Goal: Transaction & Acquisition: Purchase product/service

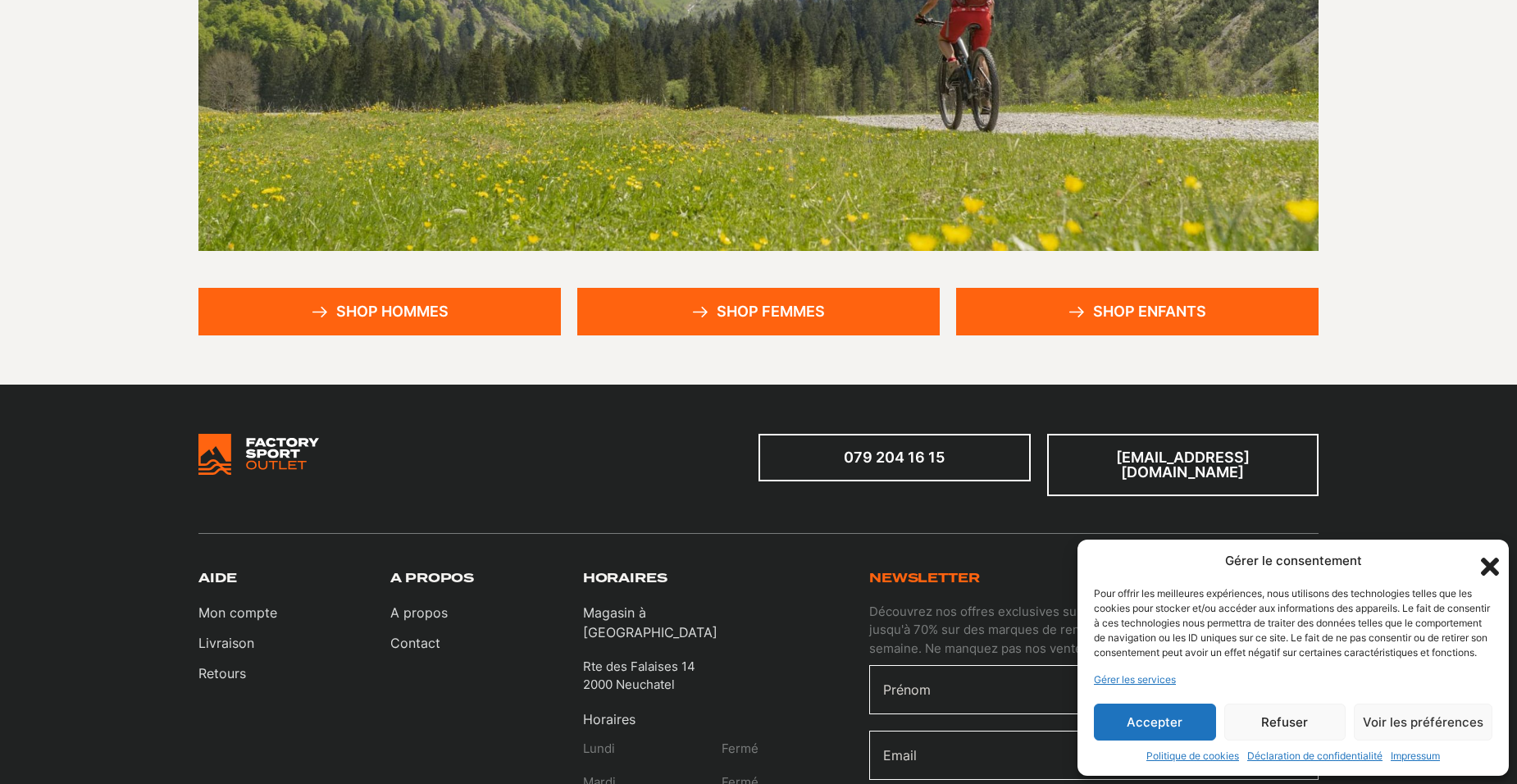
scroll to position [328, 0]
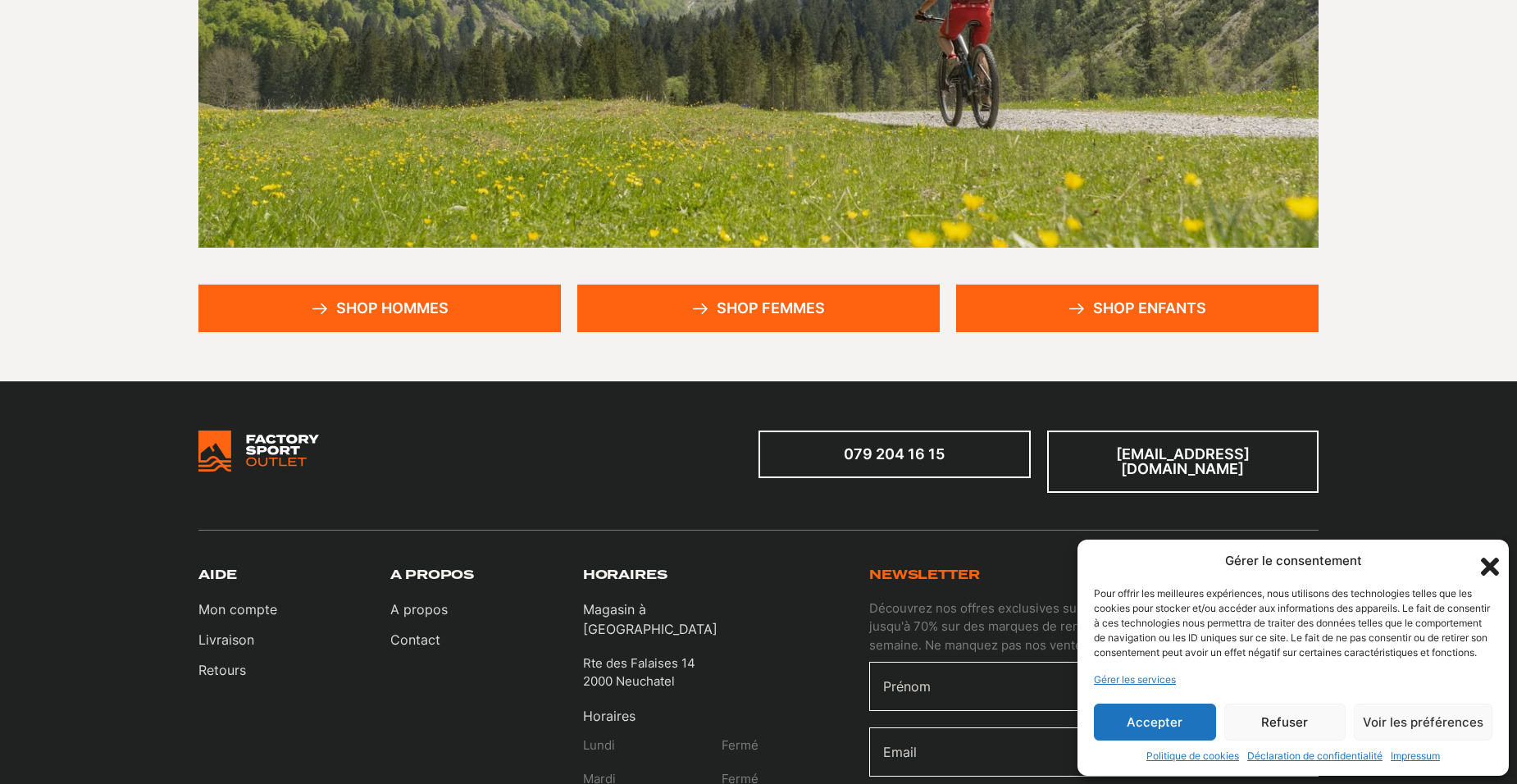
click at [418, 305] on link "Shop hommes" at bounding box center [380, 309] width 363 height 48
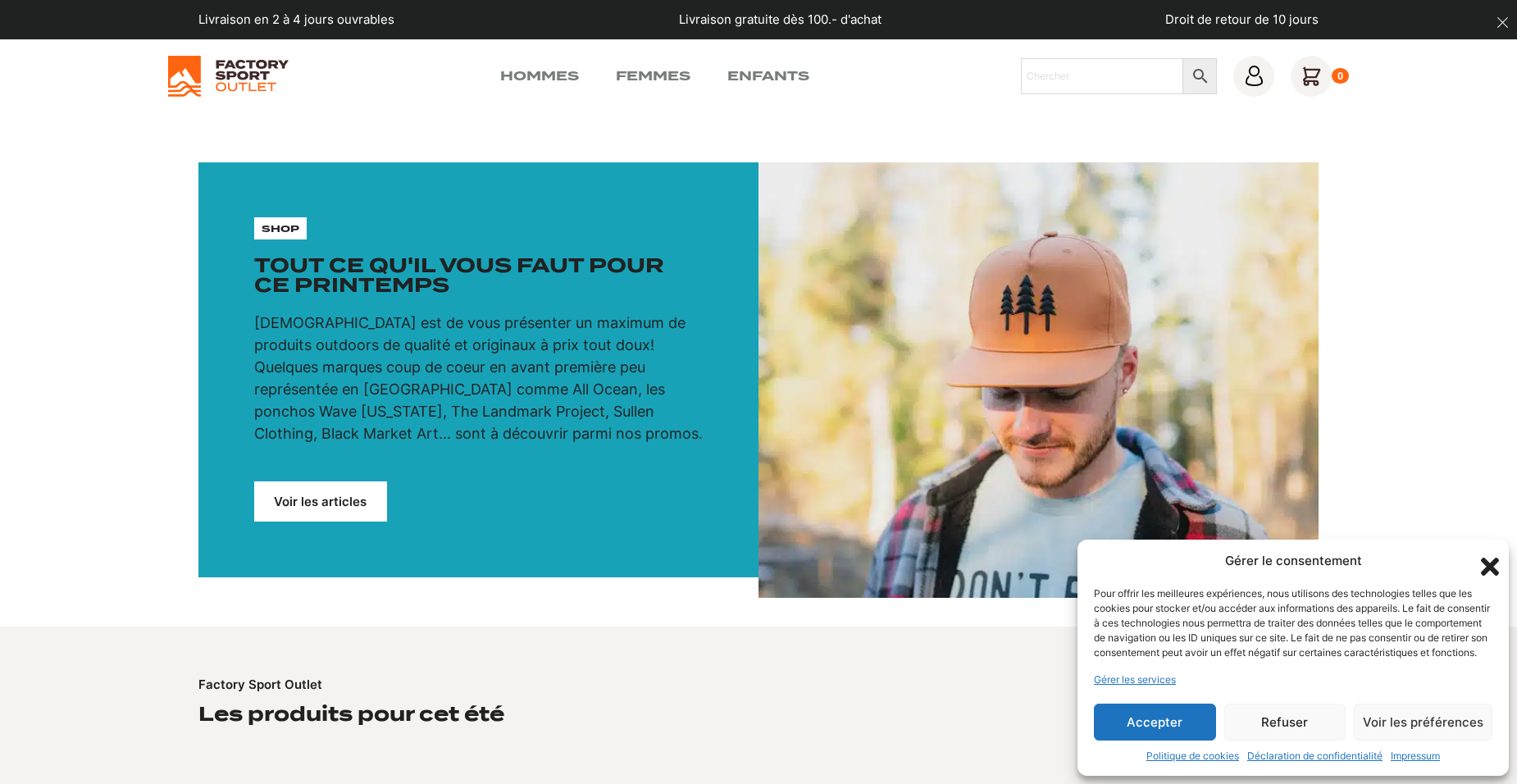
click at [358, 497] on link "Voir les articles" at bounding box center [320, 501] width 133 height 40
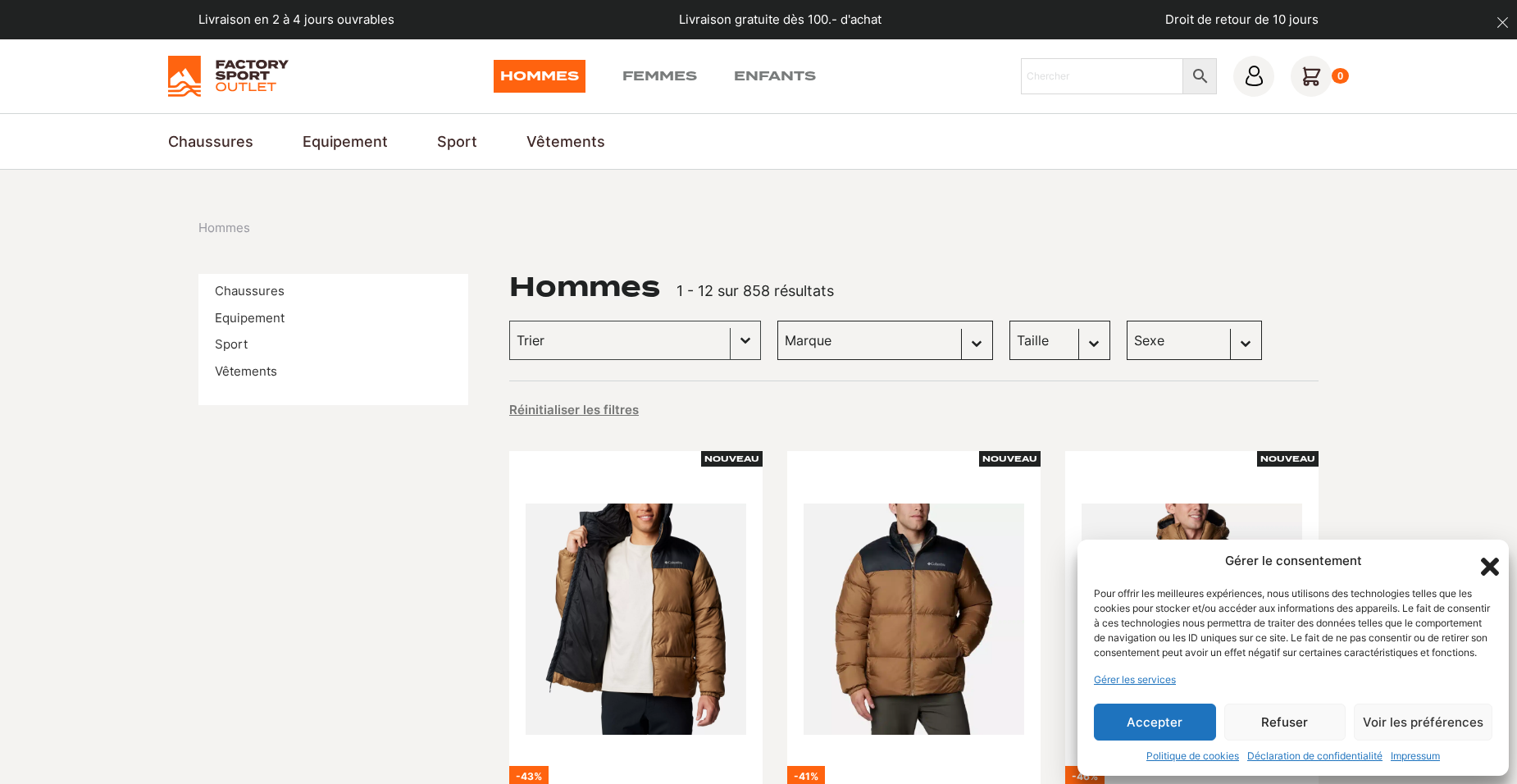
click at [1195, 718] on button "Accepter" at bounding box center [1154, 722] width 122 height 37
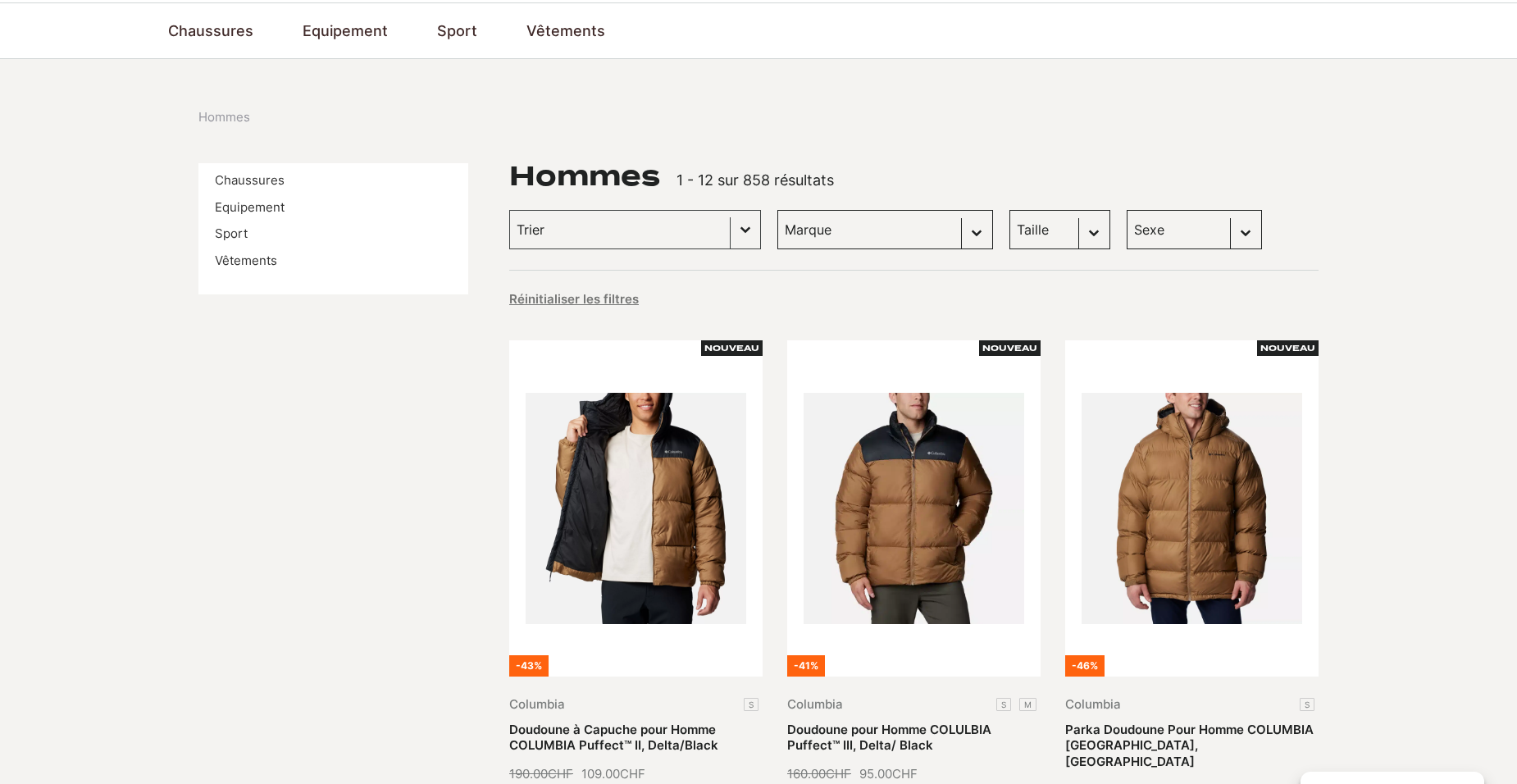
scroll to position [82, 0]
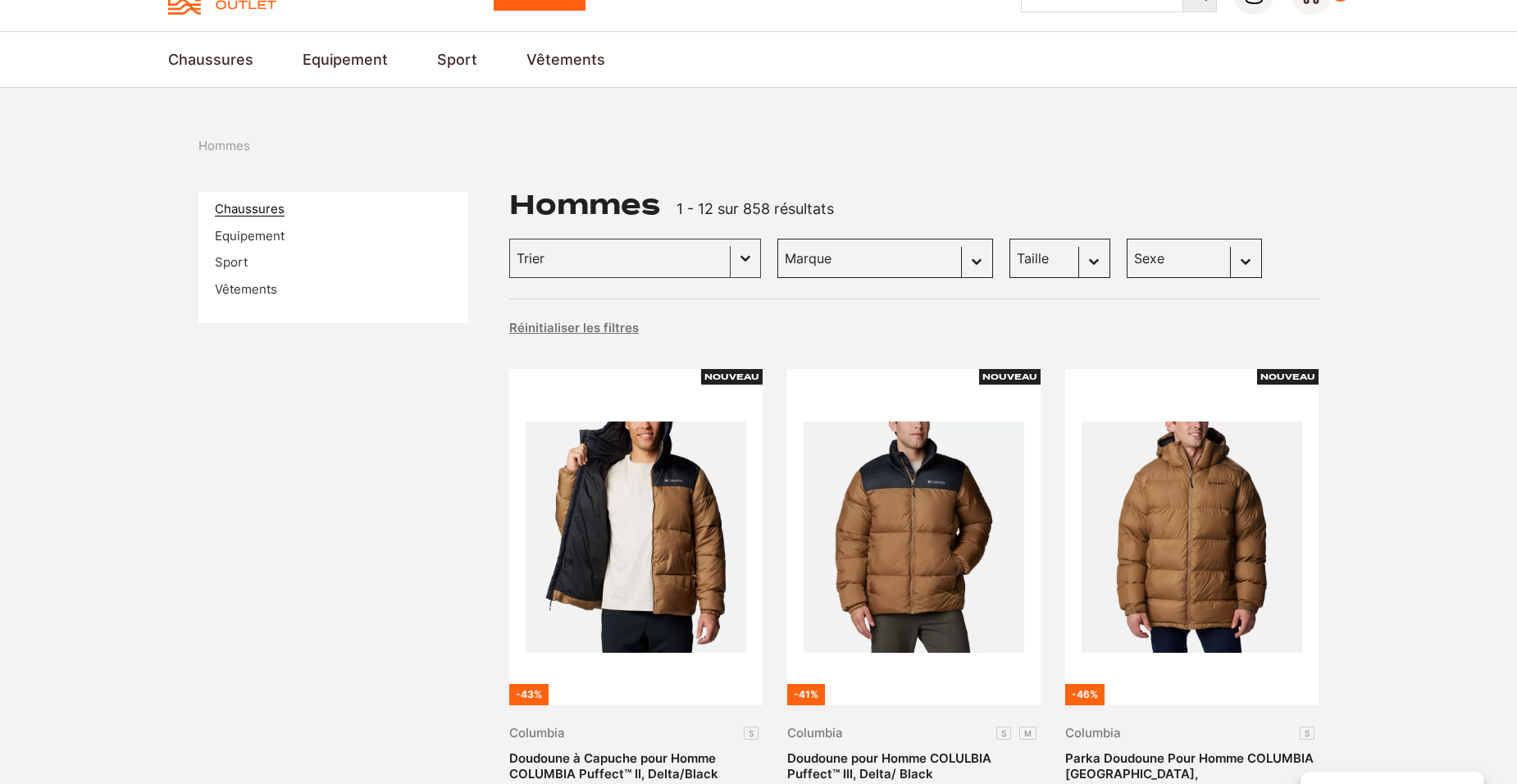
click at [265, 206] on link "Chaussures" at bounding box center [249, 208] width 70 height 16
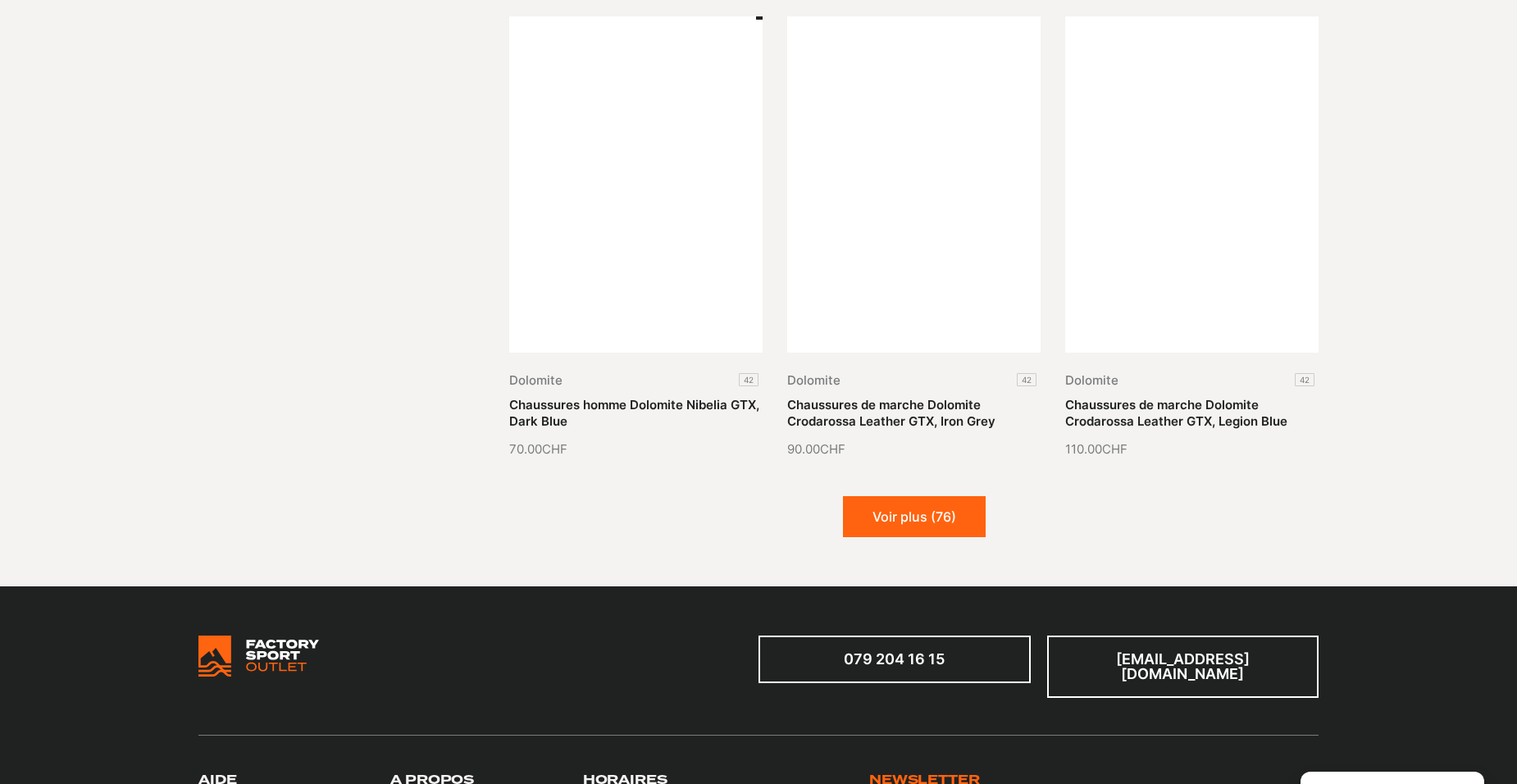
scroll to position [1967, 0]
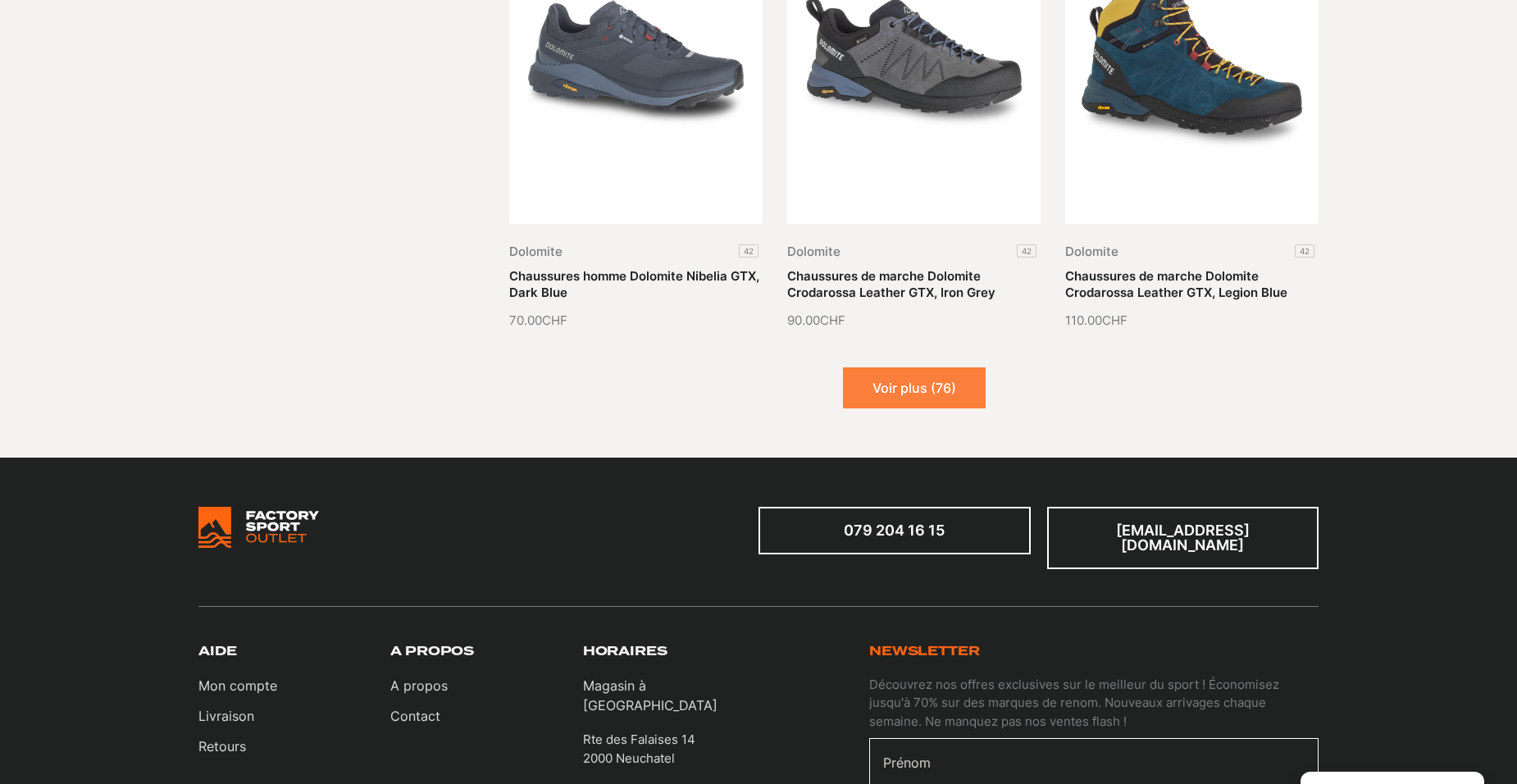
click at [915, 384] on button "Voir plus (76)" at bounding box center [914, 387] width 143 height 41
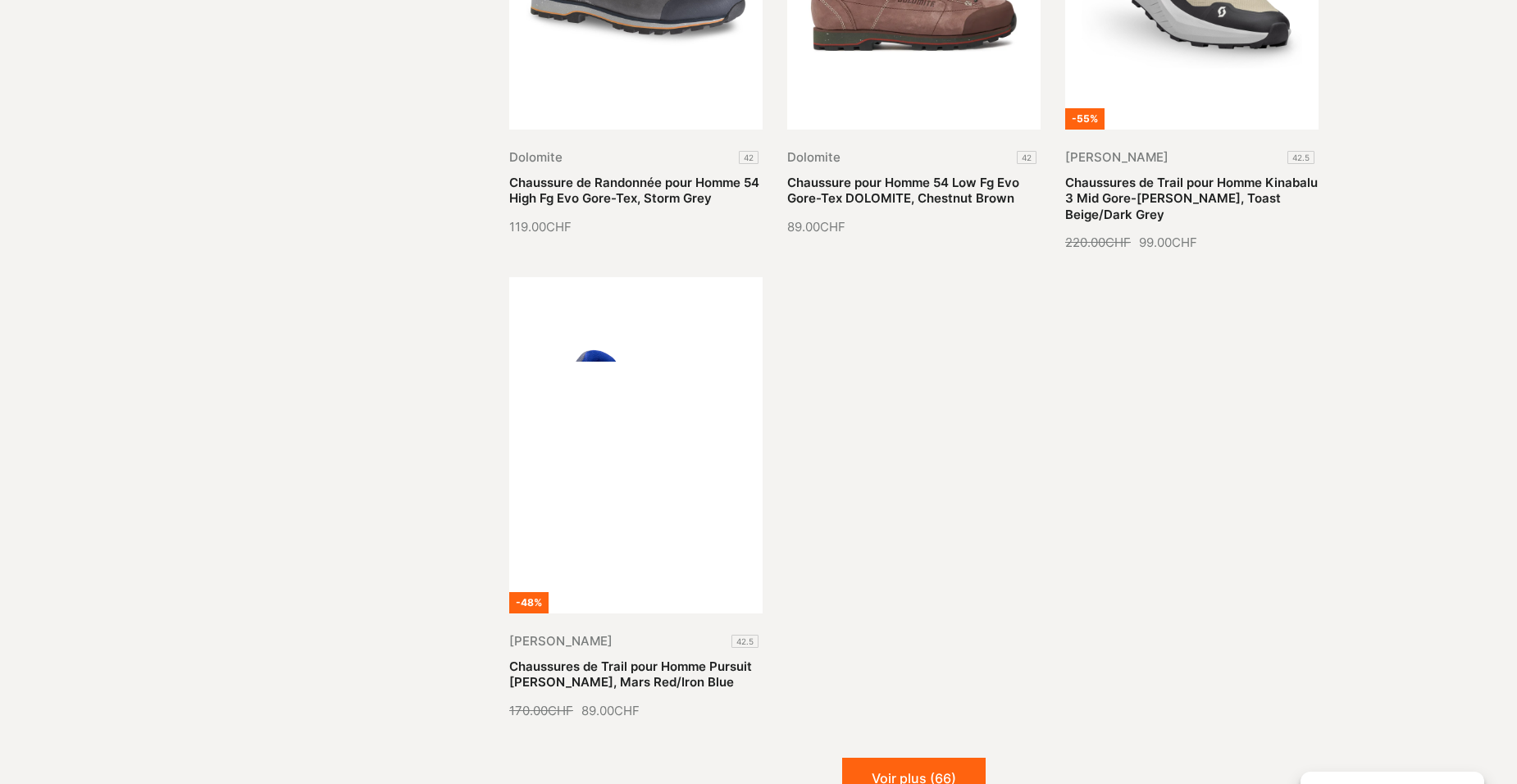
scroll to position [3524, 0]
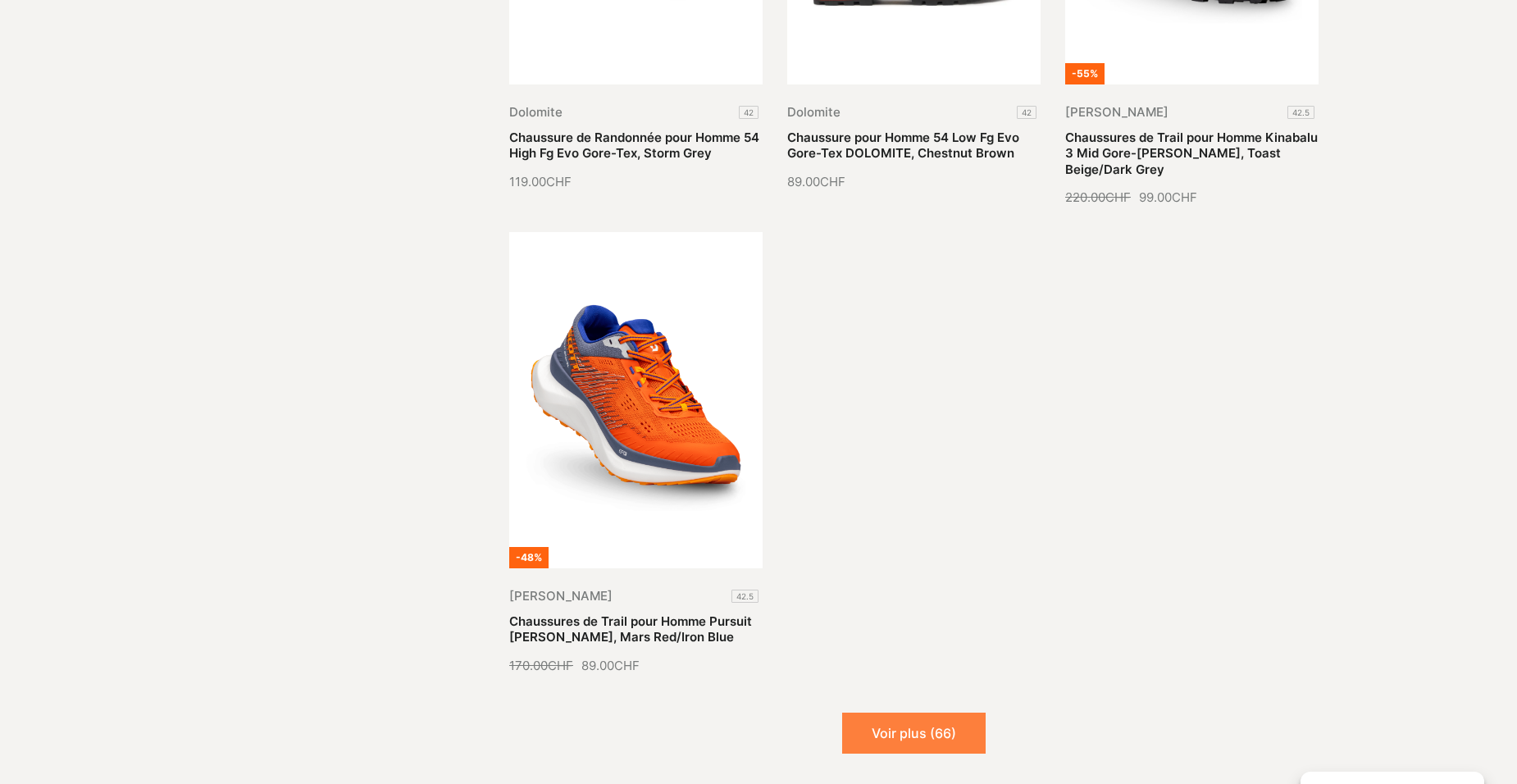
click at [930, 732] on button "Voir plus (66)" at bounding box center [913, 733] width 144 height 41
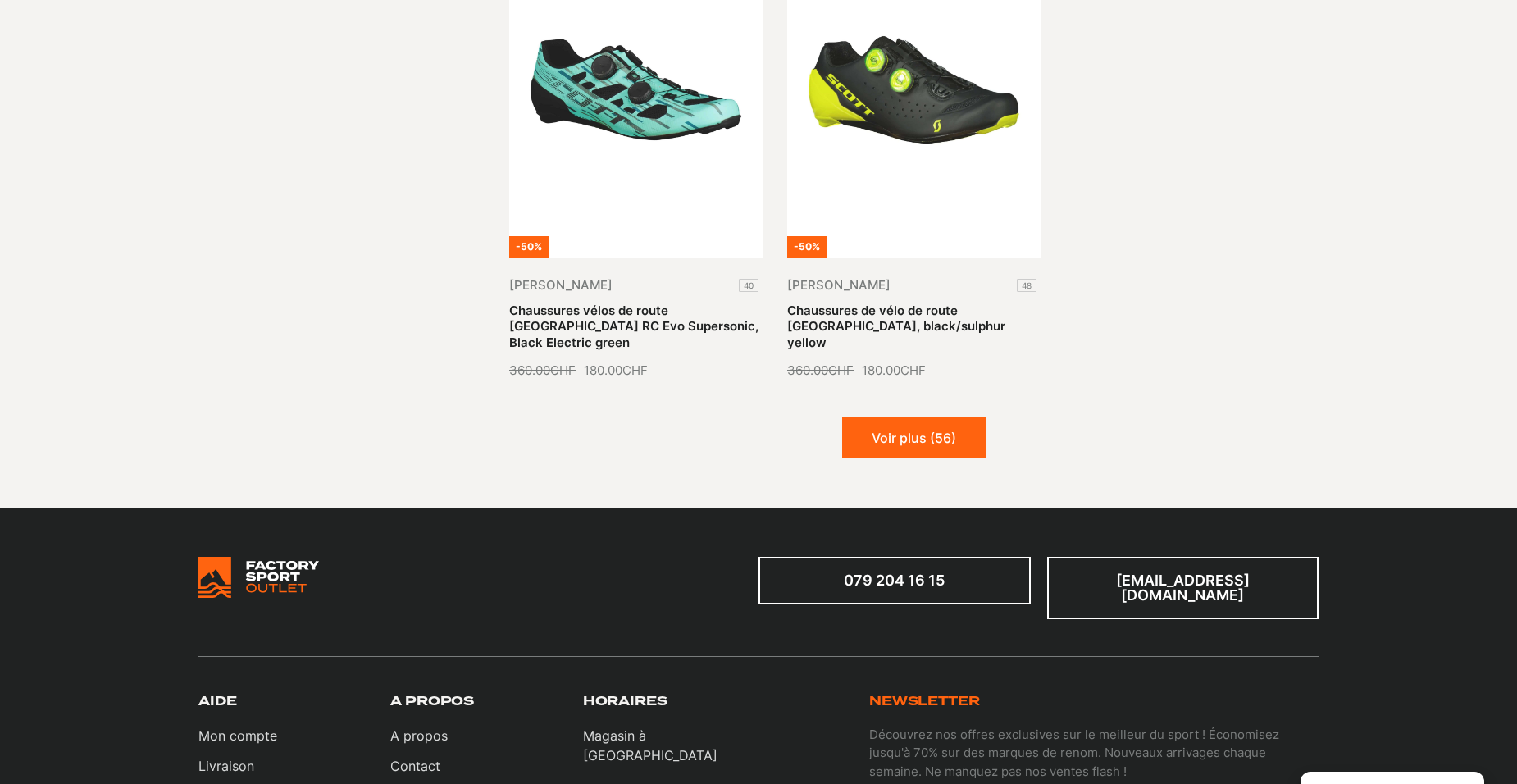
scroll to position [5246, 0]
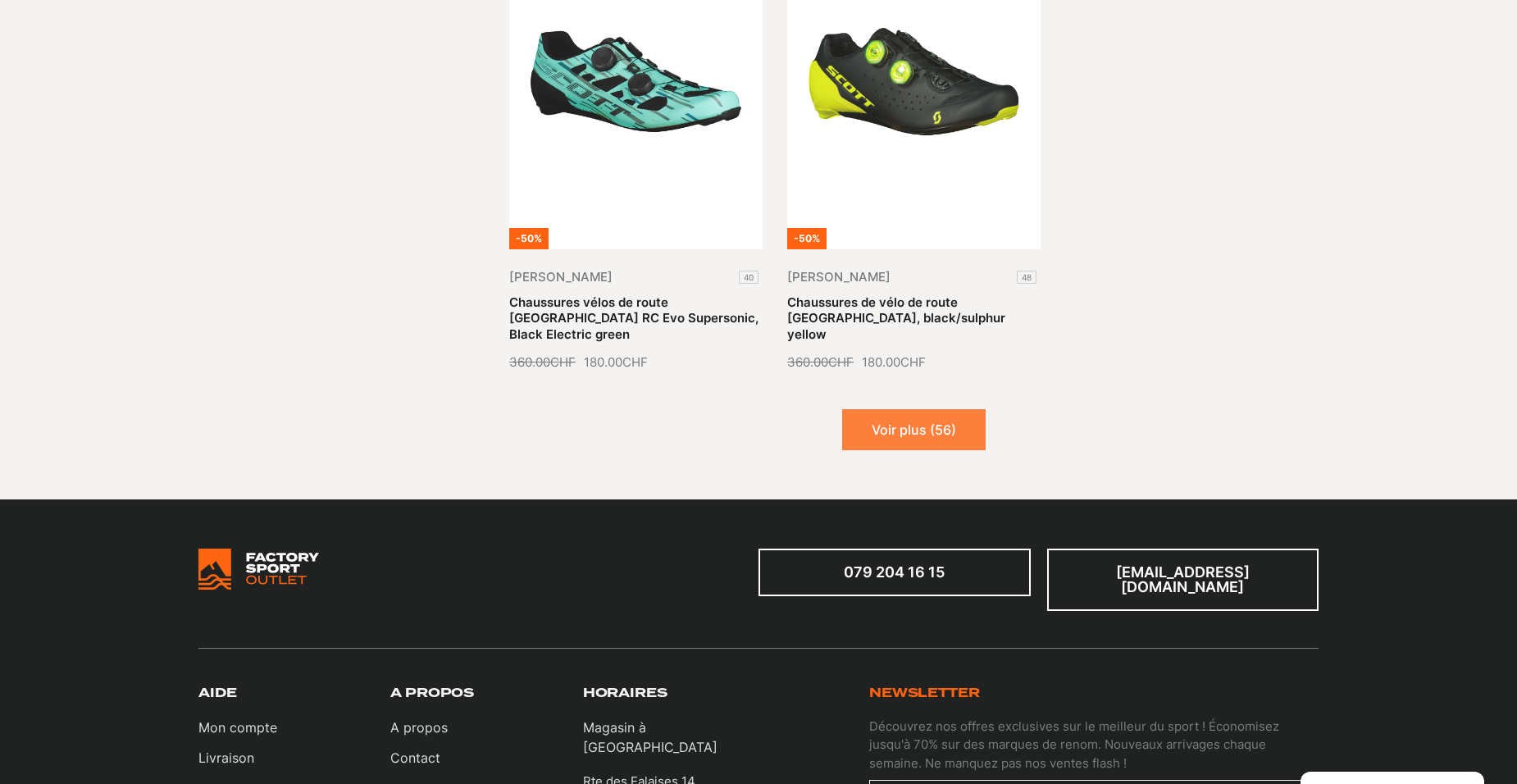
click at [925, 413] on button "Voir plus (56)" at bounding box center [913, 430] width 144 height 41
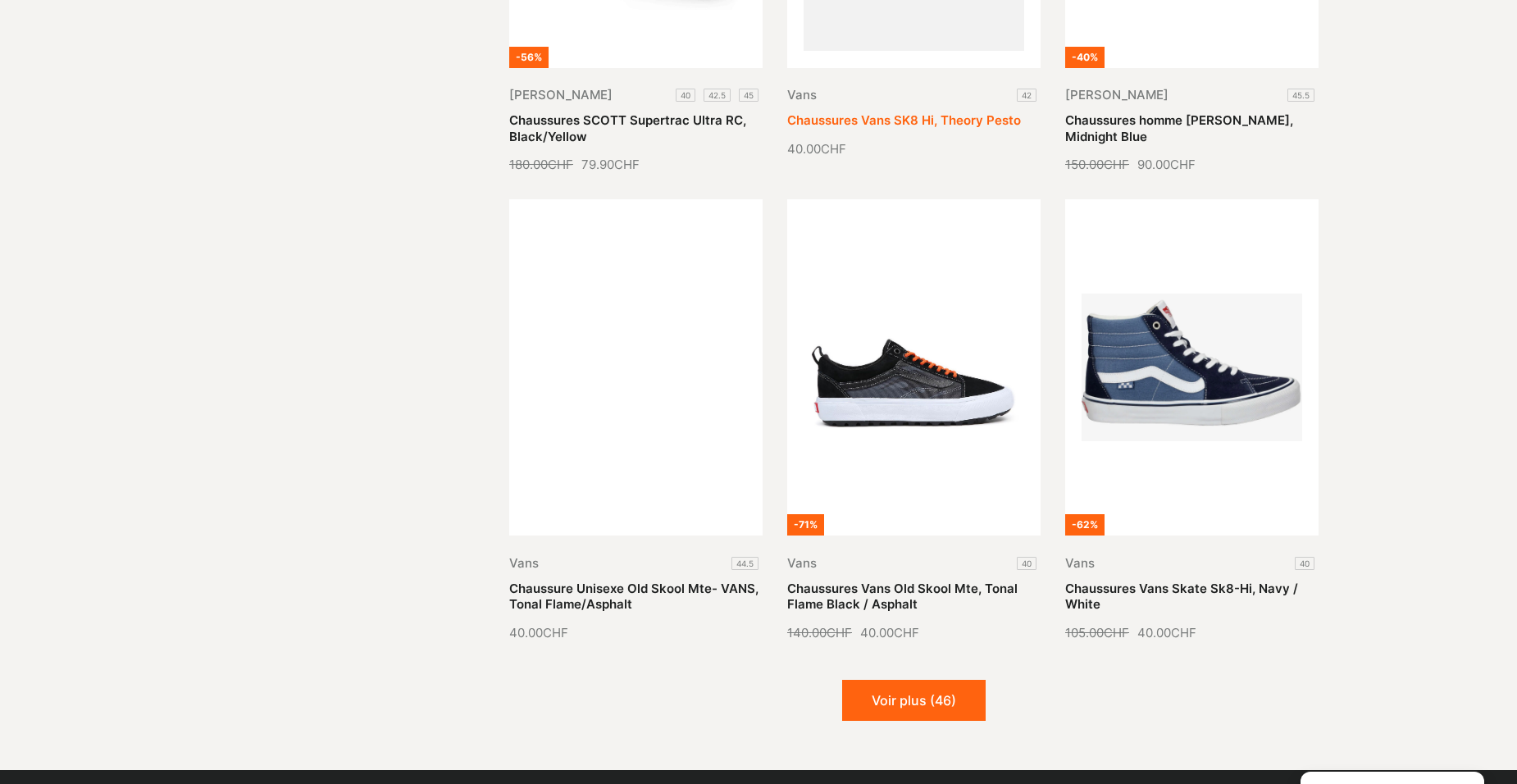
scroll to position [6558, 0]
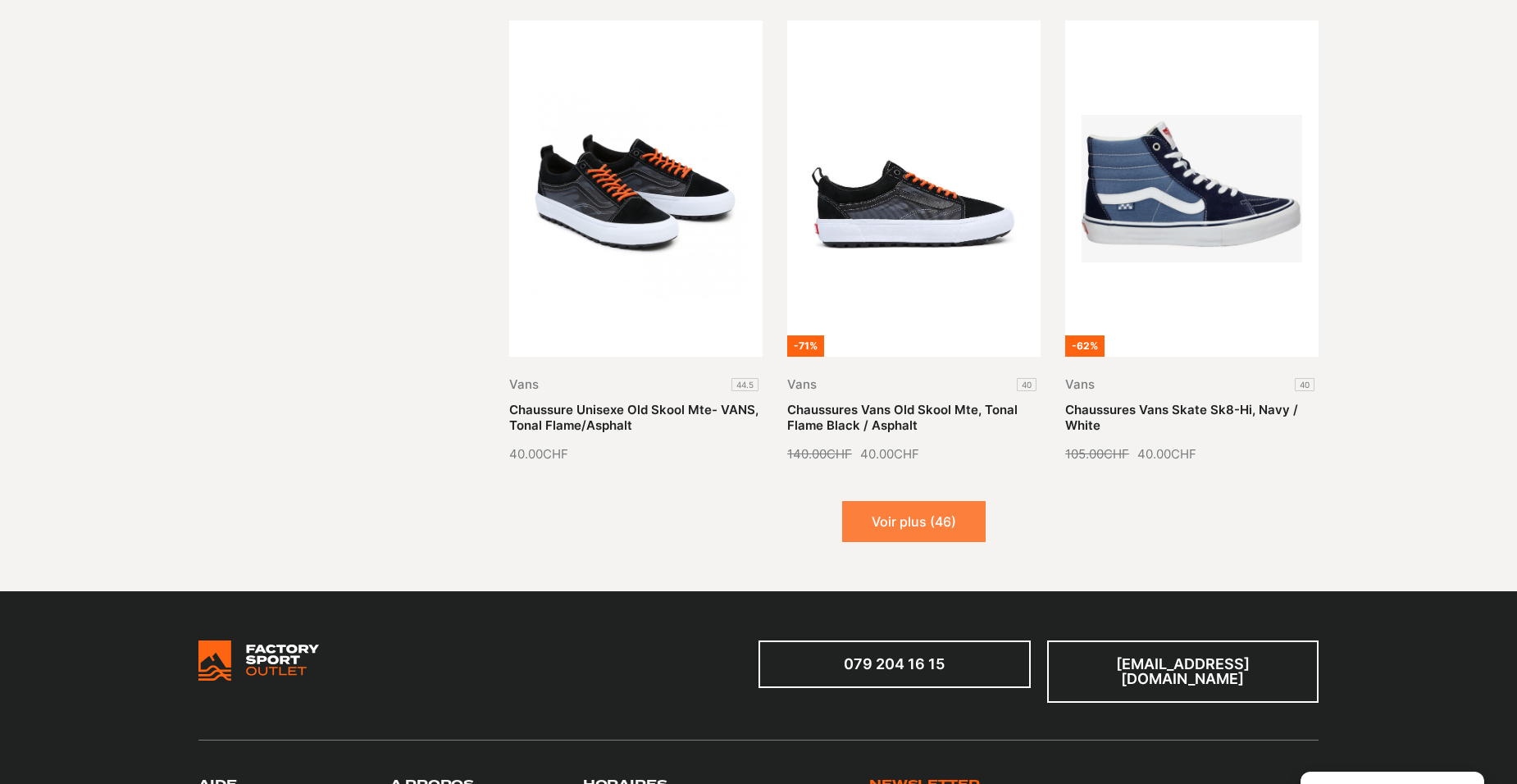
click at [911, 501] on button "Voir plus (46)" at bounding box center [913, 521] width 144 height 41
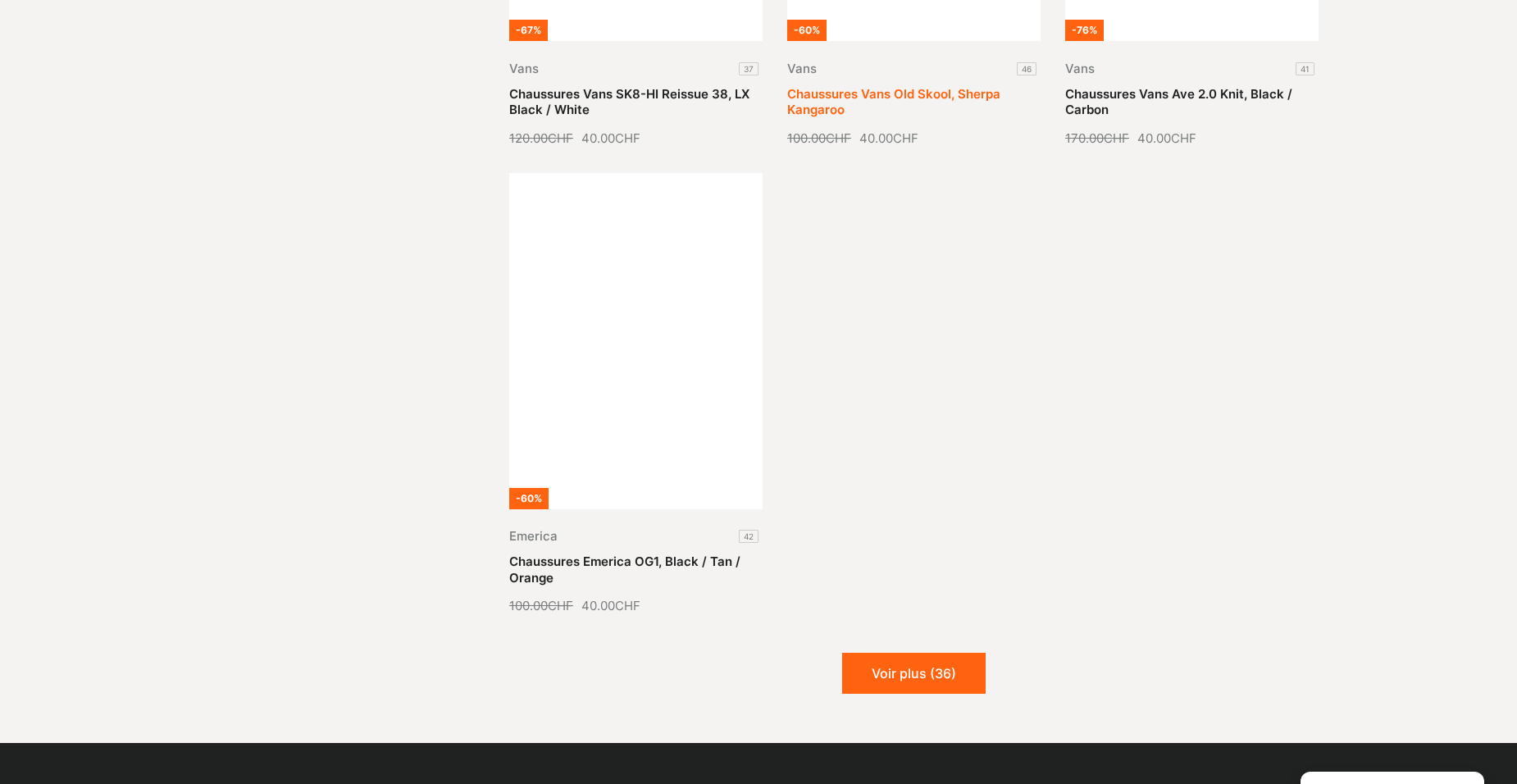
scroll to position [8361, 0]
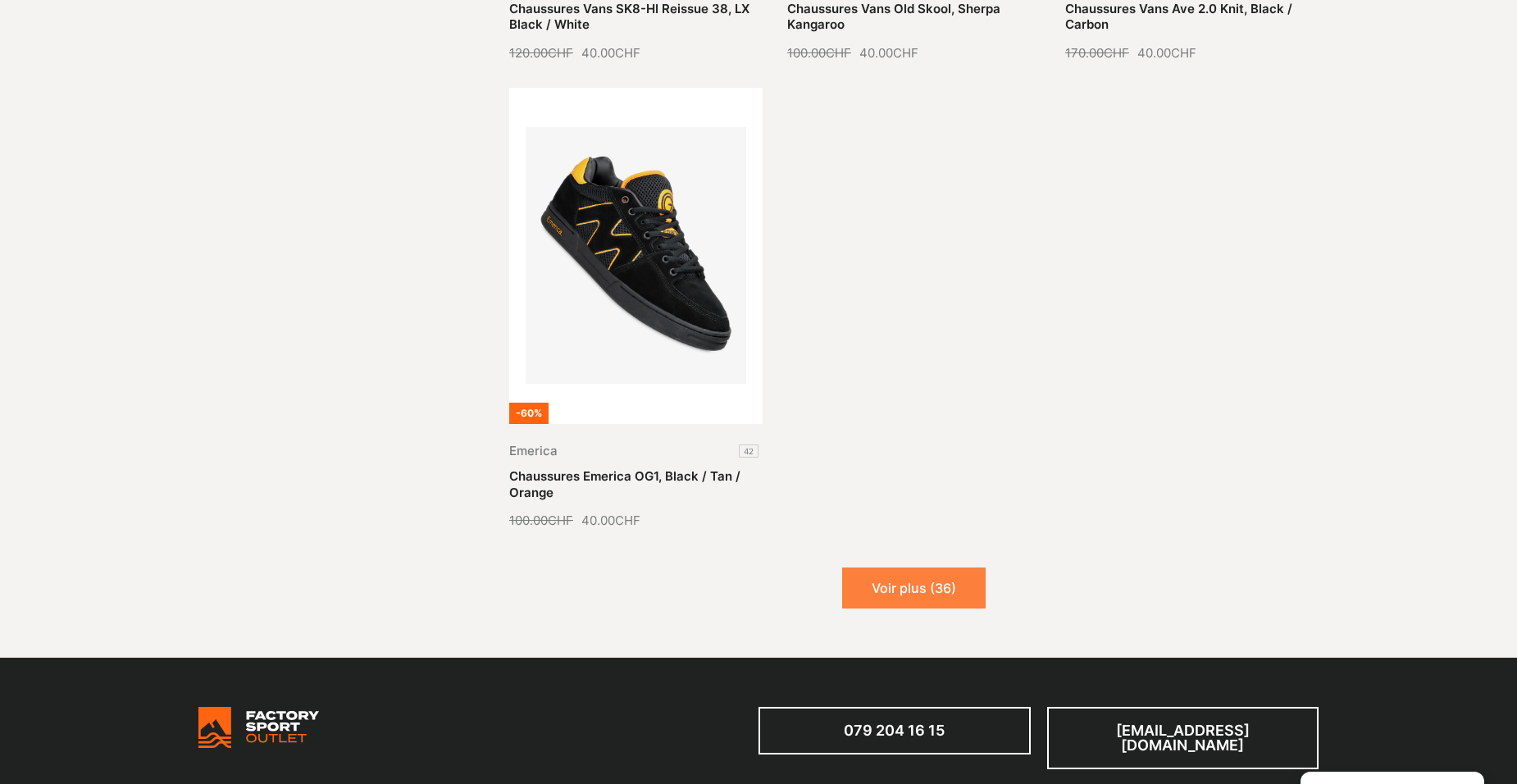
click at [900, 569] on button "Voir plus (36)" at bounding box center [913, 587] width 144 height 41
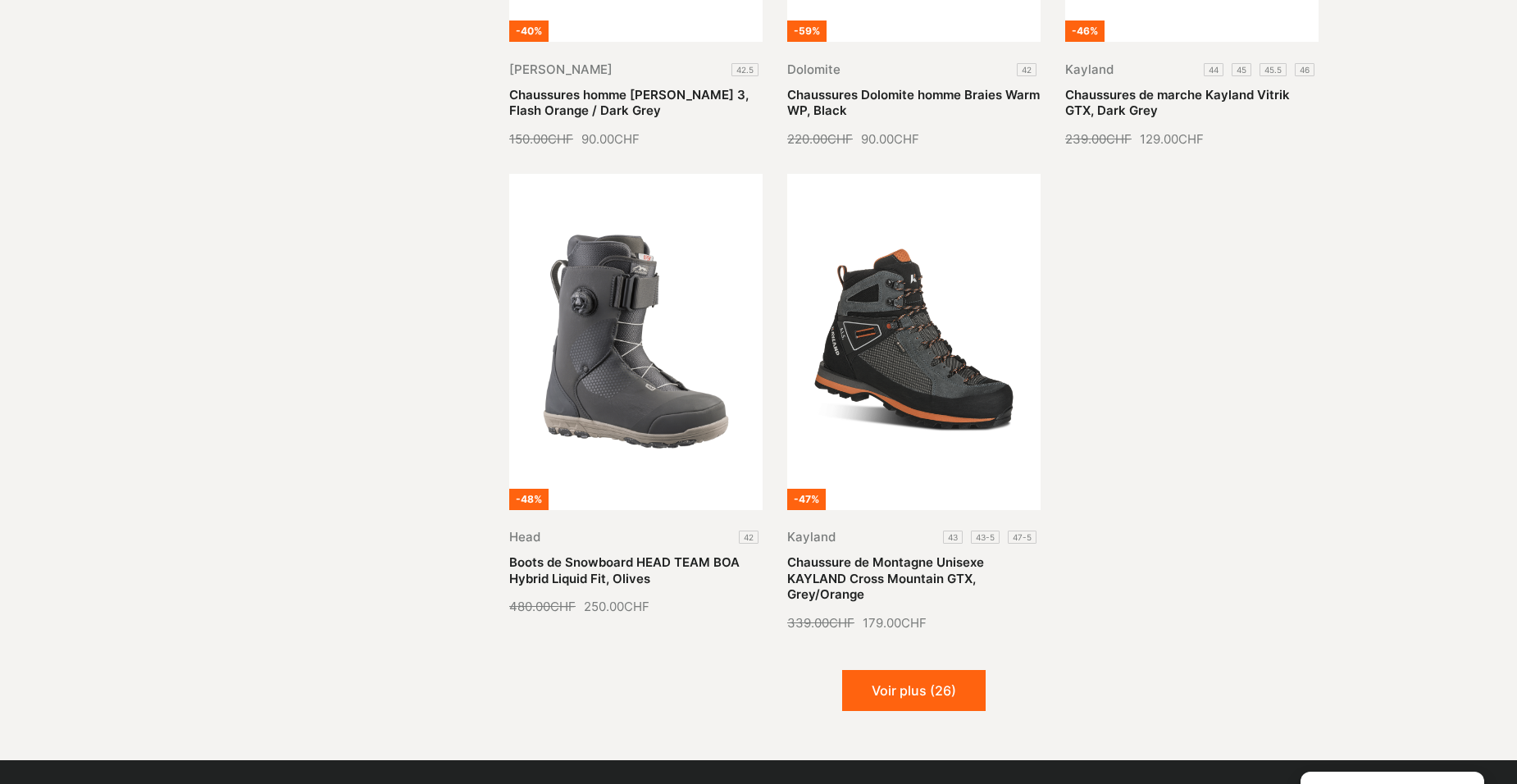
scroll to position [9754, 0]
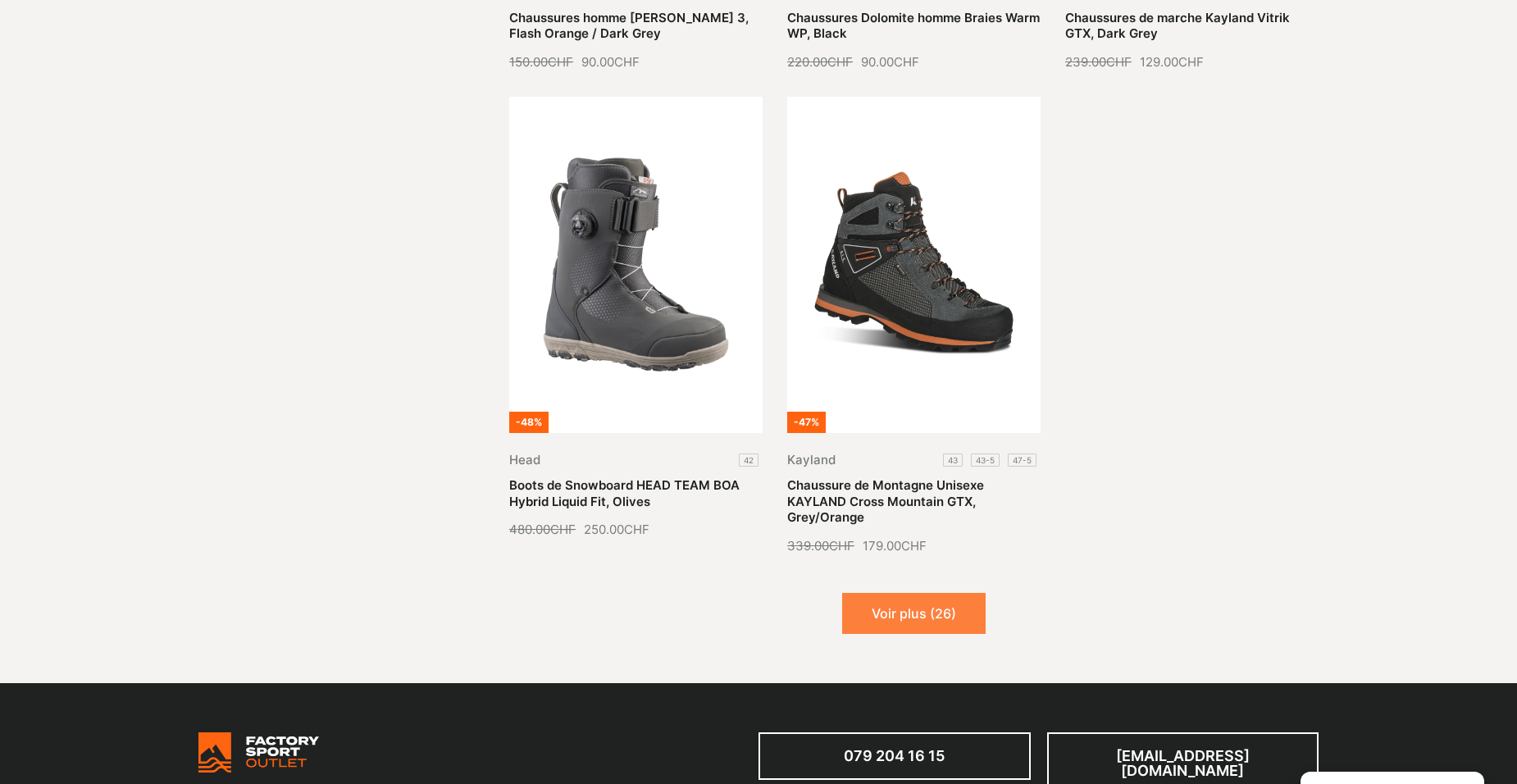
click at [902, 593] on button "Voir plus (26)" at bounding box center [913, 613] width 144 height 41
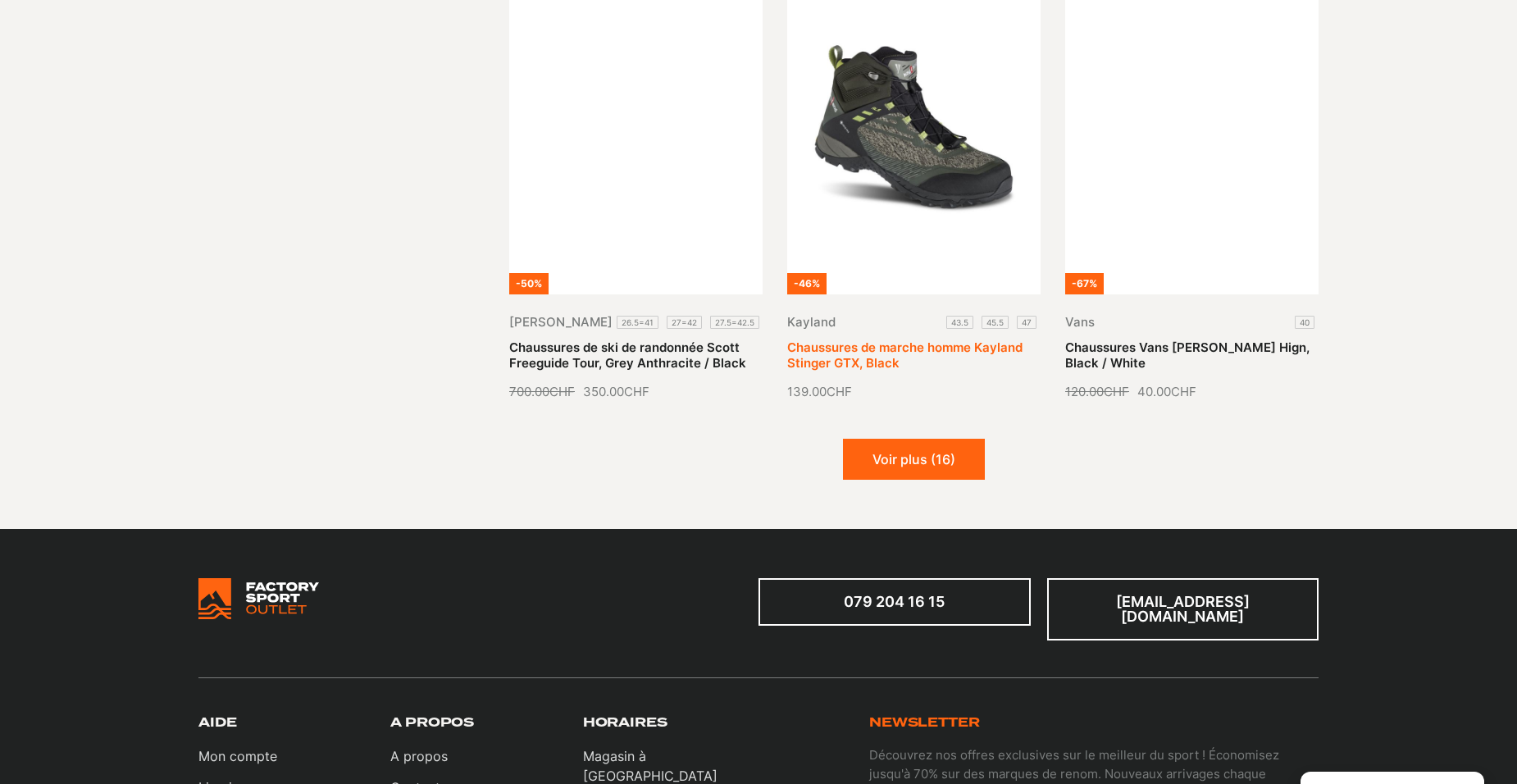
scroll to position [11312, 0]
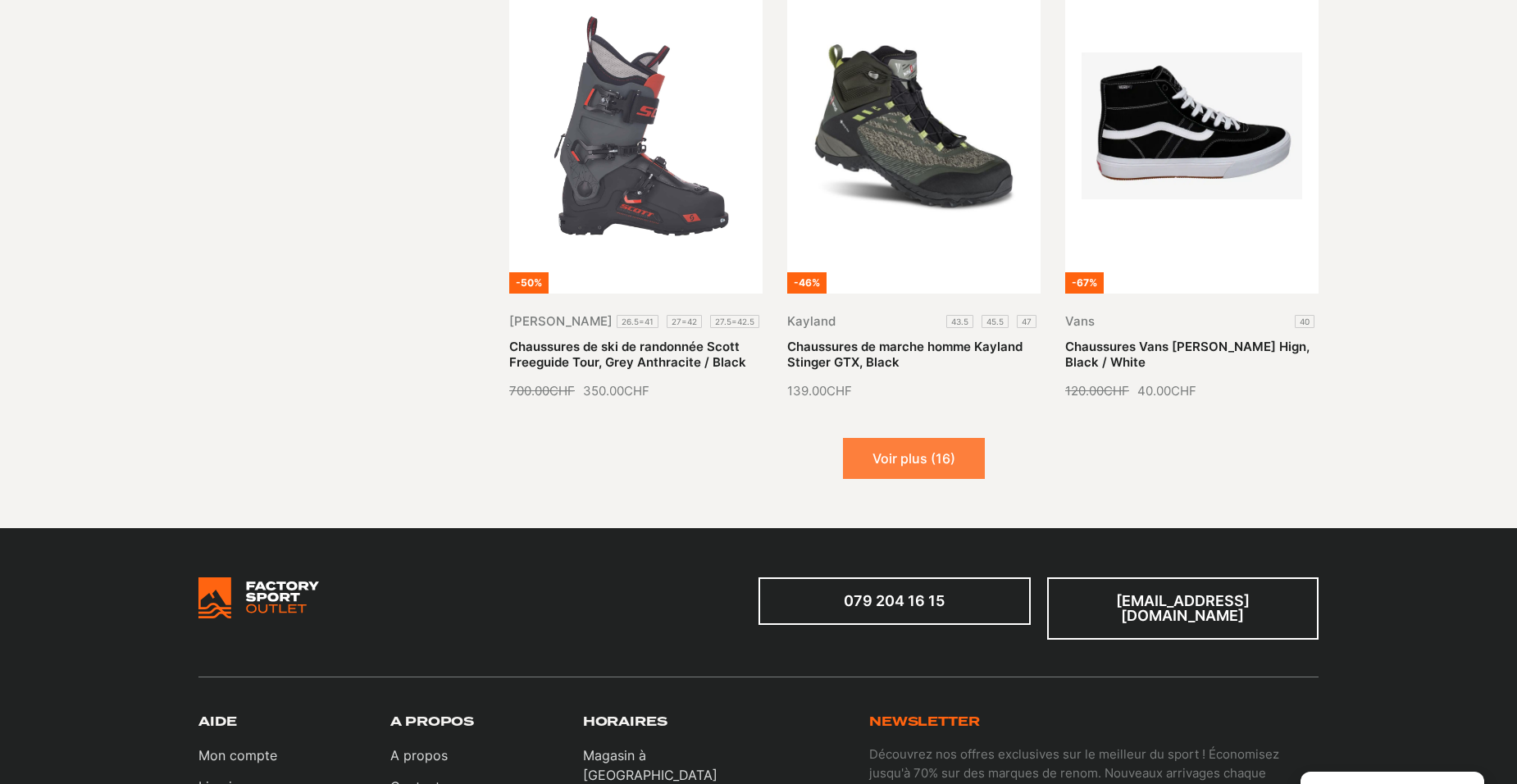
click at [923, 450] on button "Voir plus (16)" at bounding box center [913, 458] width 142 height 41
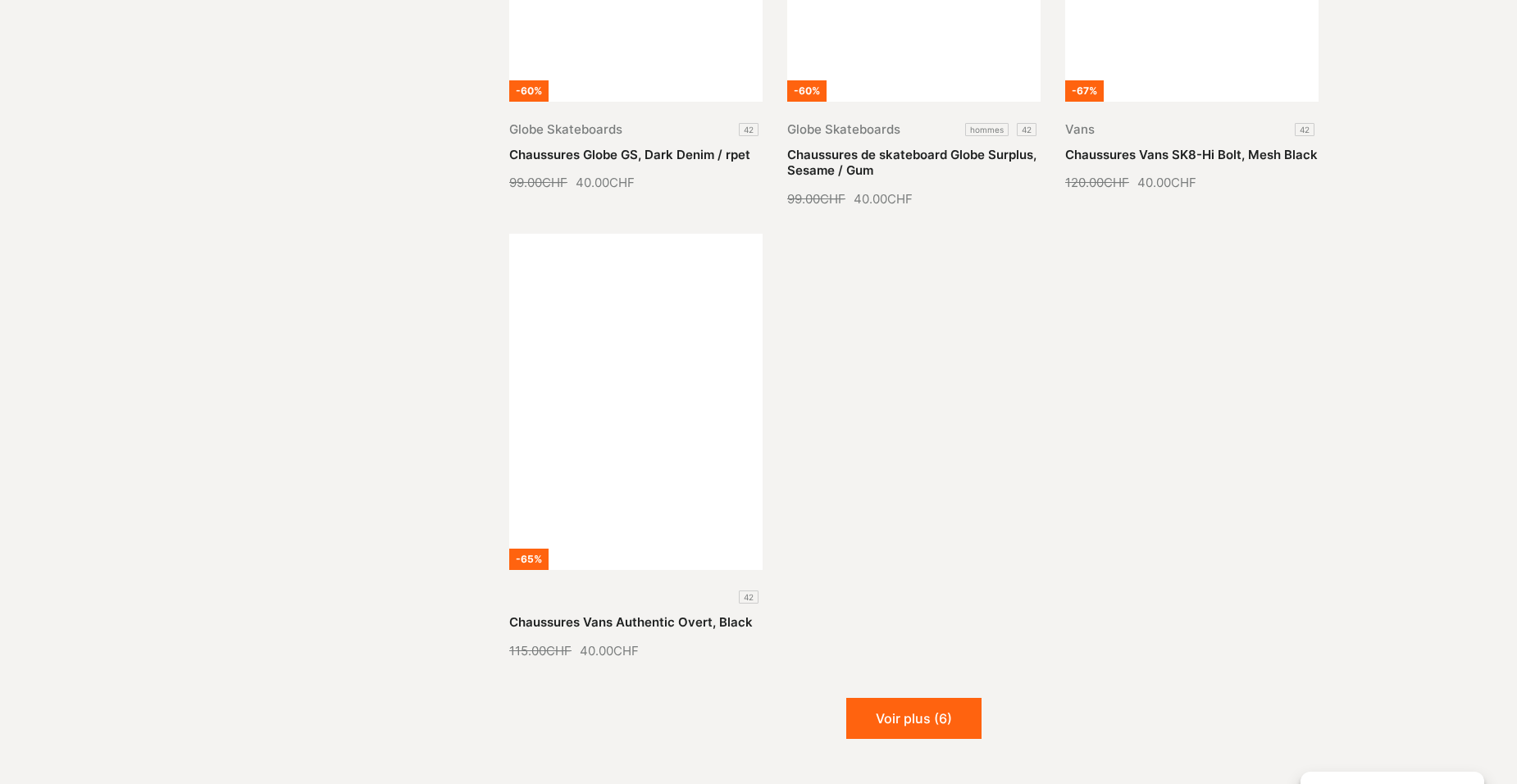
scroll to position [12951, 0]
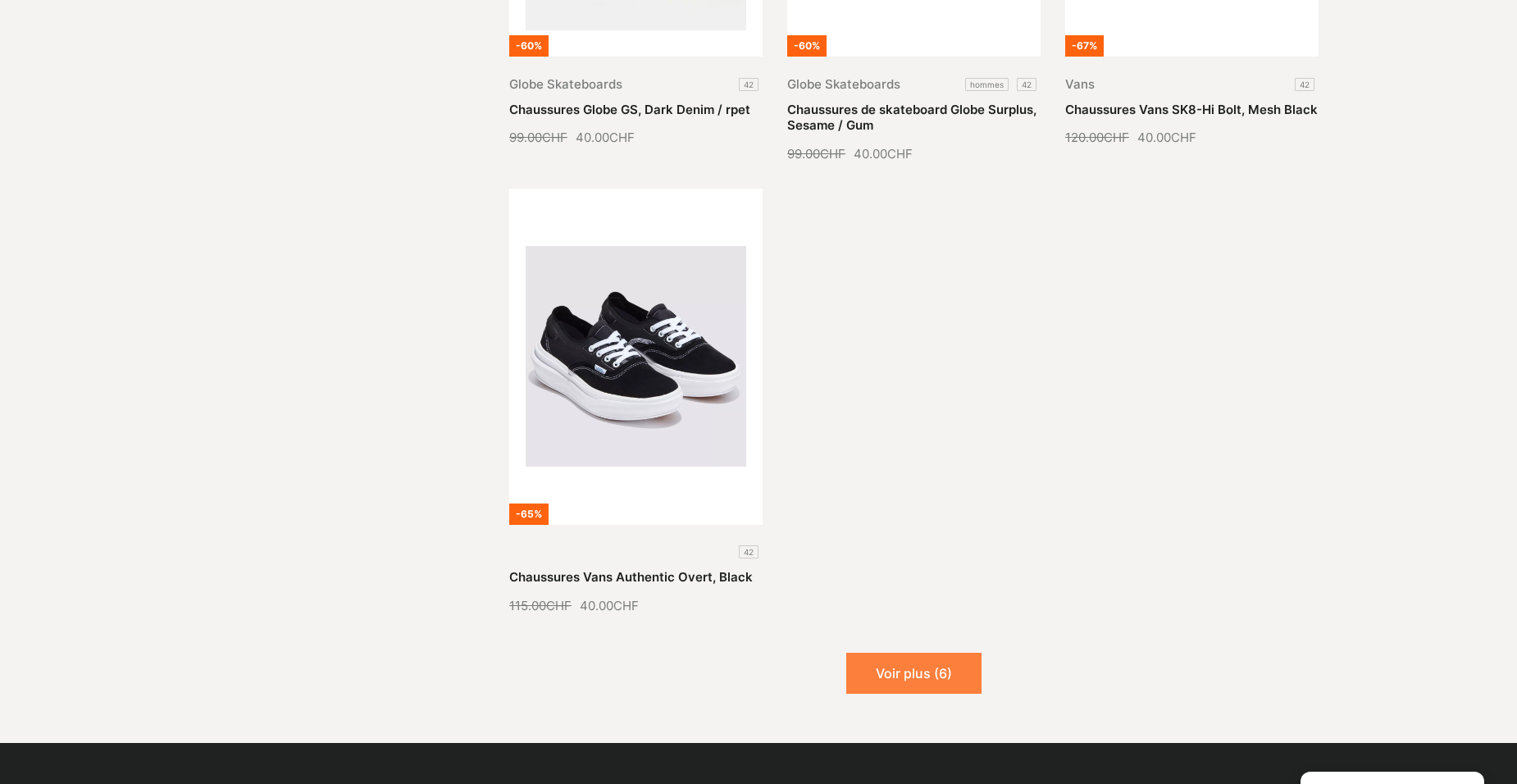
click at [927, 662] on button "Voir plus (6)" at bounding box center [914, 672] width 136 height 41
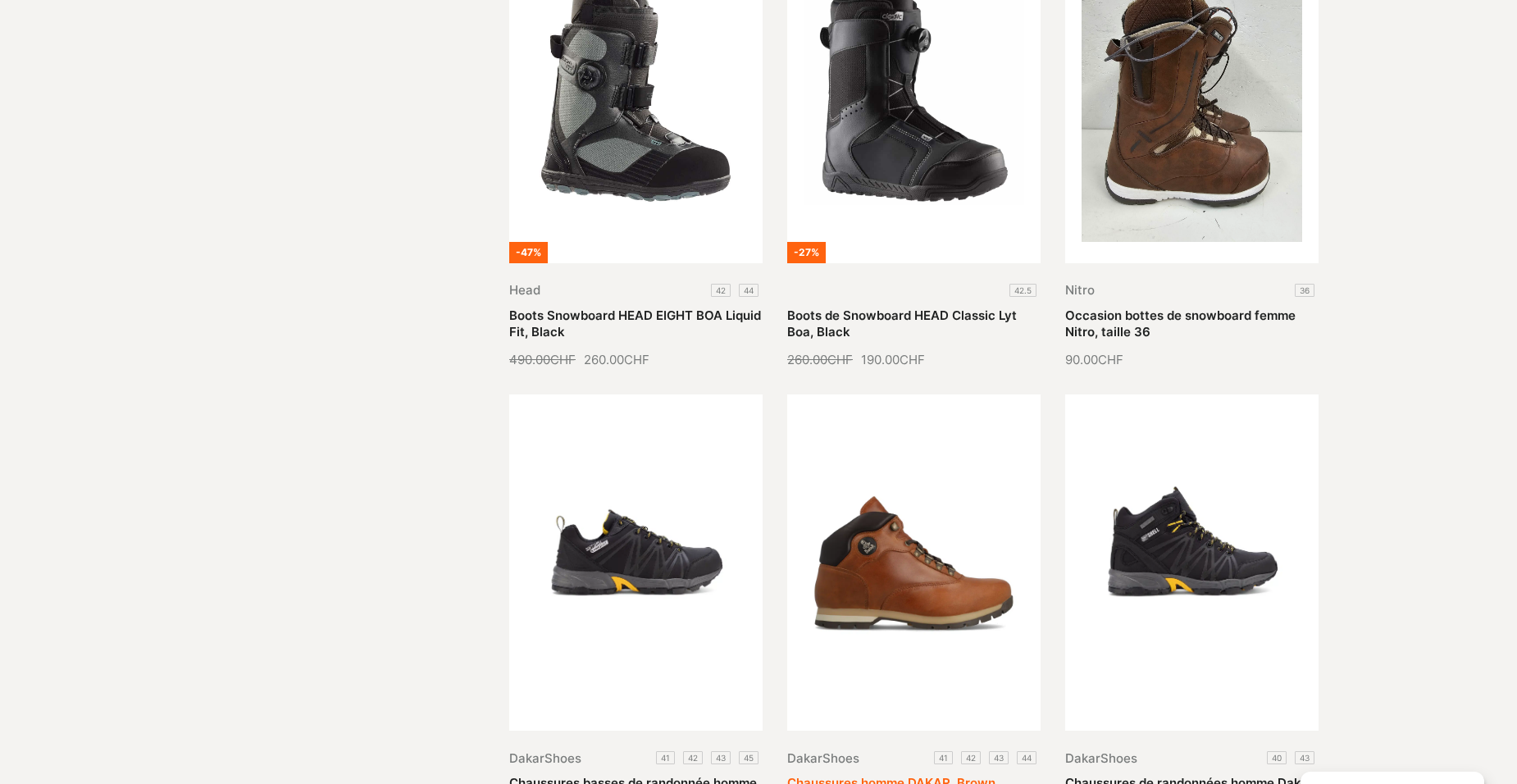
scroll to position [10410, 0]
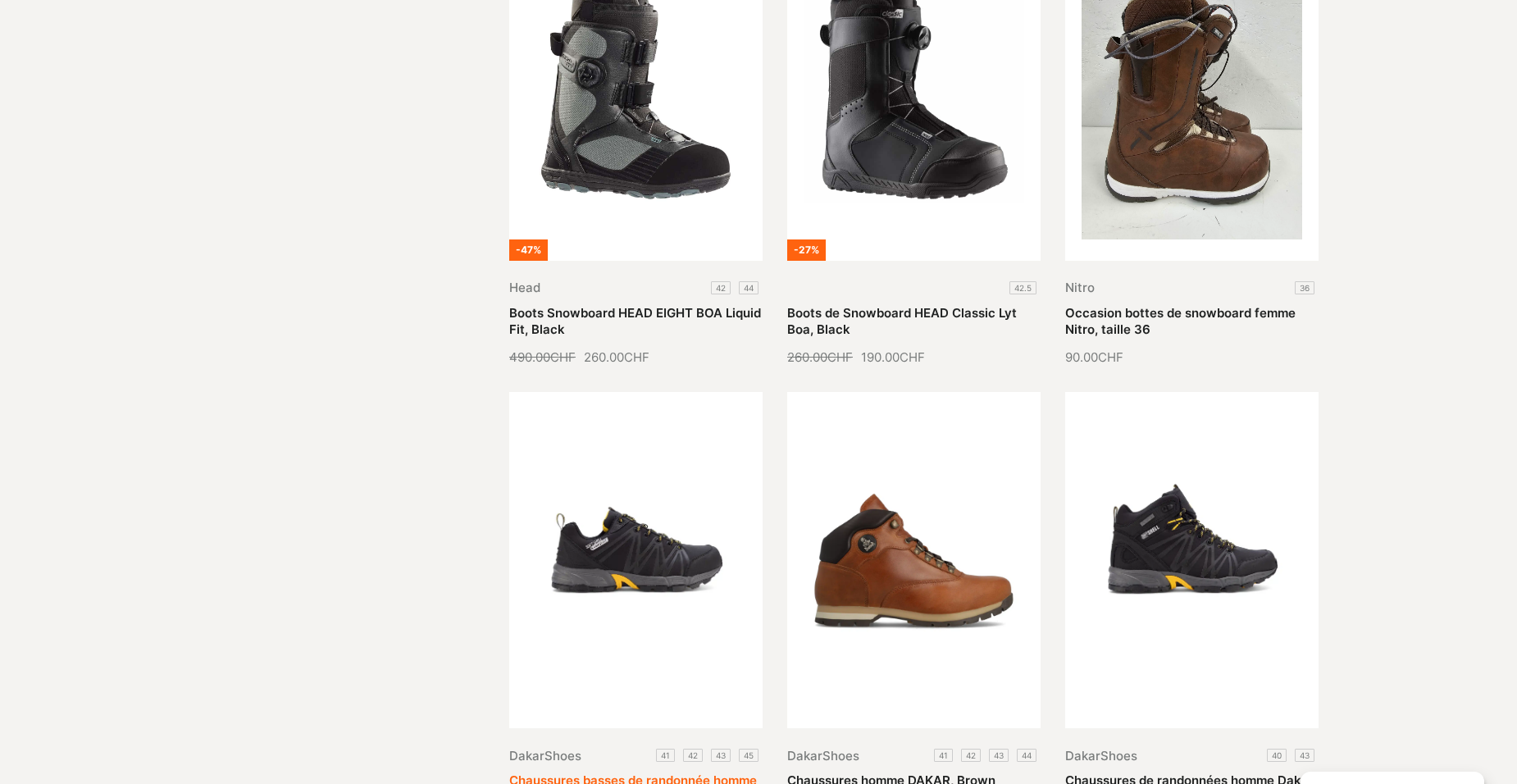
click at [627, 772] on link "Chaussures basses de randonnée homme Dakar Shell" at bounding box center [633, 788] width 247 height 32
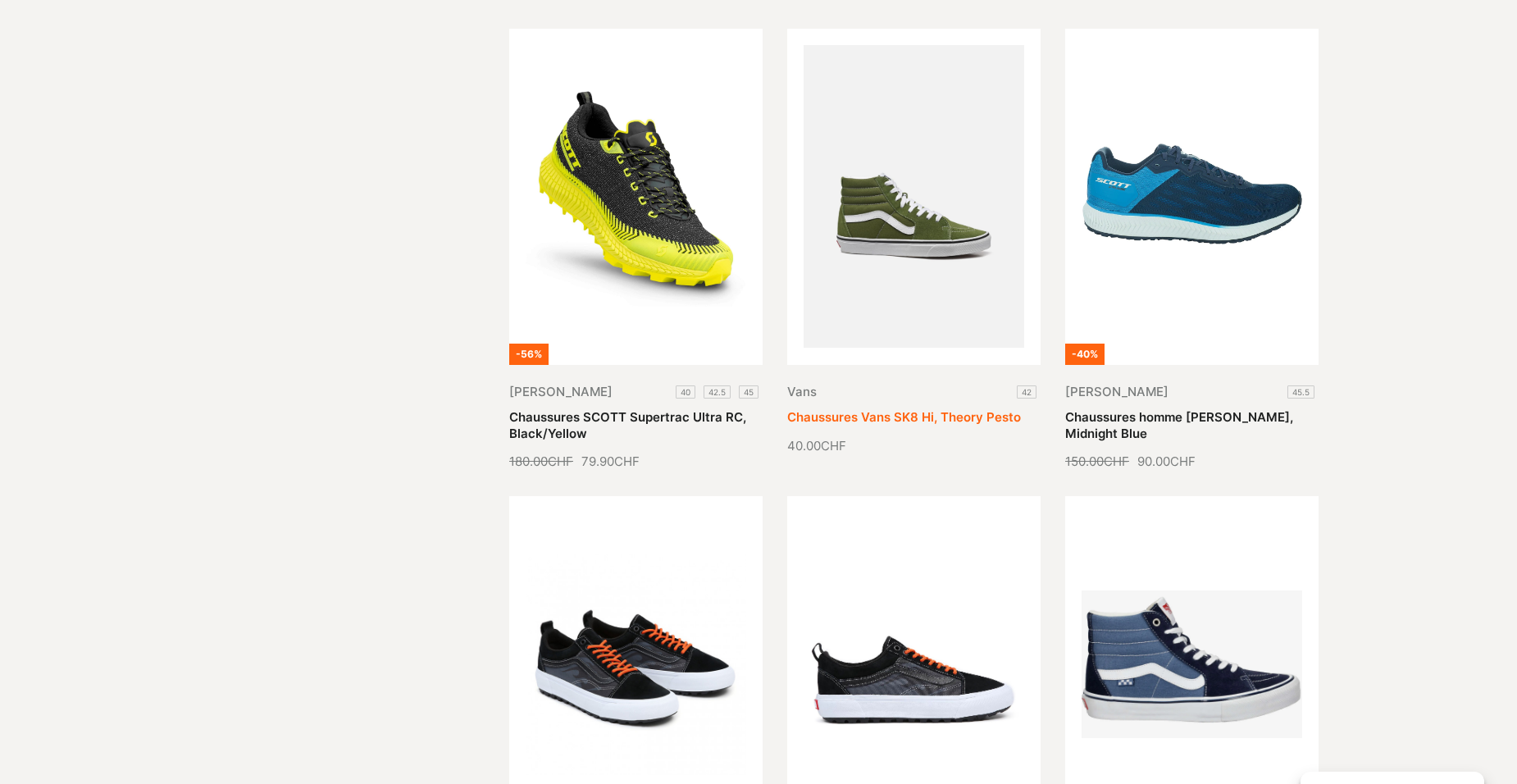
scroll to position [6066, 0]
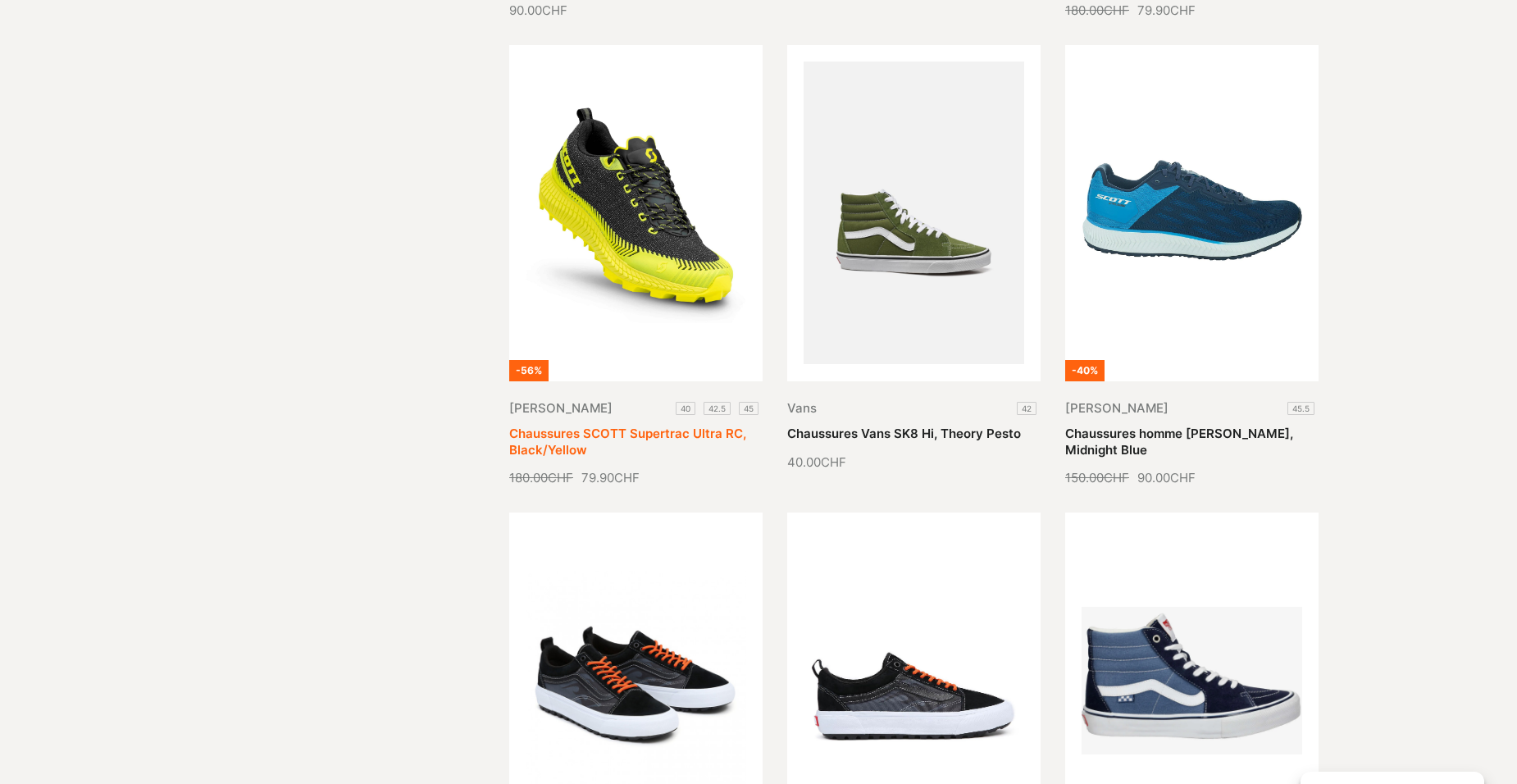
click at [637, 425] on link "Chaussures SCOTT Supertrac Ultra RC, Black/Yellow" at bounding box center [628, 441] width 237 height 32
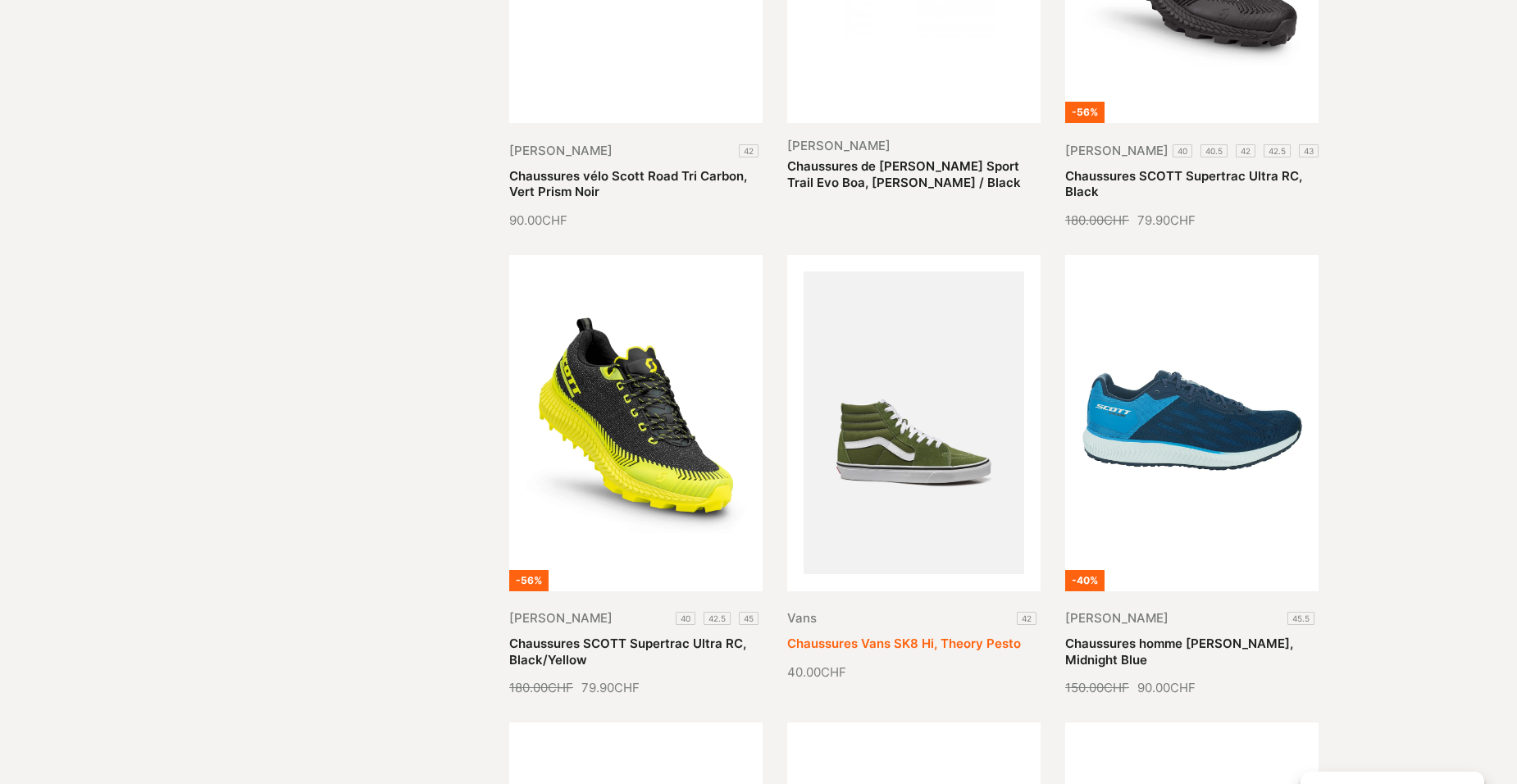
scroll to position [5656, 0]
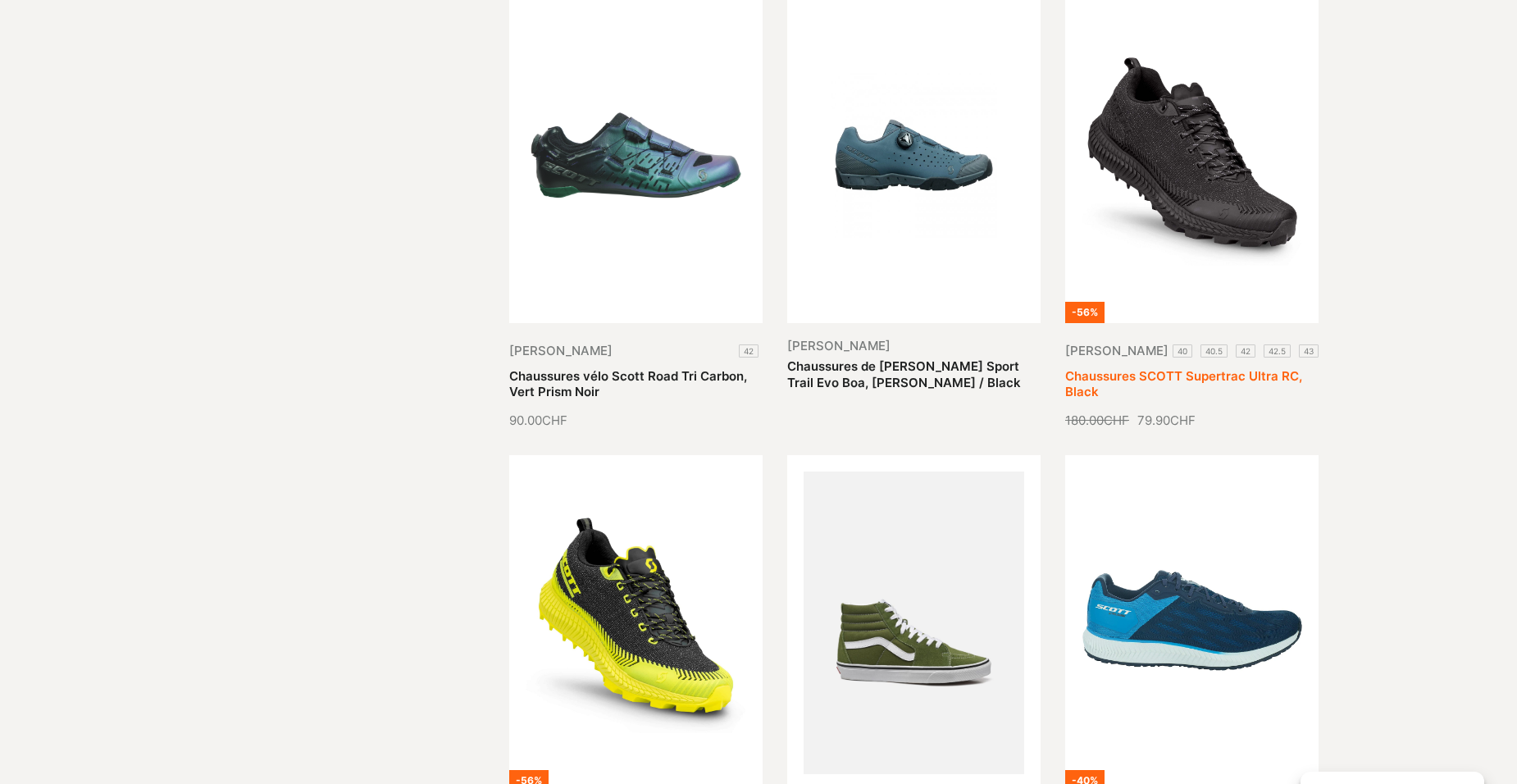
click at [1214, 368] on link "Chaussures SCOTT Supertrac Ultra RC, Black" at bounding box center [1184, 384] width 237 height 32
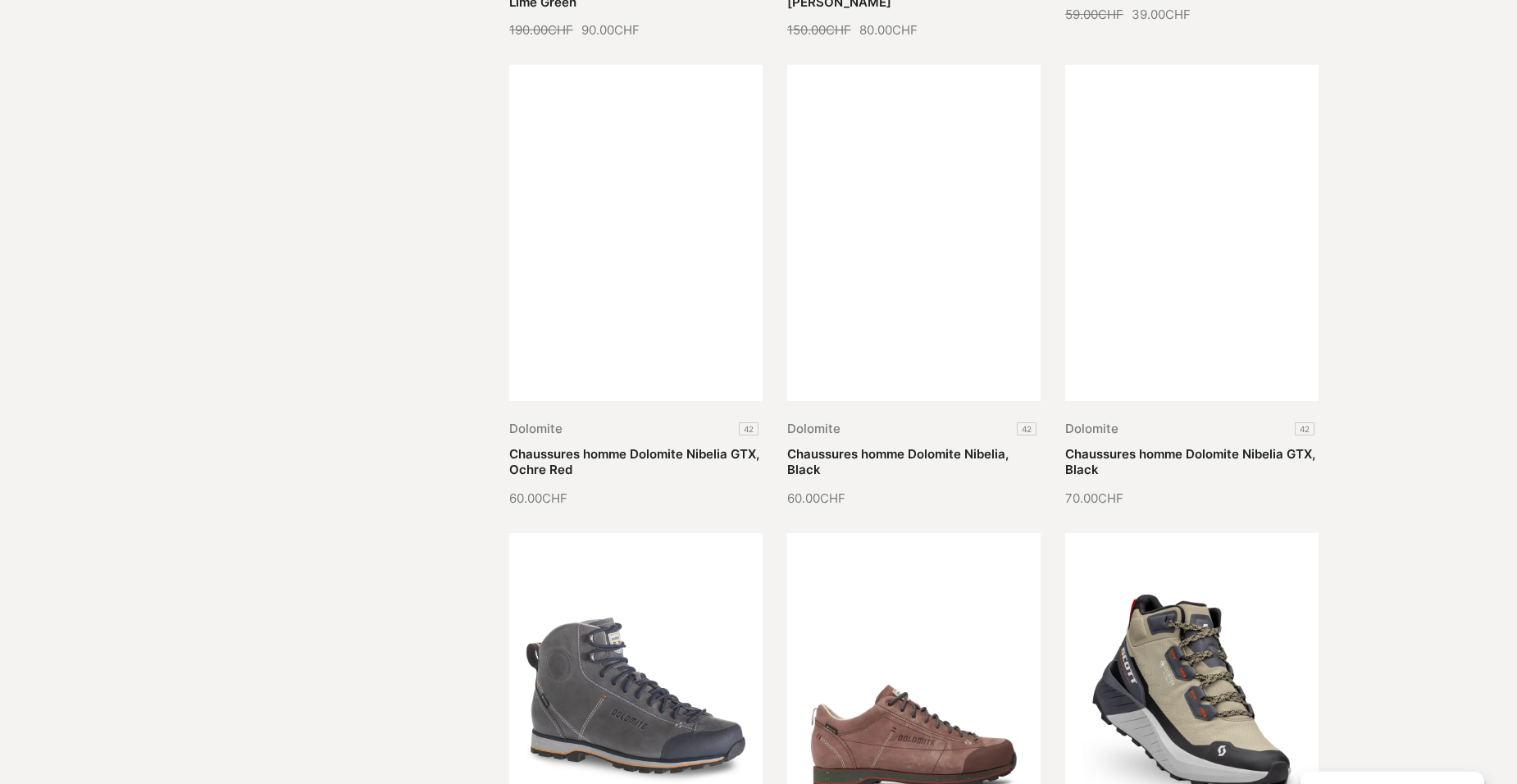
scroll to position [2705, 0]
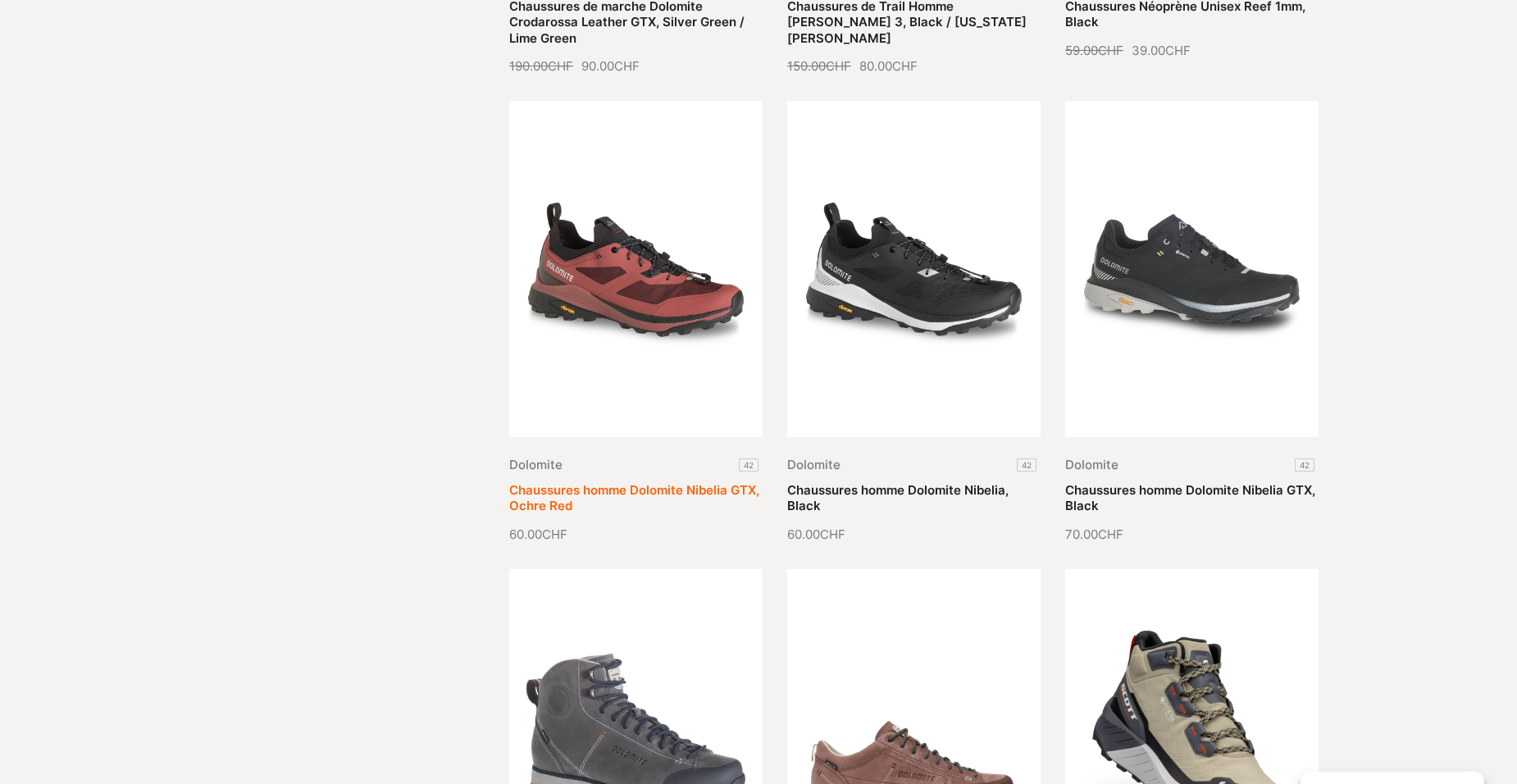
click at [677, 482] on link "Chaussures homme Dolomite Nibelia GTX, Ochre Red" at bounding box center [634, 497] width 250 height 32
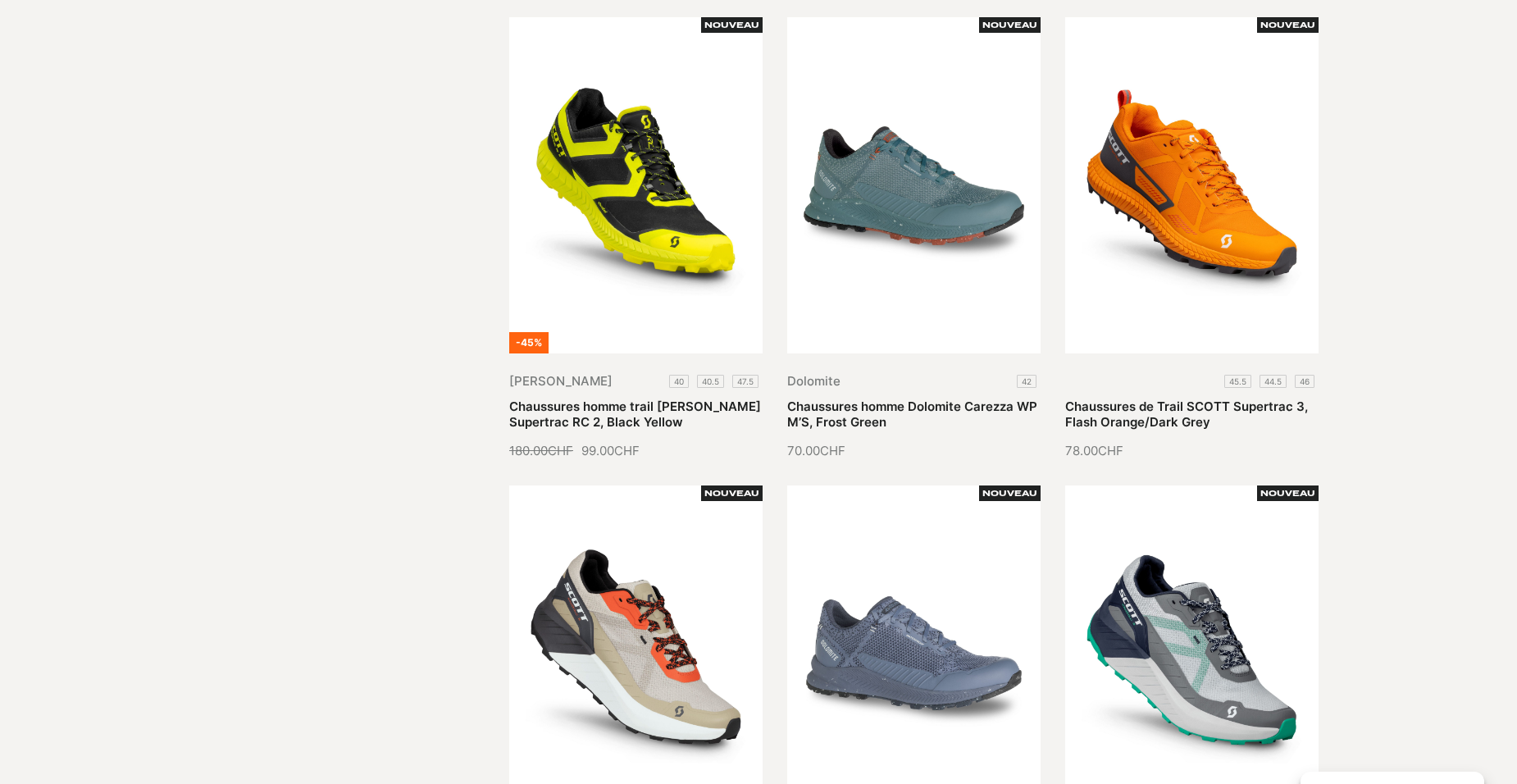
scroll to position [901, 0]
click at [1173, 414] on link "Chaussures de Trail SCOTT Supertrac 3, Flash Orange/Dark Grey" at bounding box center [1186, 415] width 243 height 32
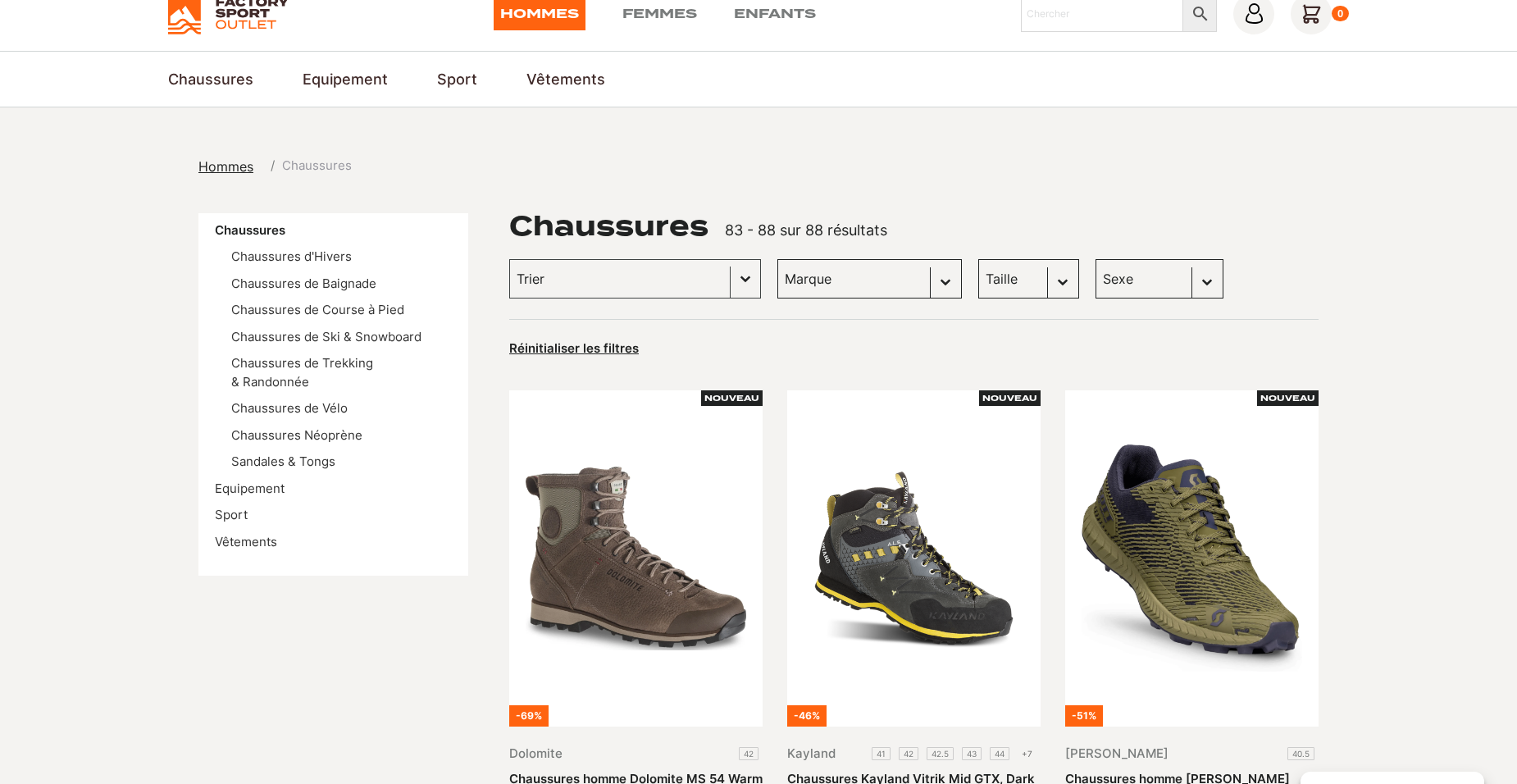
scroll to position [0, 0]
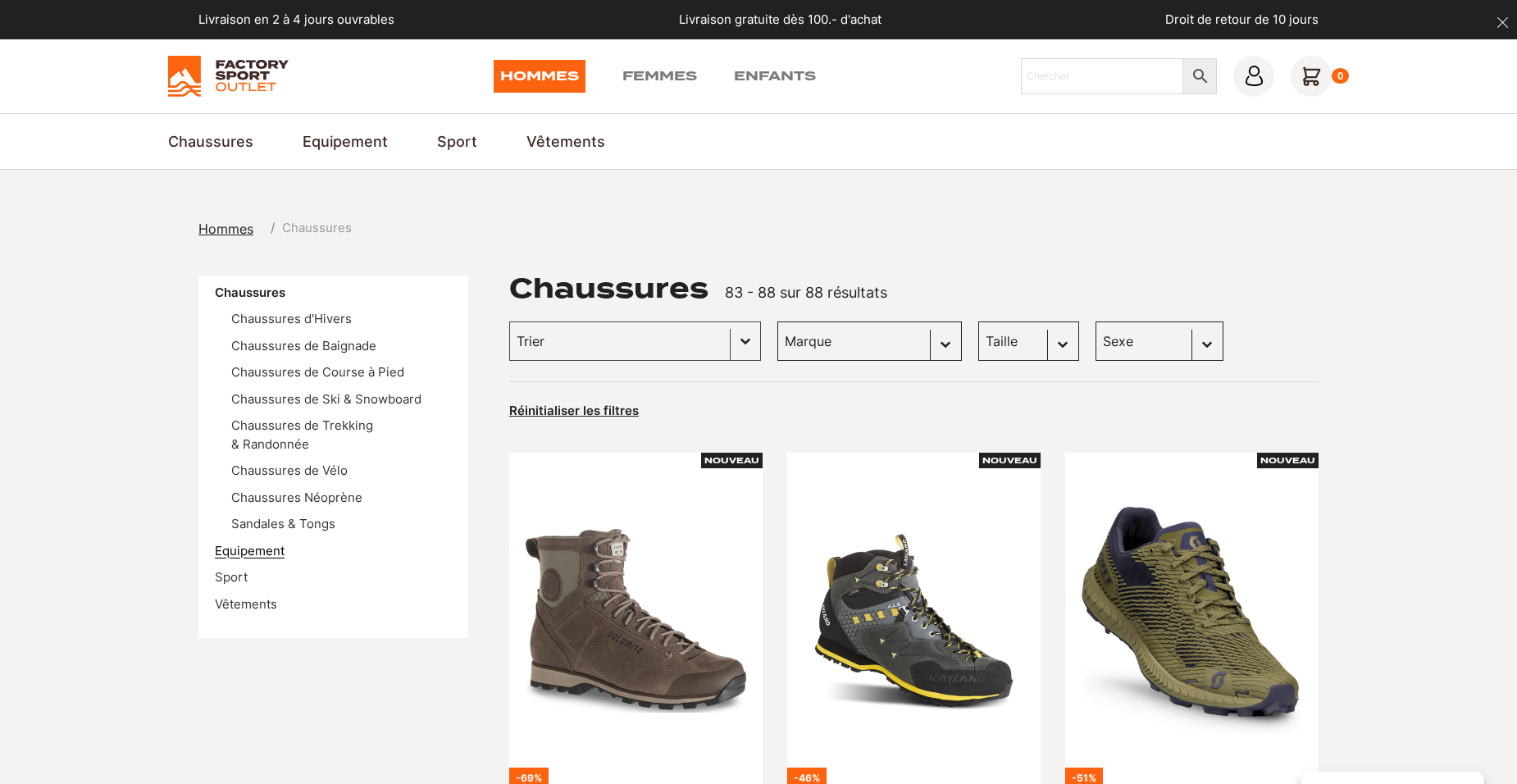
click at [257, 542] on link "Equipement" at bounding box center [249, 550] width 70 height 16
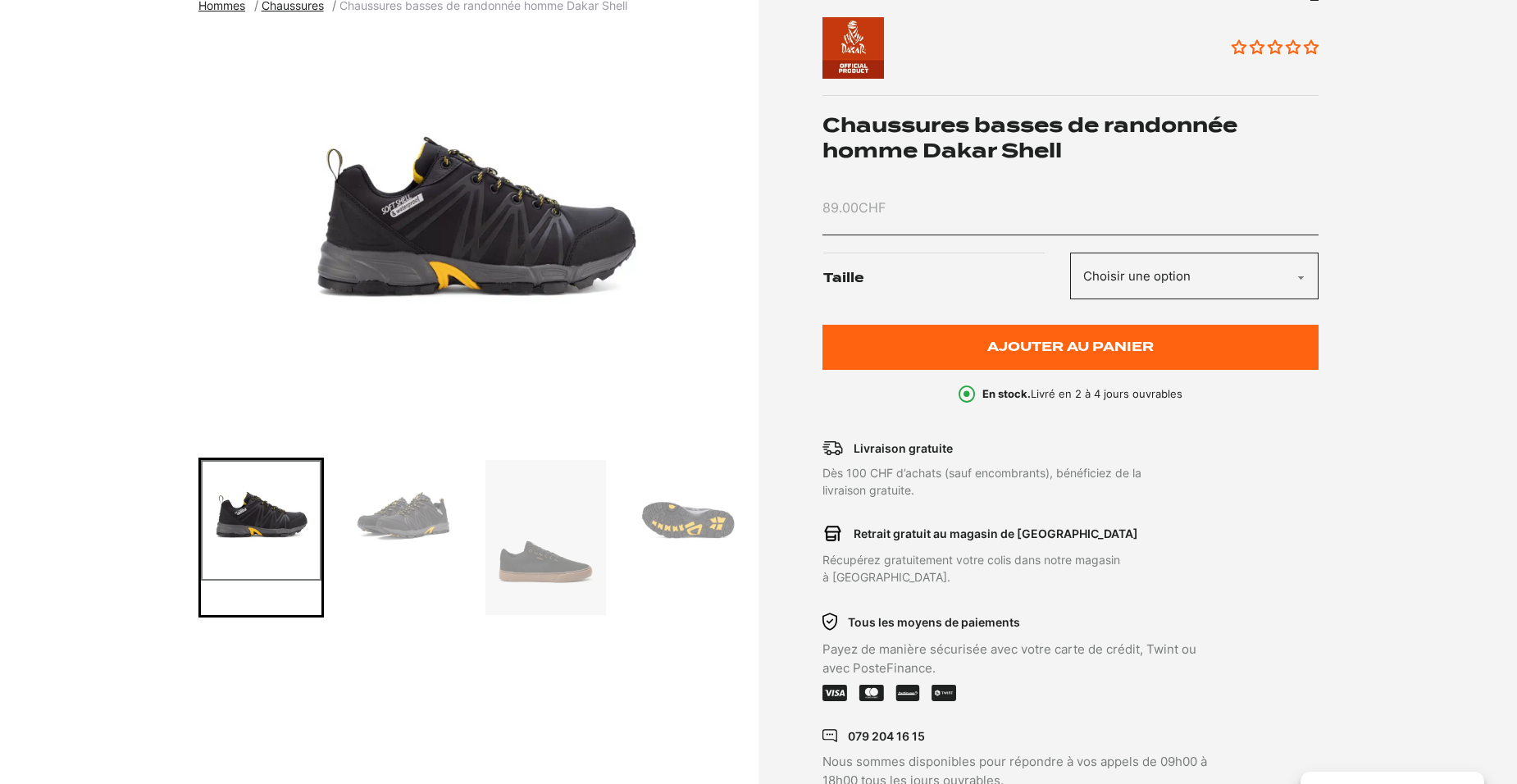
scroll to position [245, 0]
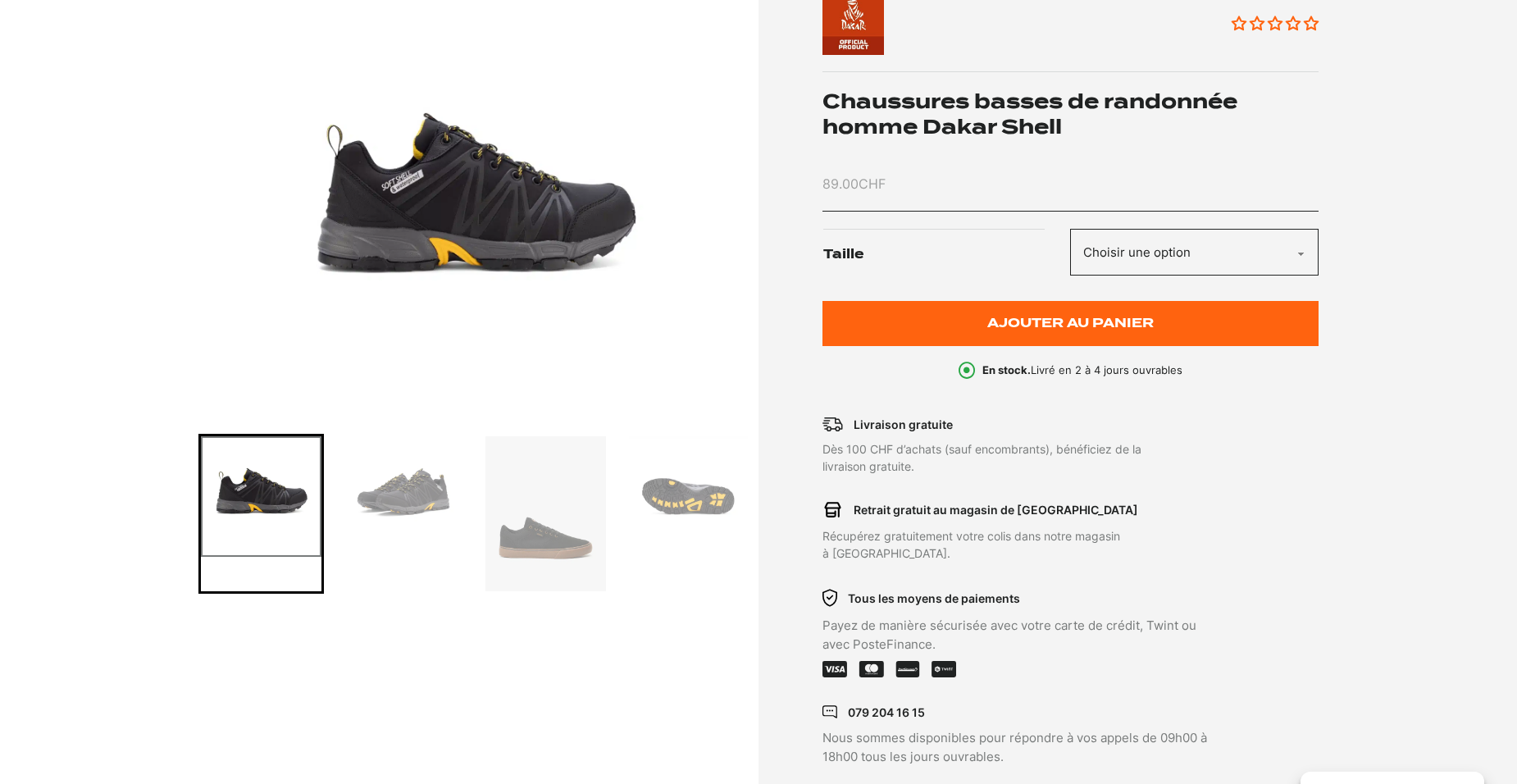
click at [701, 498] on img "Go to slide 4" at bounding box center [688, 496] width 121 height 121
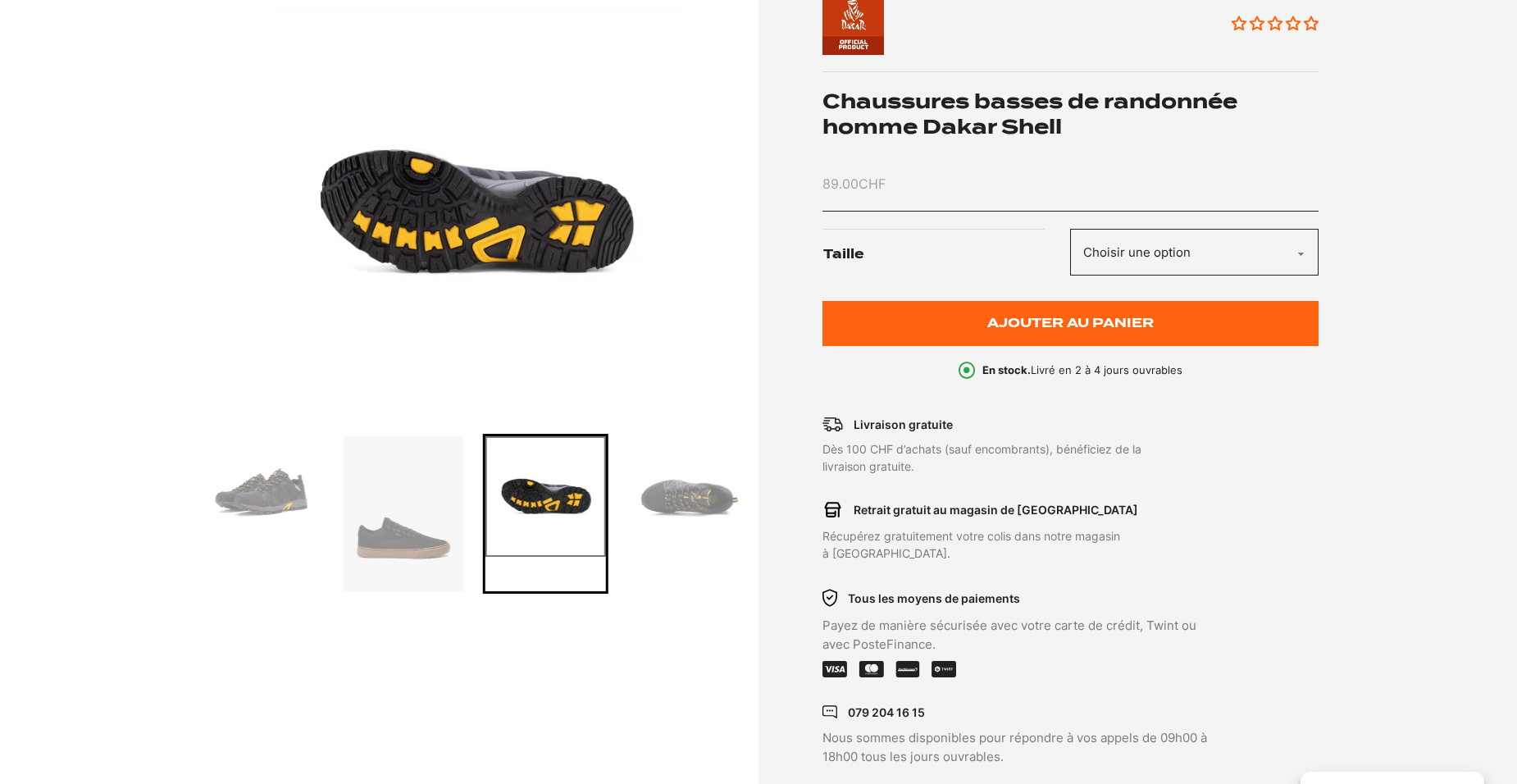
click at [391, 536] on img "Go to slide 3" at bounding box center [403, 513] width 121 height 155
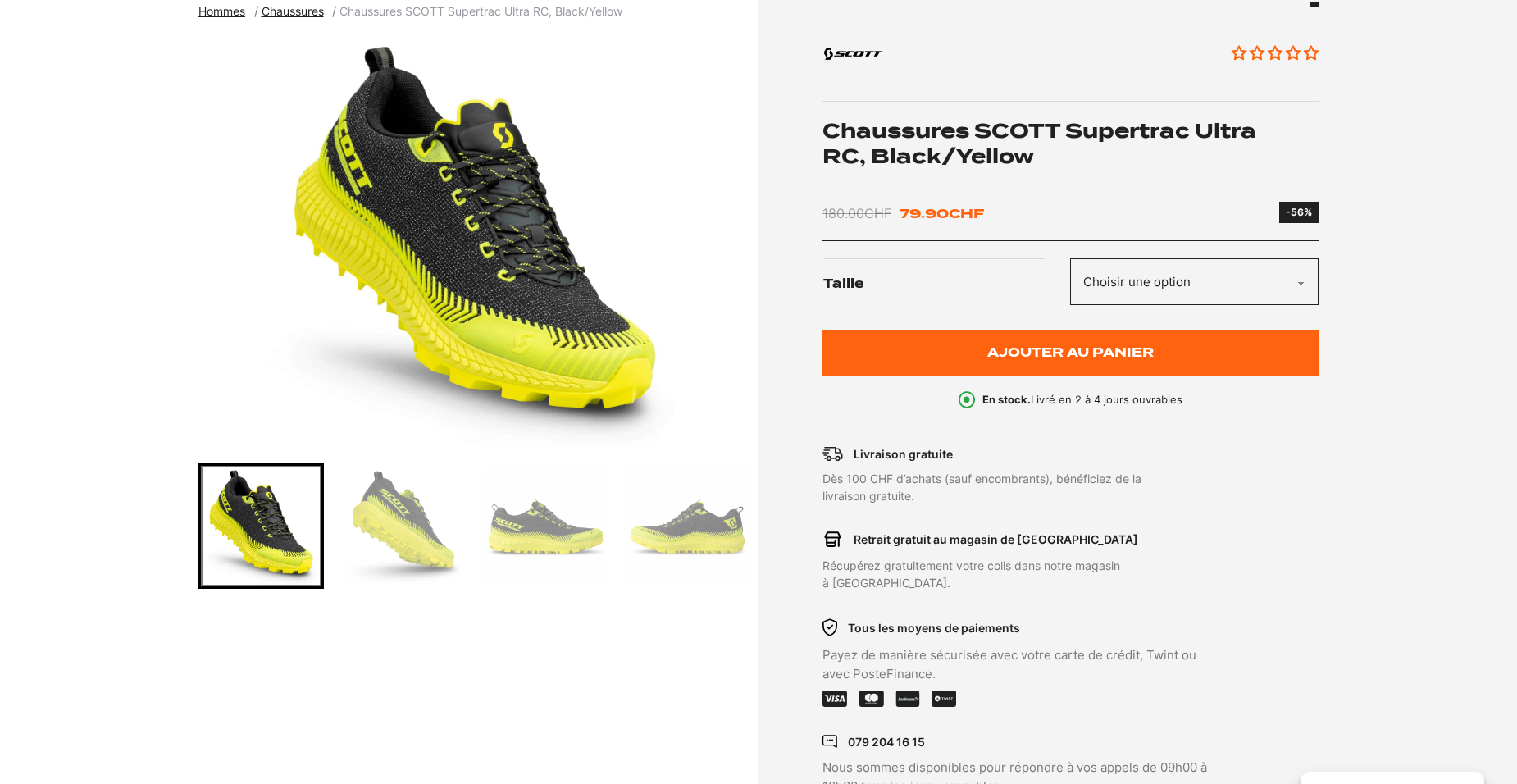
scroll to position [245, 0]
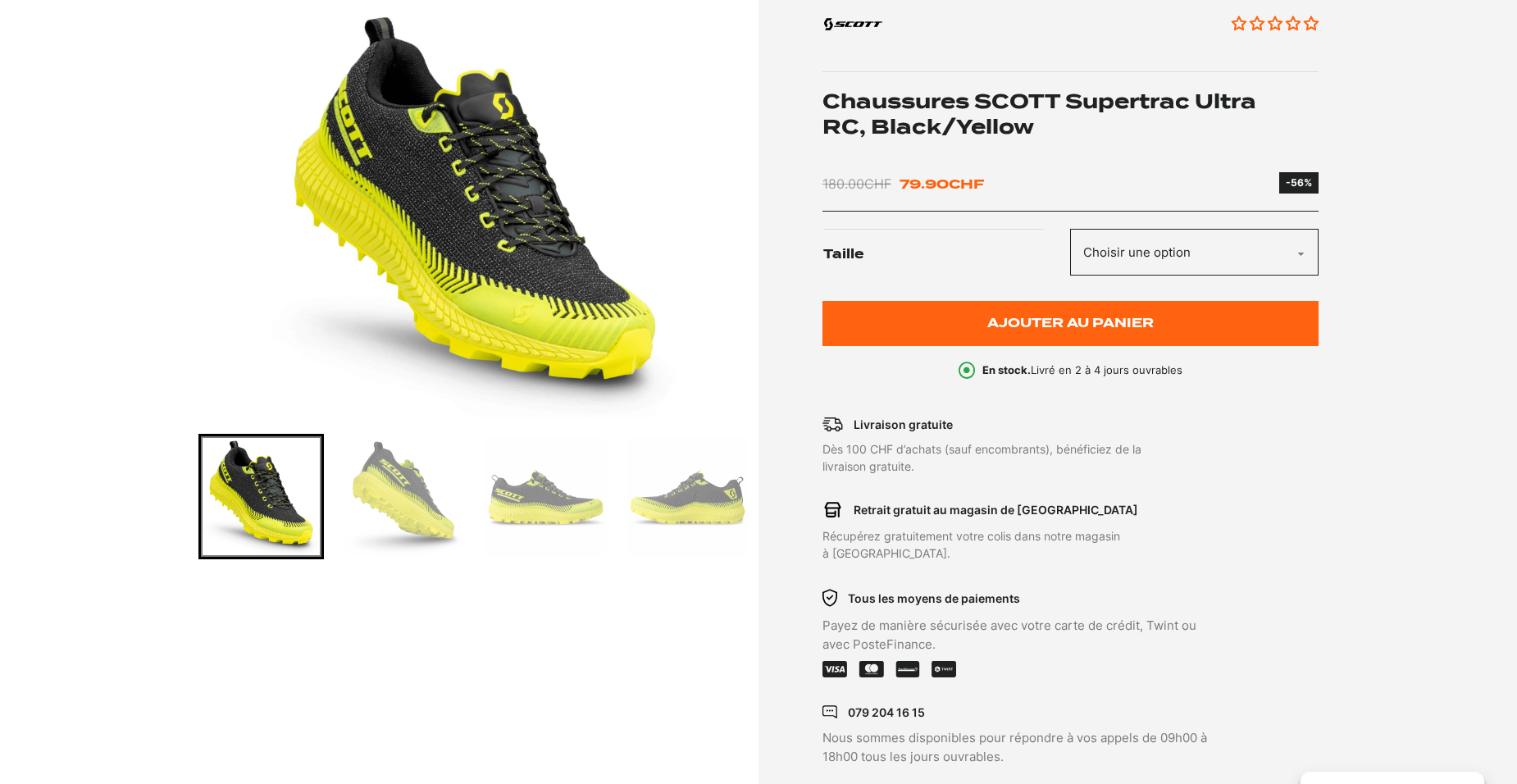
click at [442, 527] on img "Go to slide 2" at bounding box center [403, 496] width 121 height 121
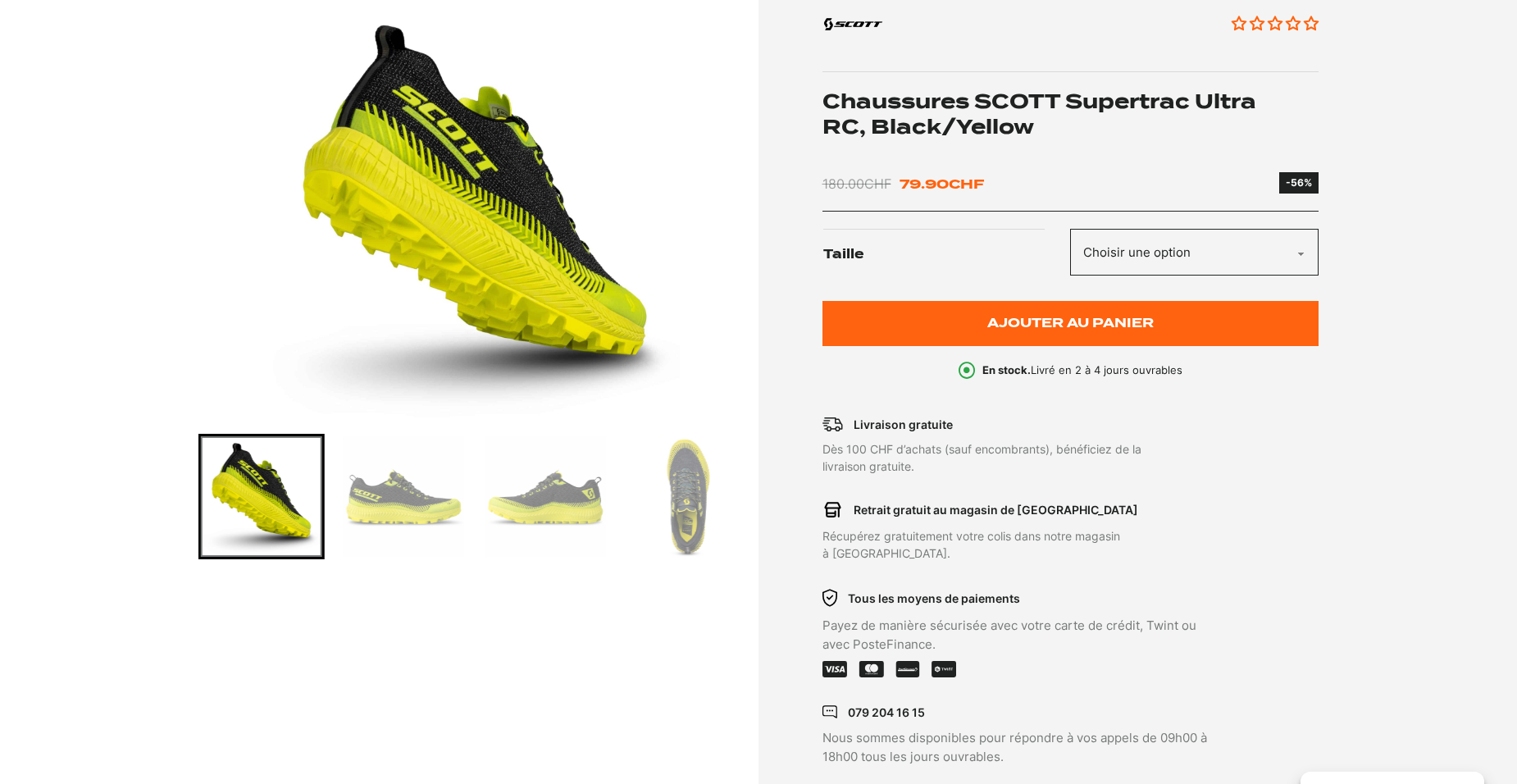
click at [542, 501] on img "Go to slide 4" at bounding box center [546, 496] width 121 height 121
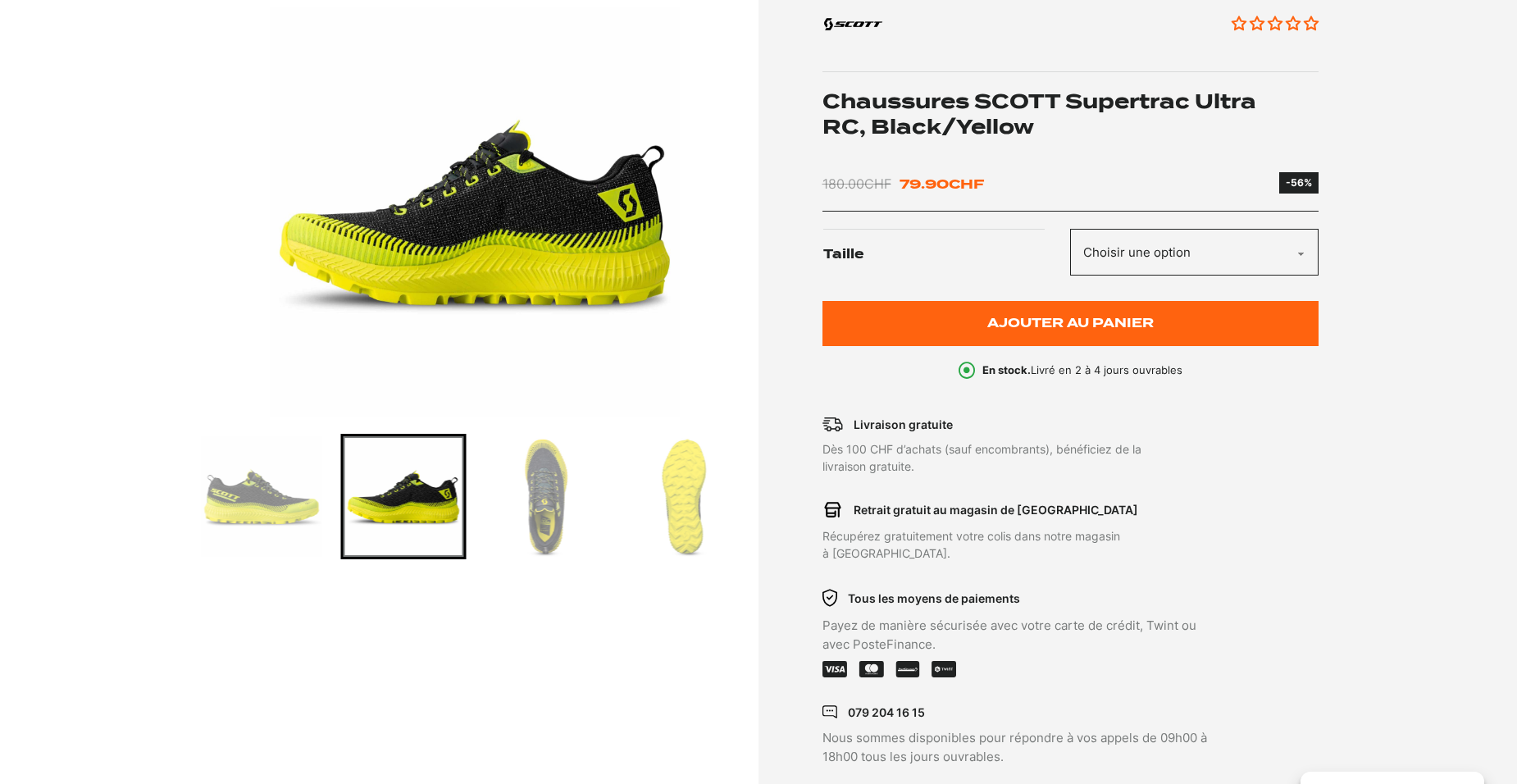
click at [693, 504] on img "Go to slide 6" at bounding box center [688, 496] width 121 height 121
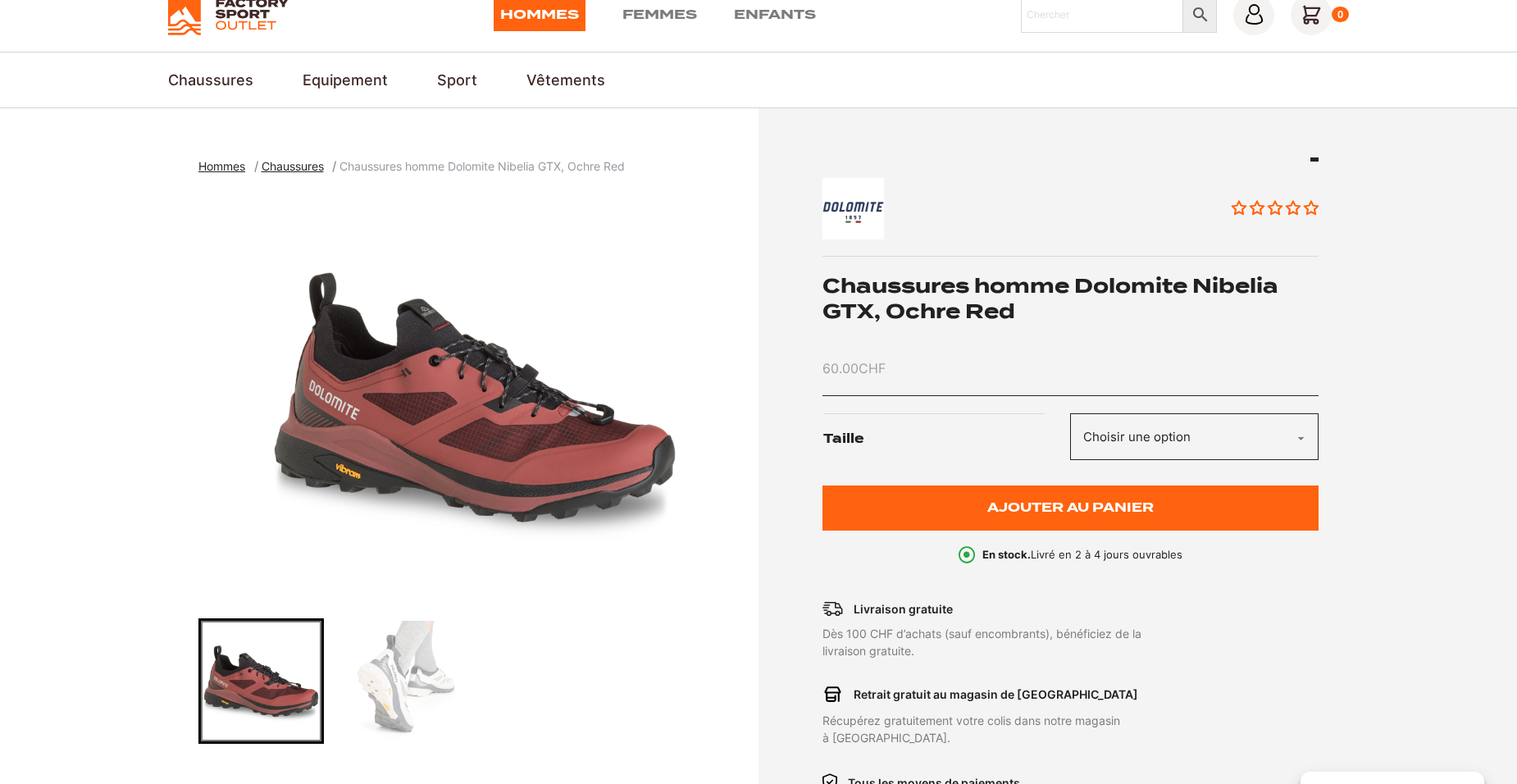
scroll to position [164, 0]
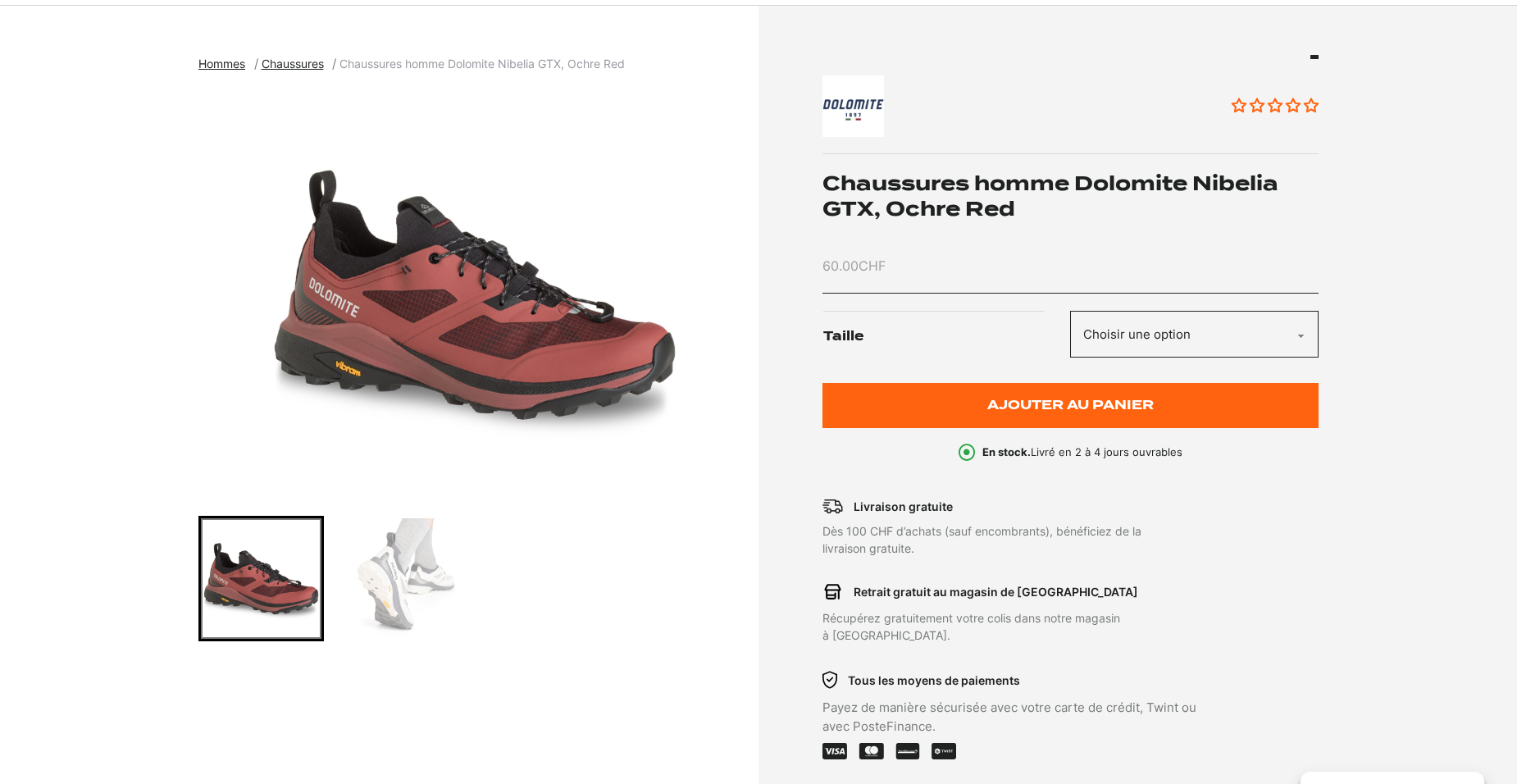
click at [382, 615] on img "Go to slide 2" at bounding box center [403, 579] width 121 height 121
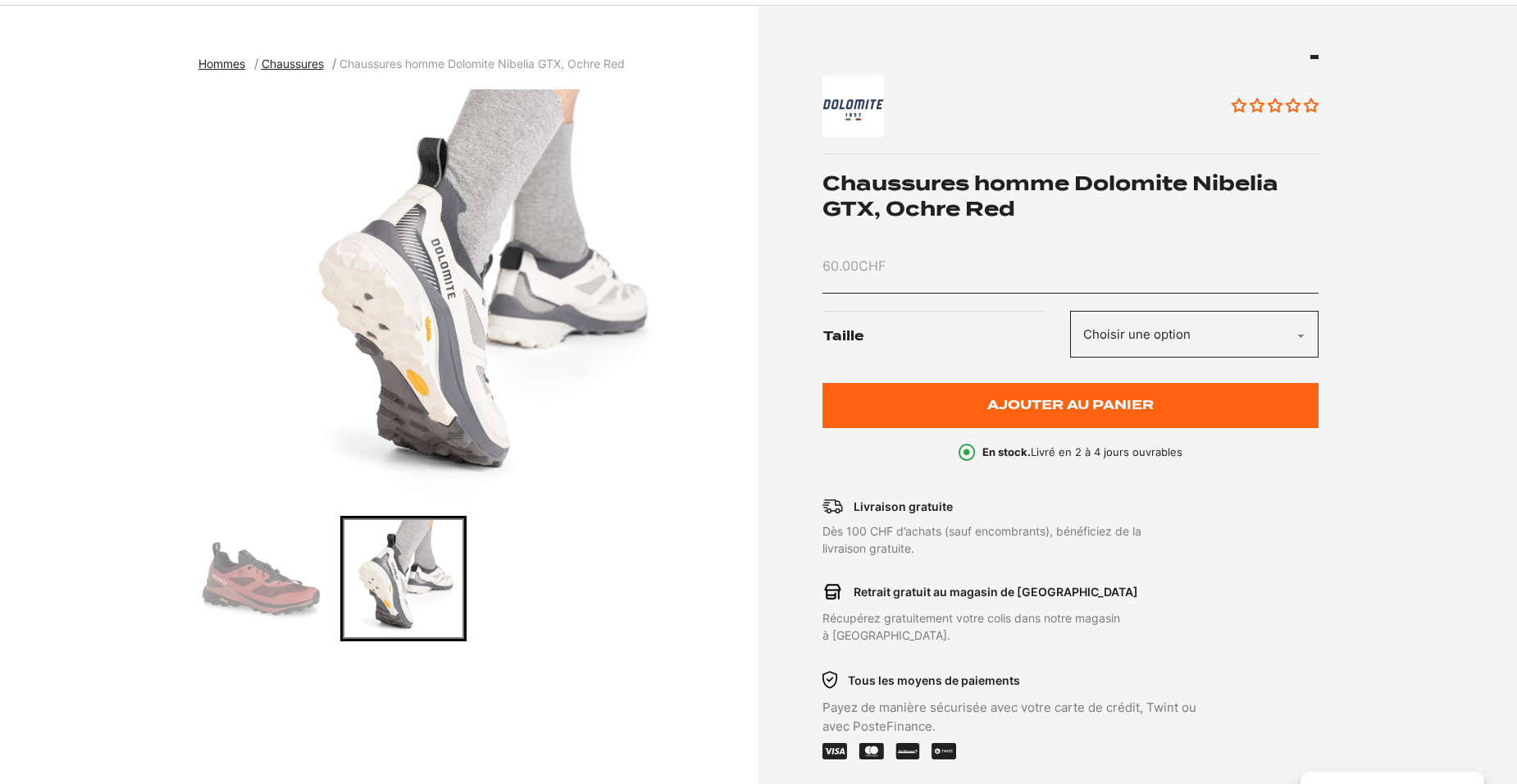
click at [273, 592] on img "Go to slide 1" at bounding box center [261, 579] width 121 height 121
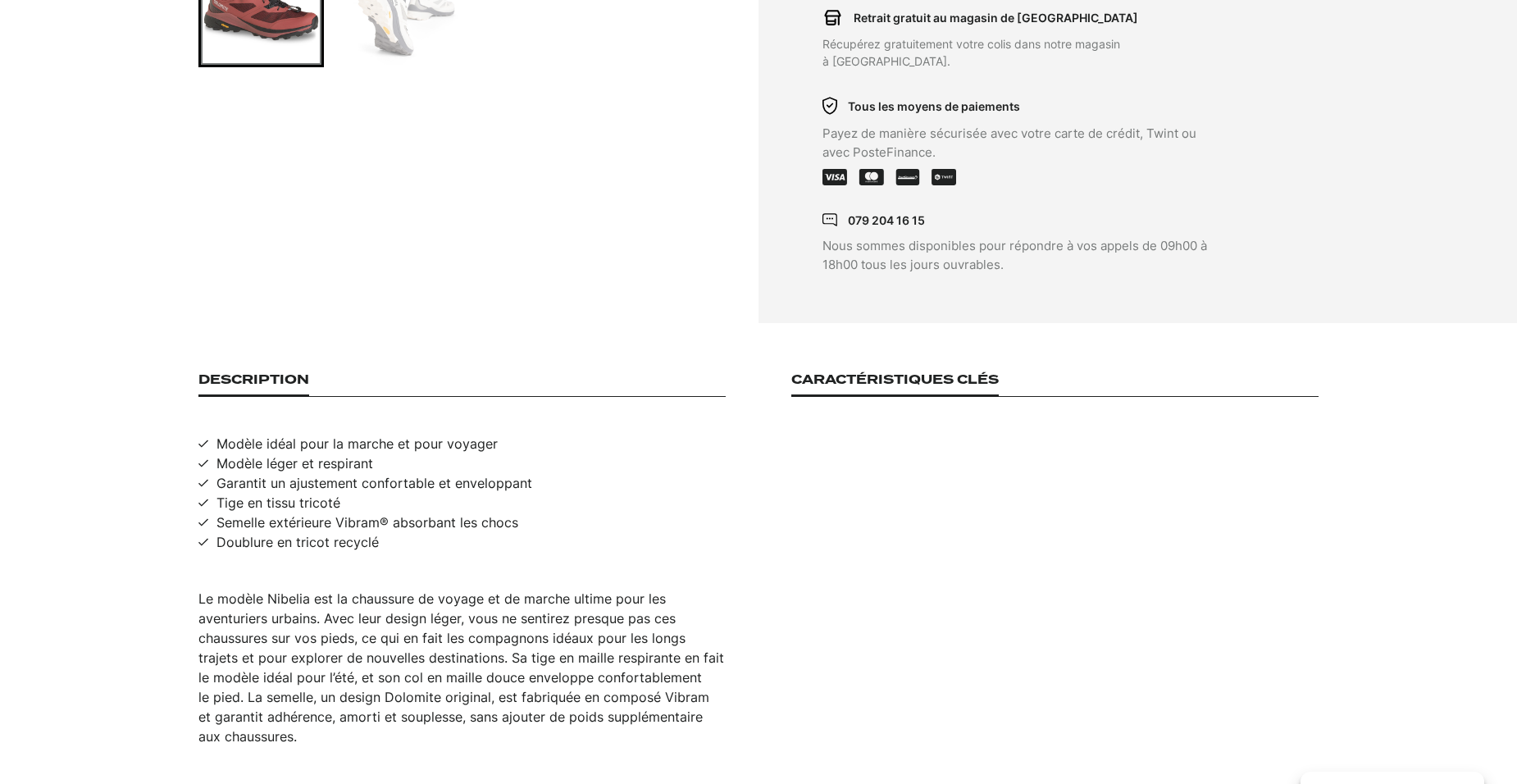
scroll to position [656, 0]
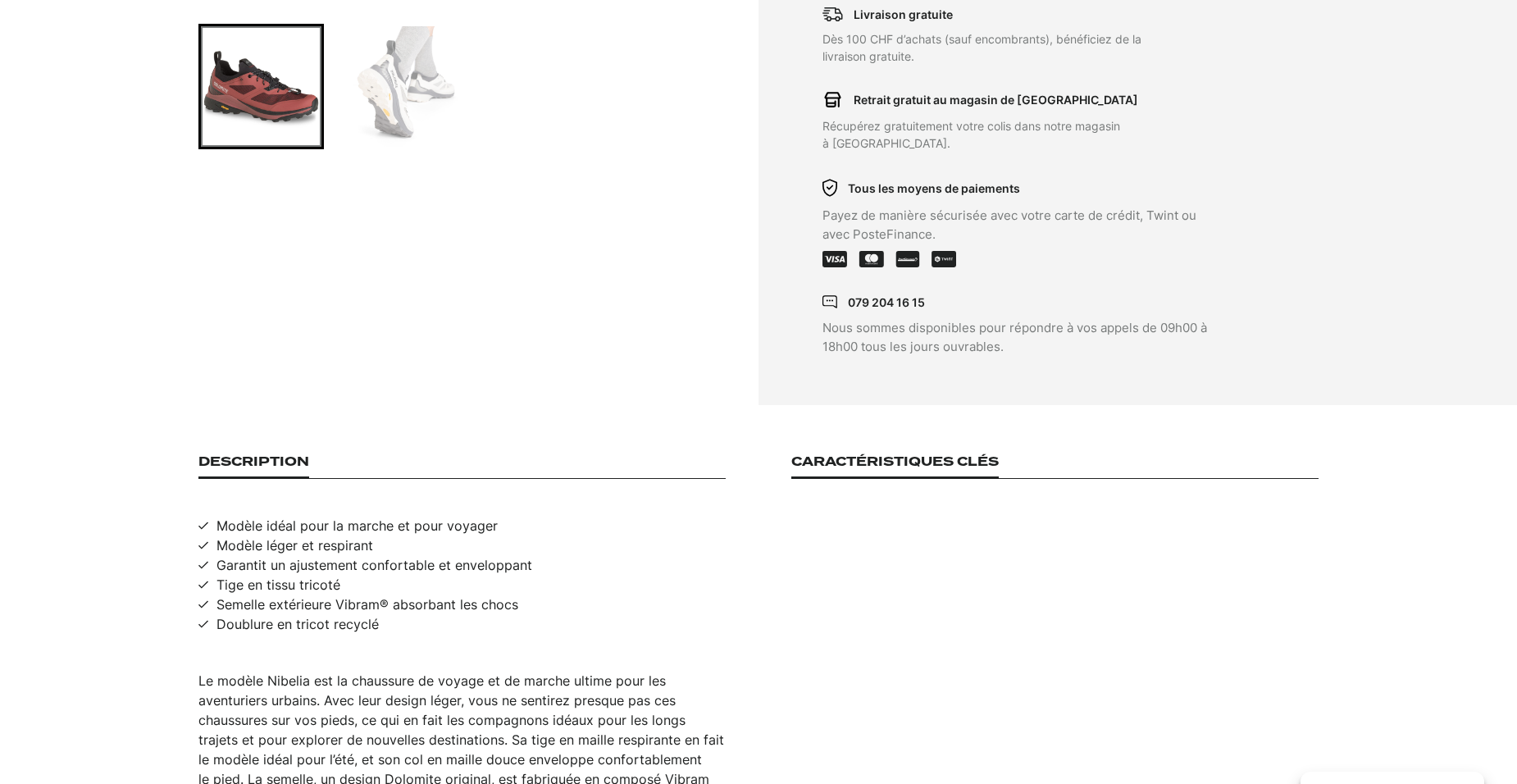
click at [944, 454] on h3 "Caractéristiques clés" at bounding box center [895, 466] width 207 height 24
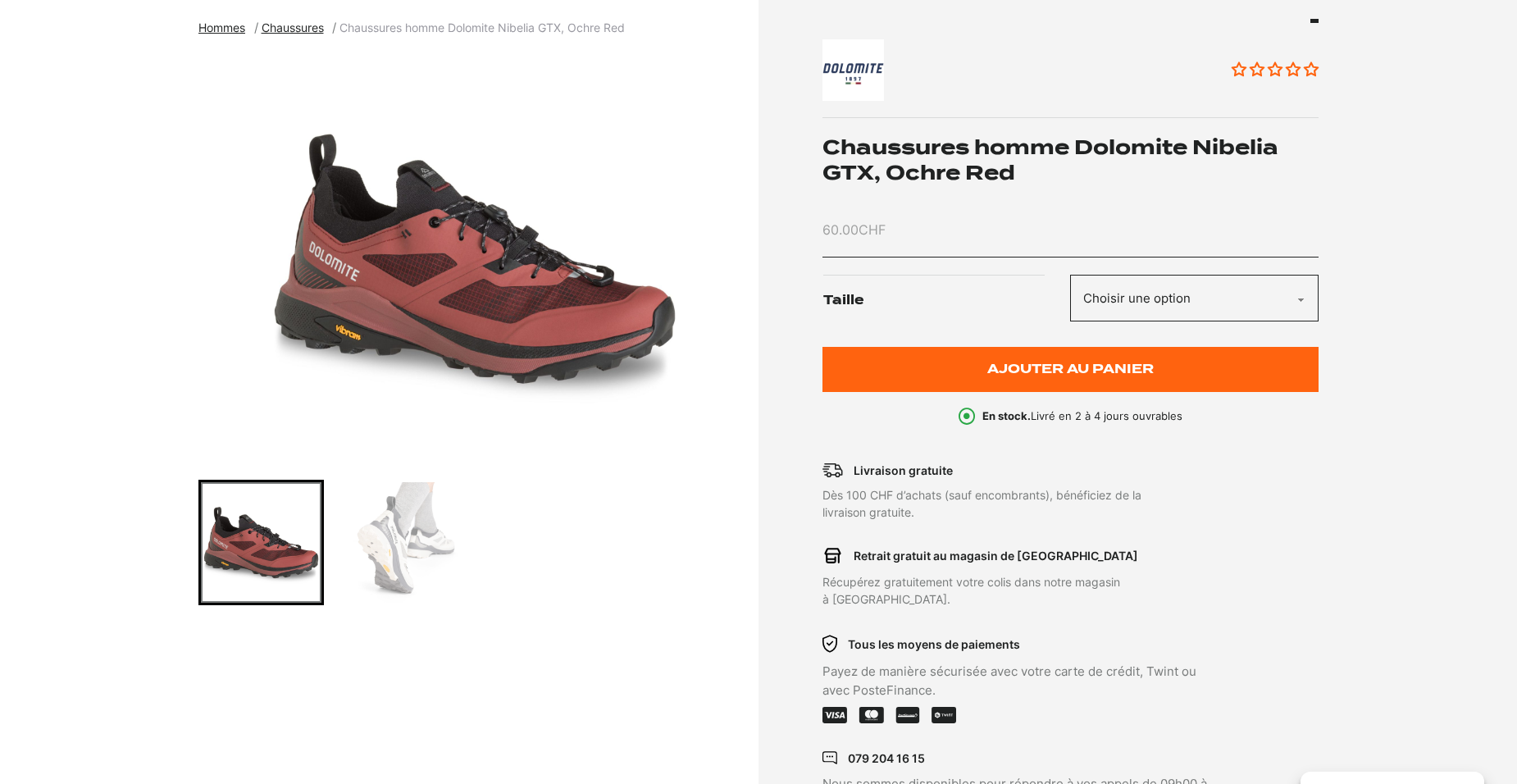
scroll to position [164, 0]
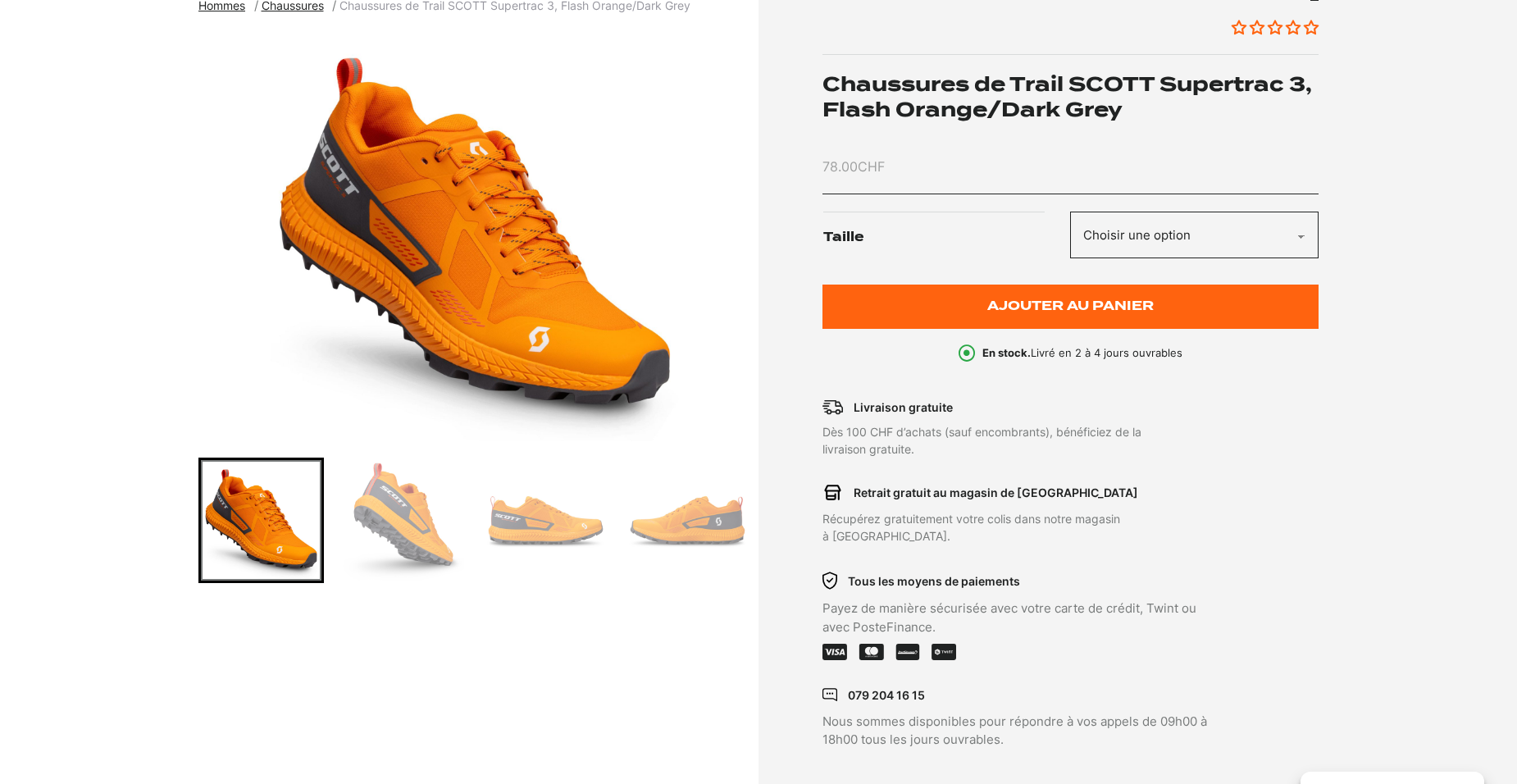
scroll to position [245, 0]
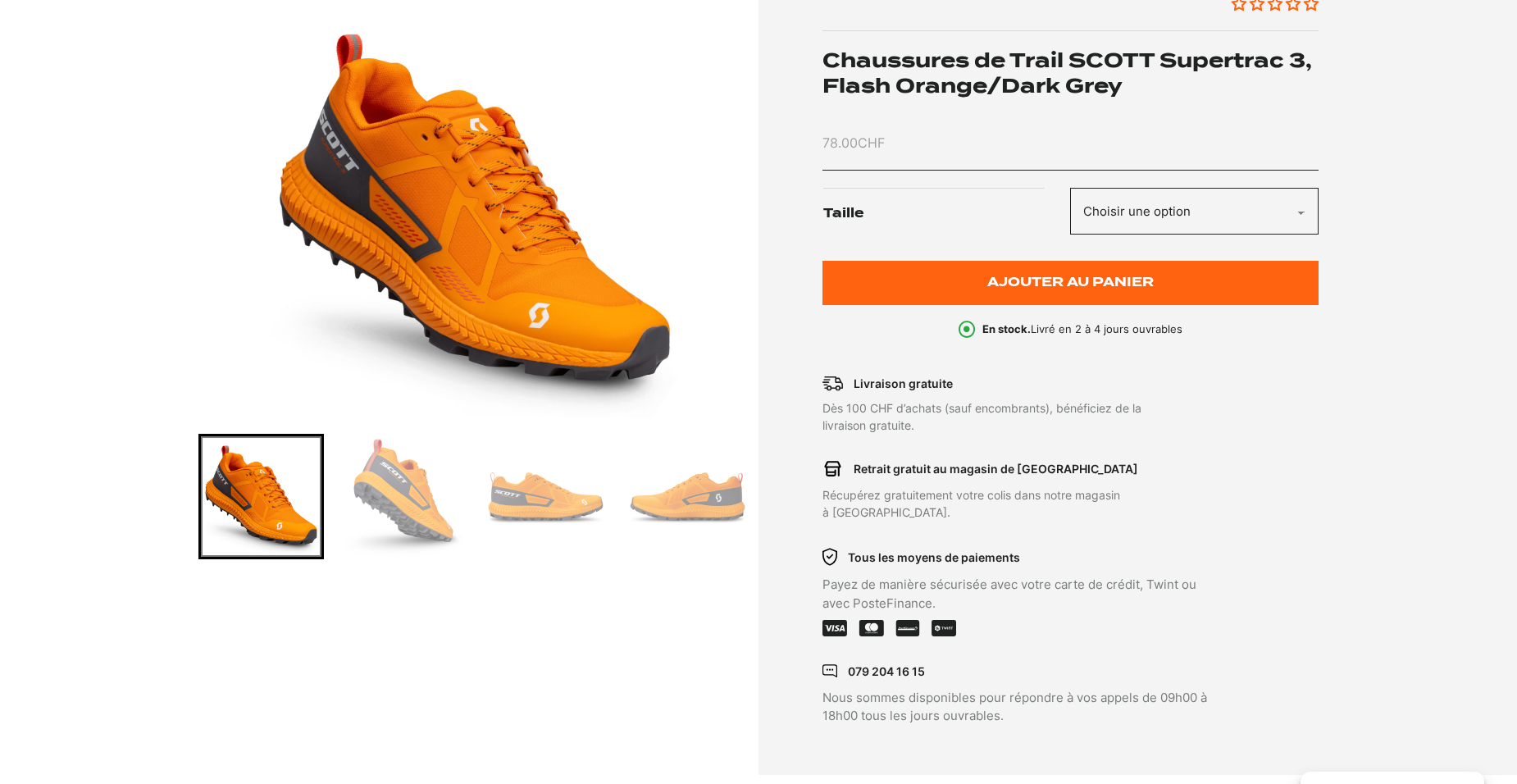
click at [431, 519] on img "Go to slide 2" at bounding box center [403, 496] width 121 height 121
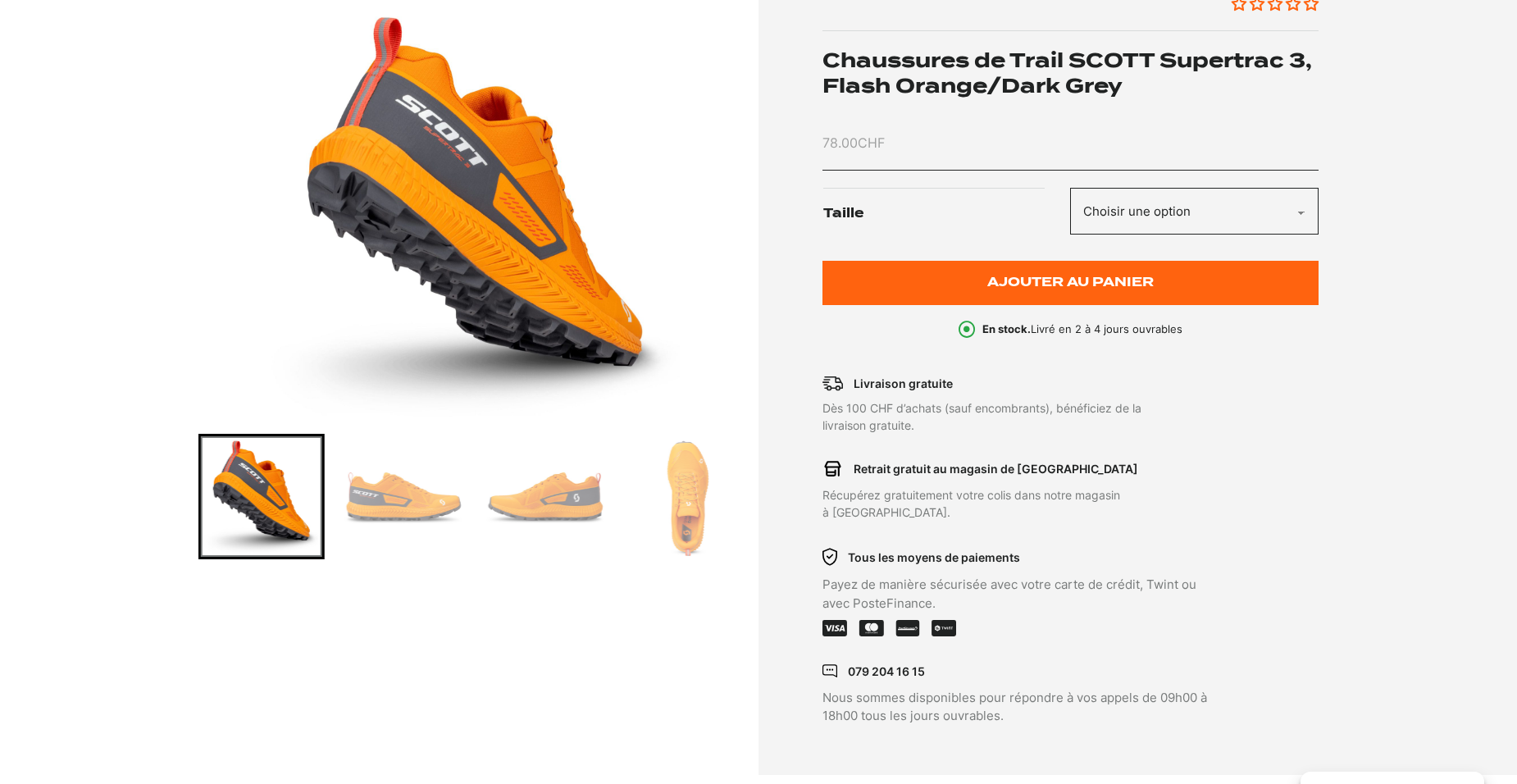
click at [474, 502] on div at bounding box center [333, 495] width 551 height 125
click at [432, 511] on img "Go to slide 3" at bounding box center [403, 496] width 121 height 121
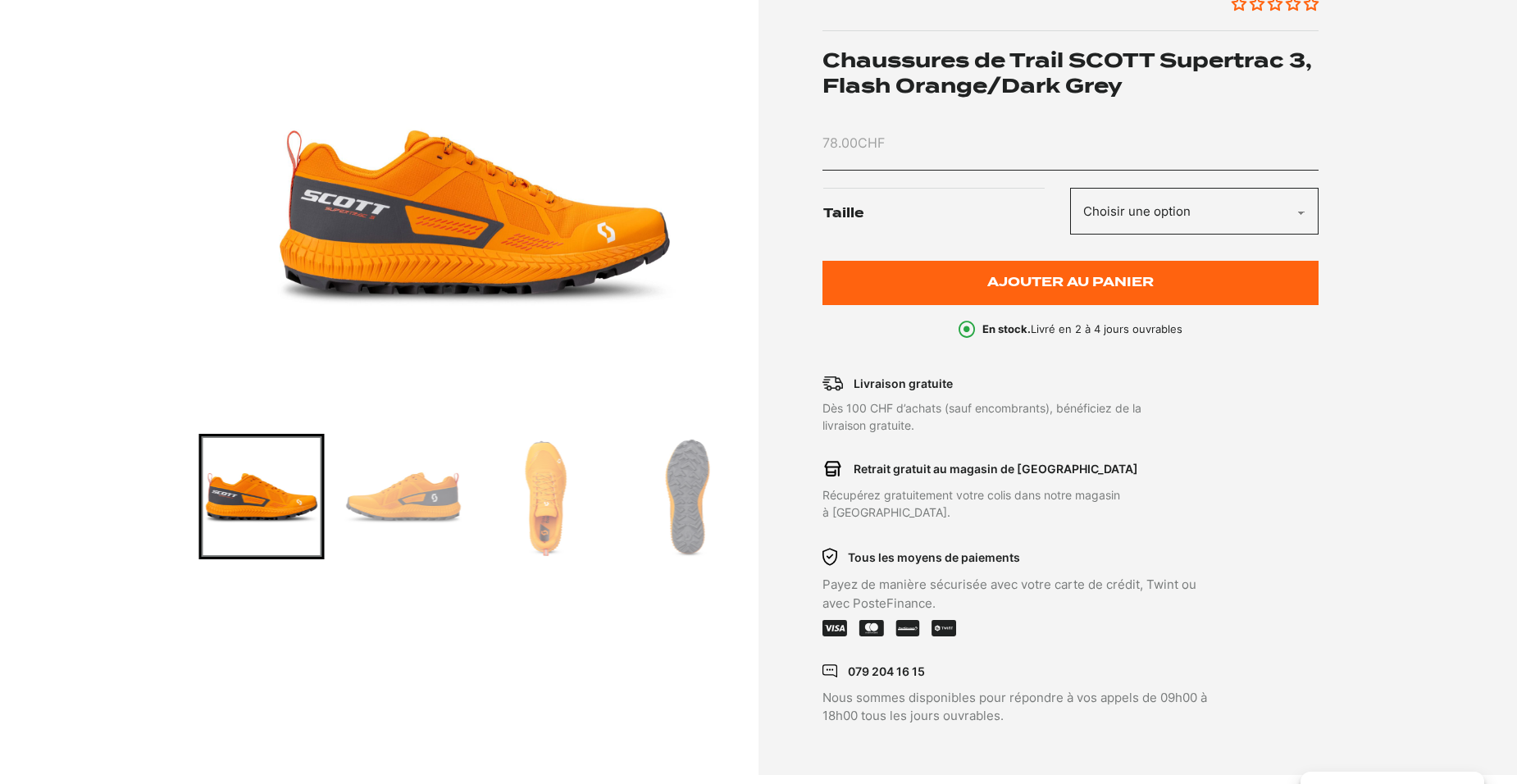
click at [546, 509] on img "Go to slide 5" at bounding box center [546, 496] width 121 height 121
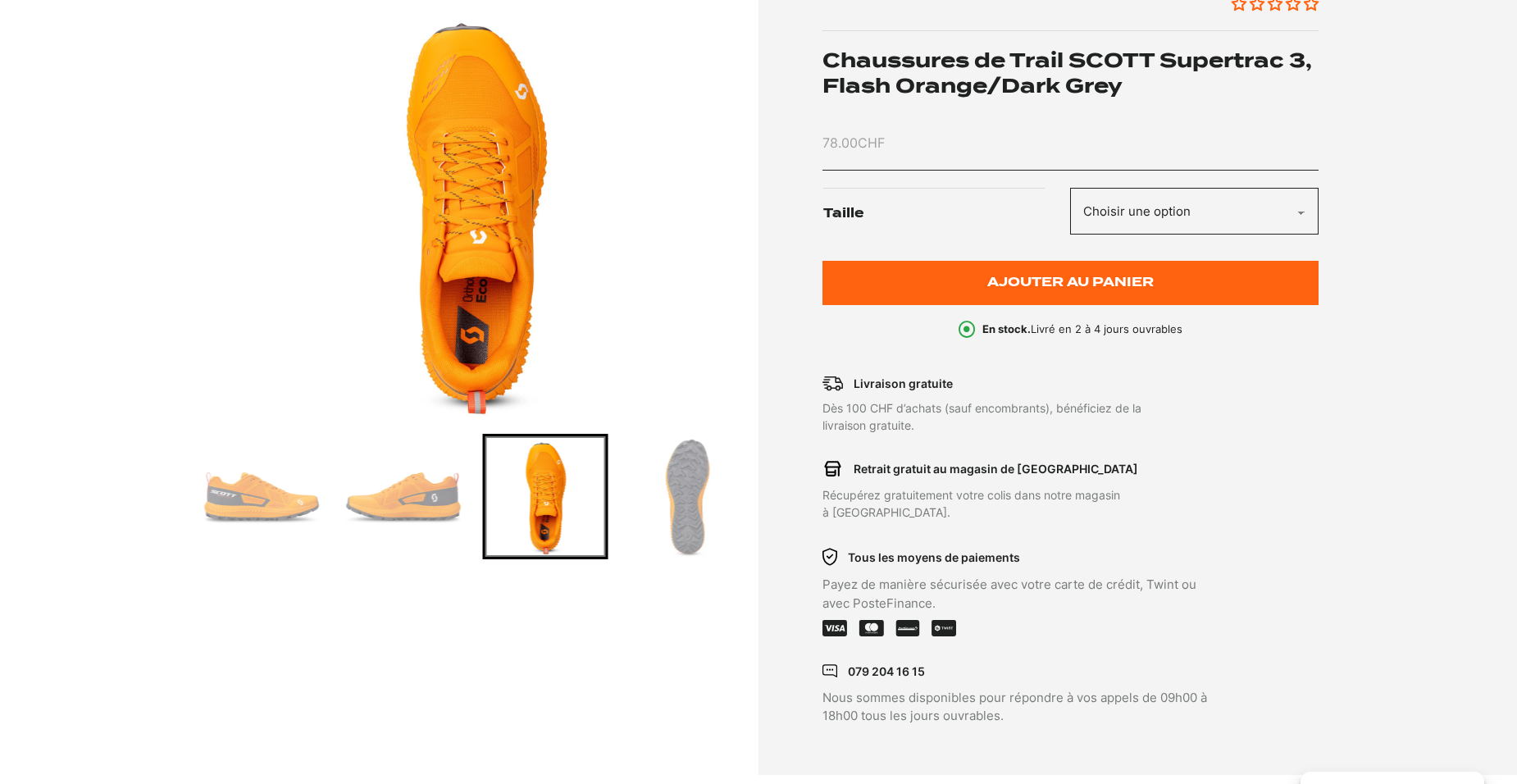
click at [683, 506] on img "Go to slide 6" at bounding box center [688, 496] width 121 height 121
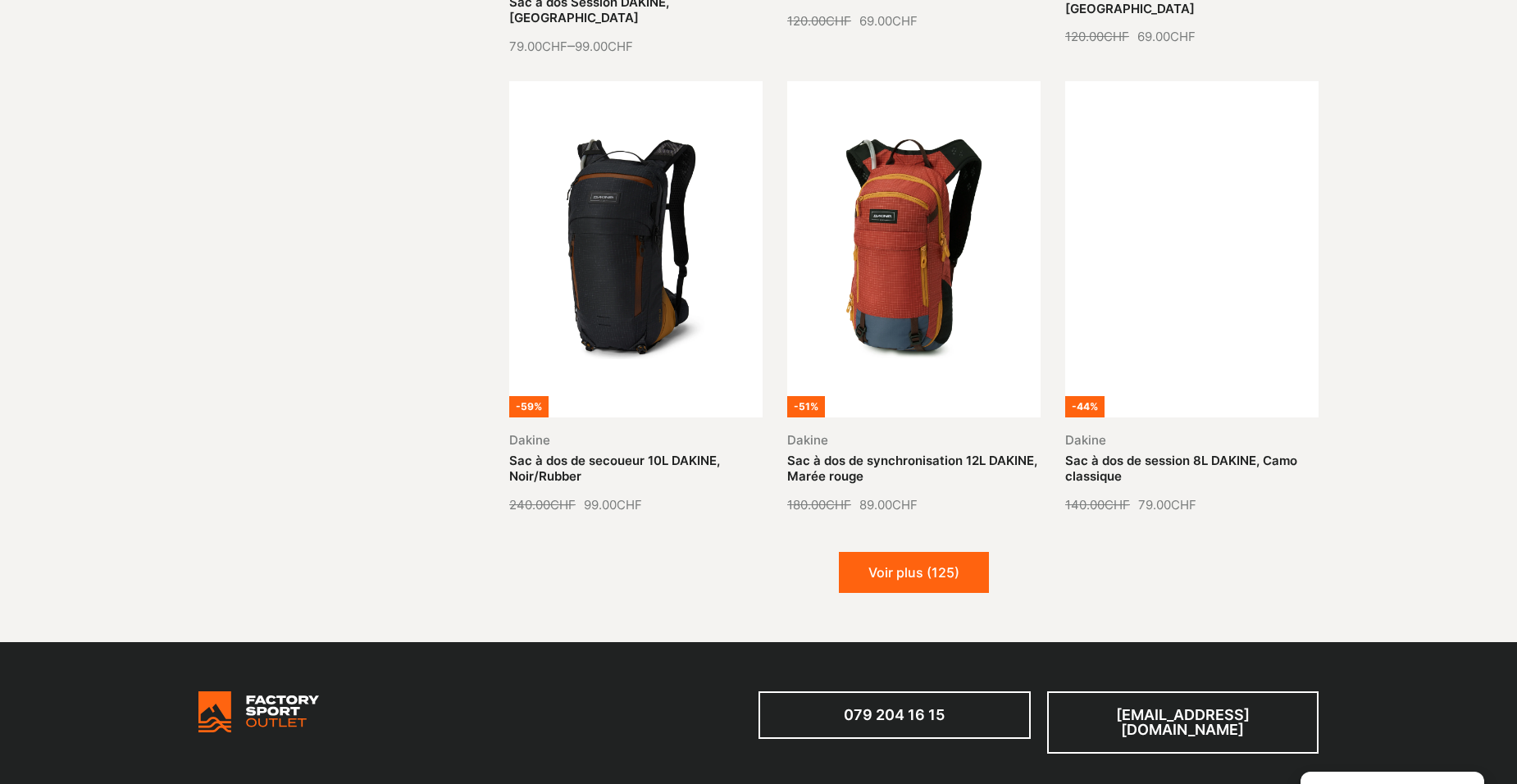
scroll to position [1803, 0]
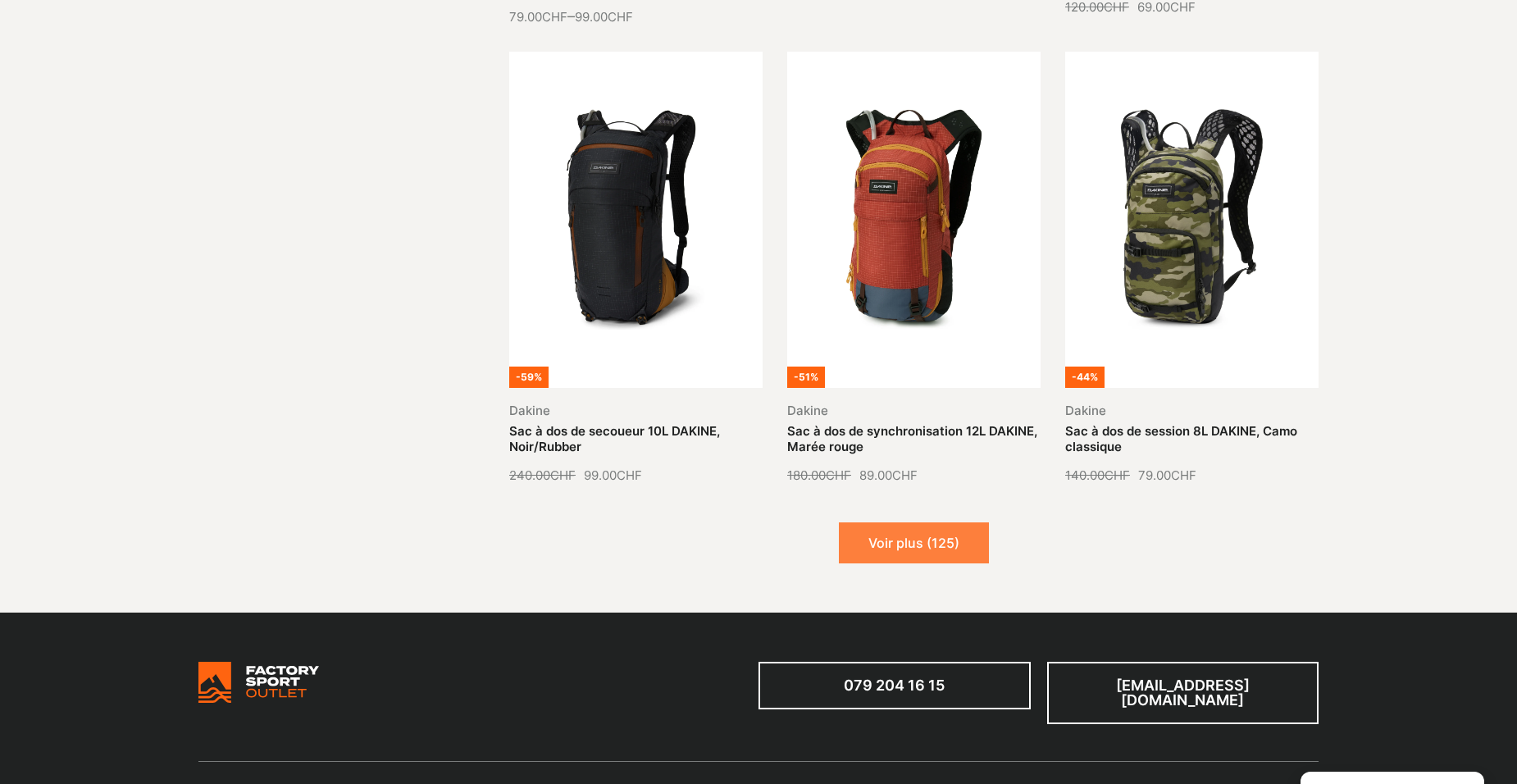
click at [905, 522] on button "Voir plus (125)" at bounding box center [914, 542] width 150 height 41
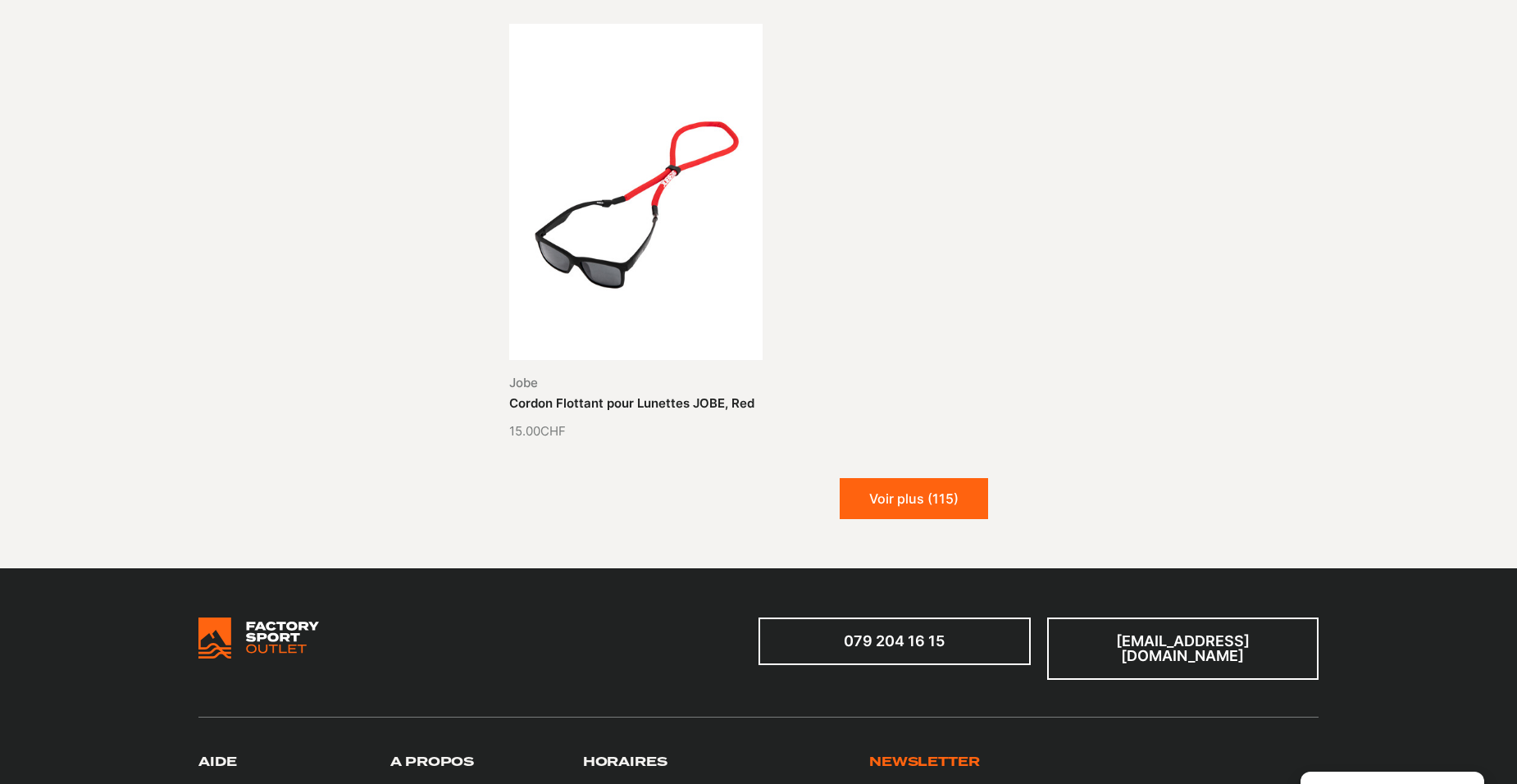
scroll to position [3688, 0]
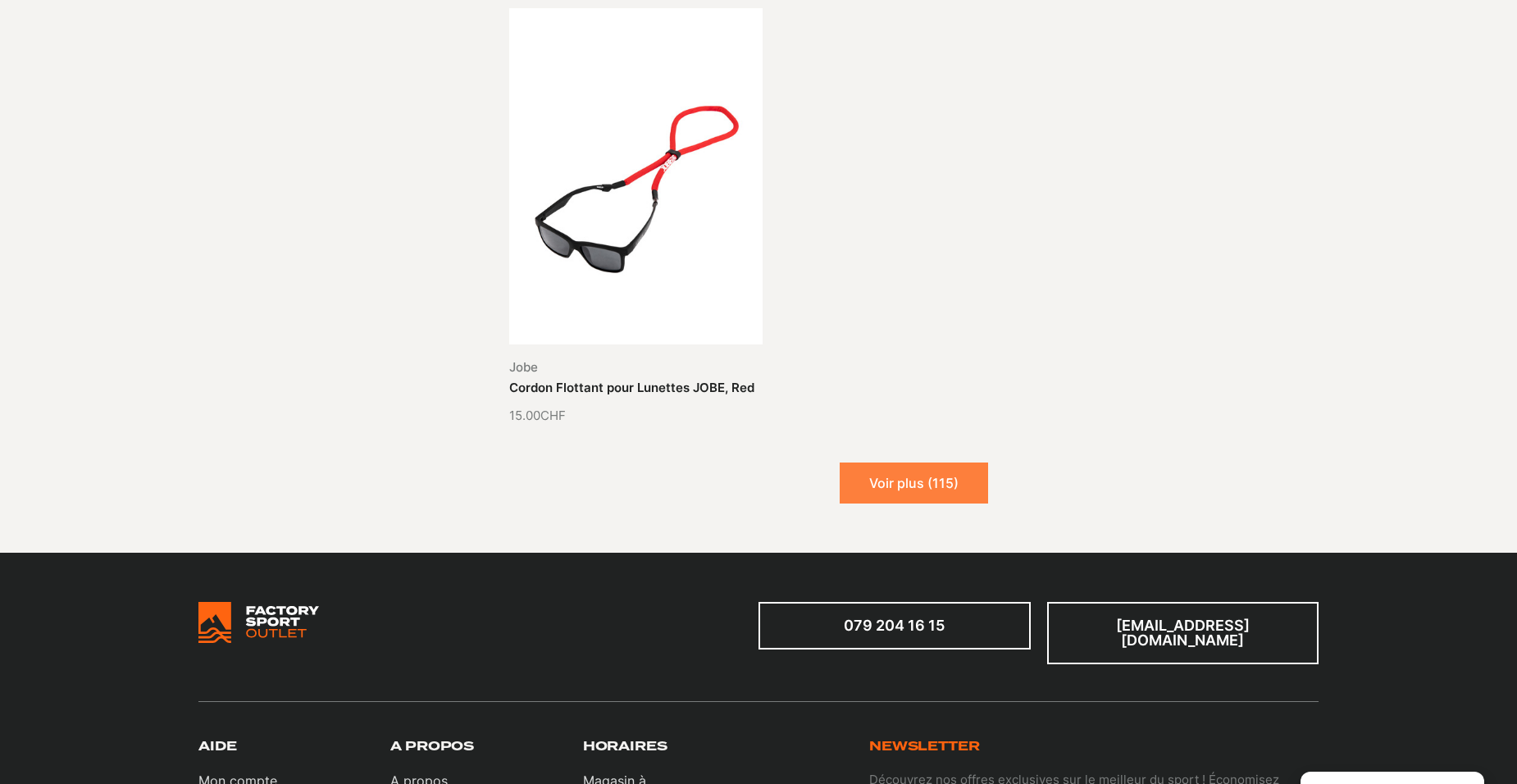
click at [930, 468] on button "Voir plus (115)" at bounding box center [913, 483] width 148 height 41
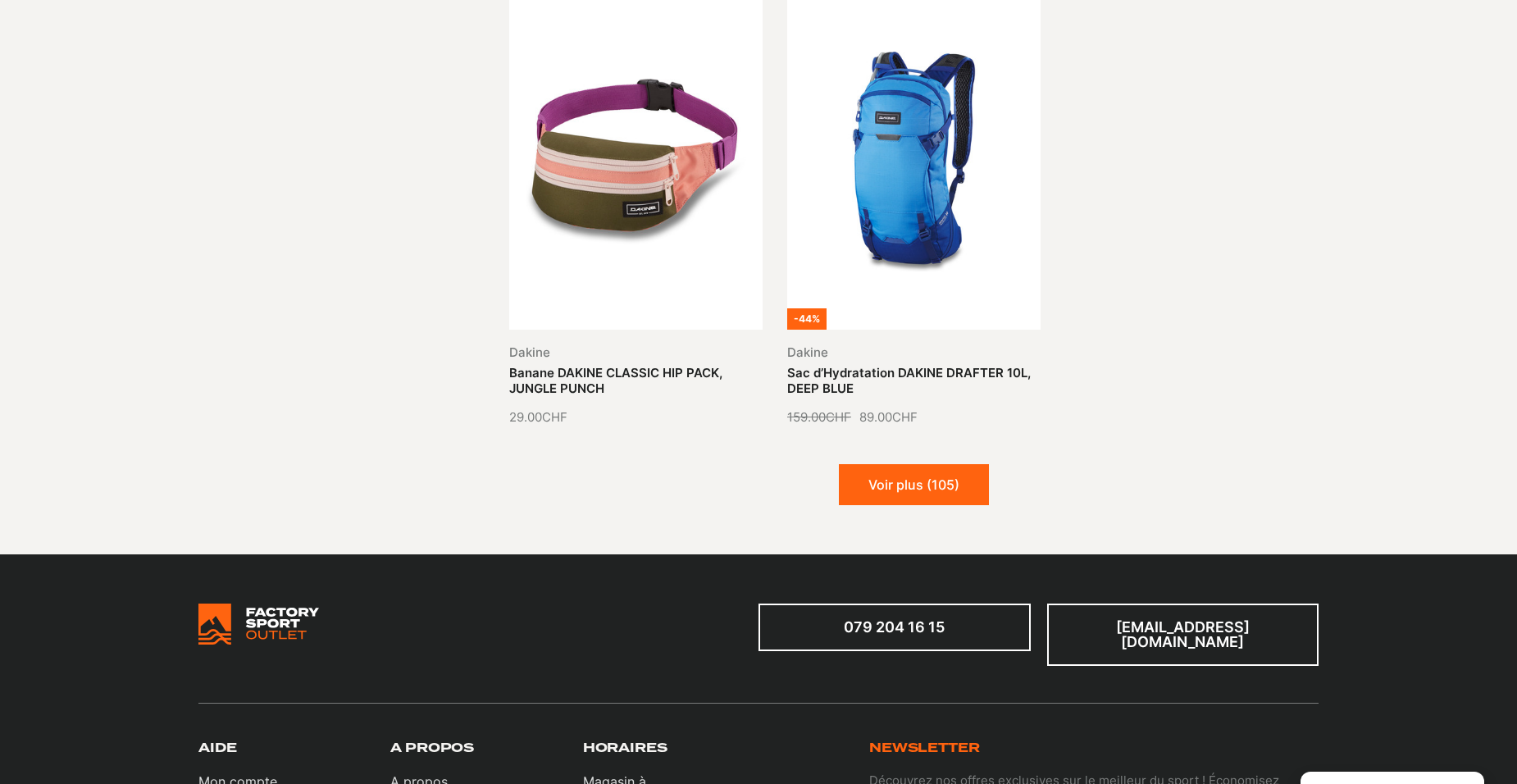
scroll to position [5082, 0]
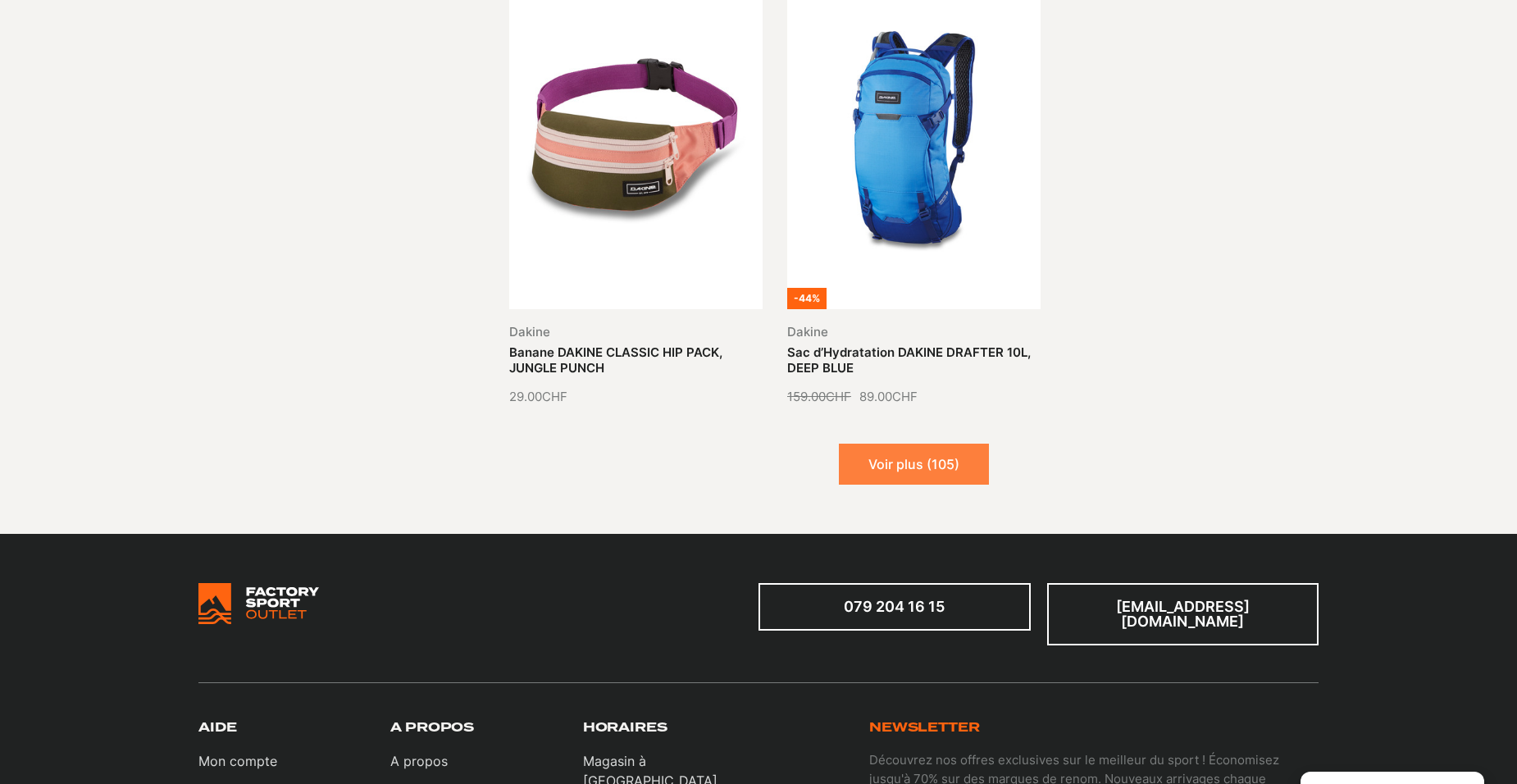
click at [937, 445] on button "Voir plus (105)" at bounding box center [914, 463] width 150 height 41
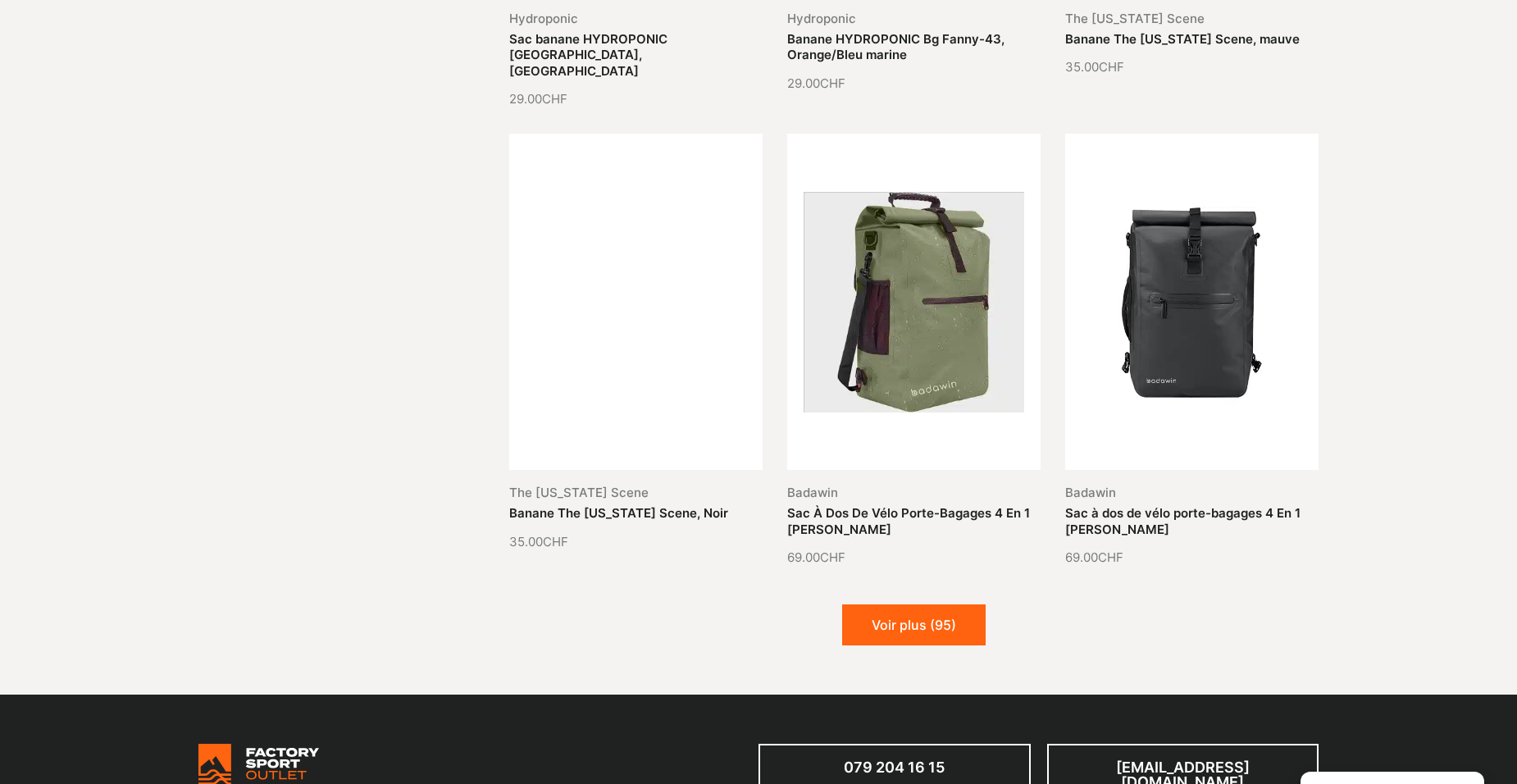
scroll to position [6394, 0]
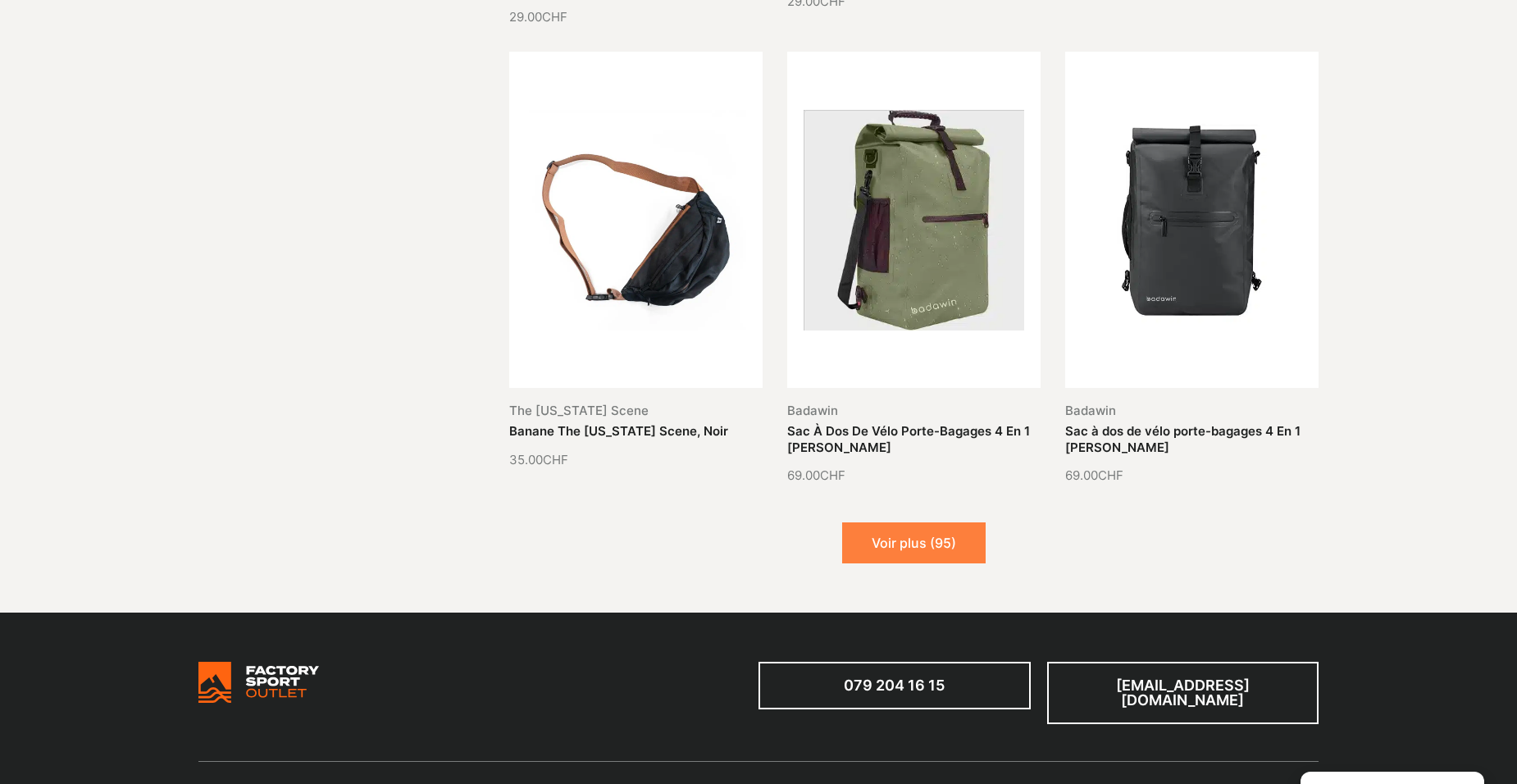
click at [924, 522] on button "Voir plus (95)" at bounding box center [913, 542] width 144 height 41
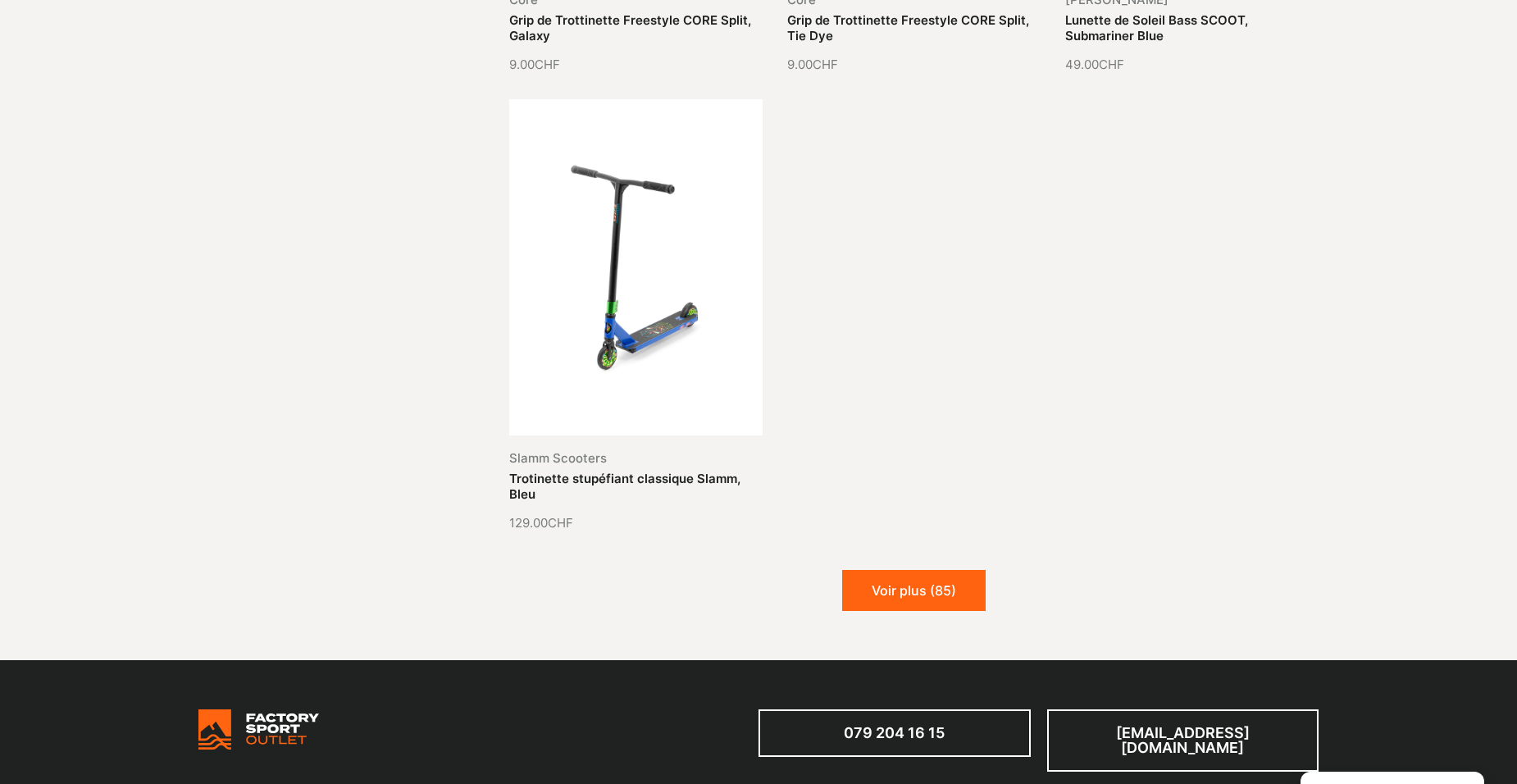
scroll to position [8197, 0]
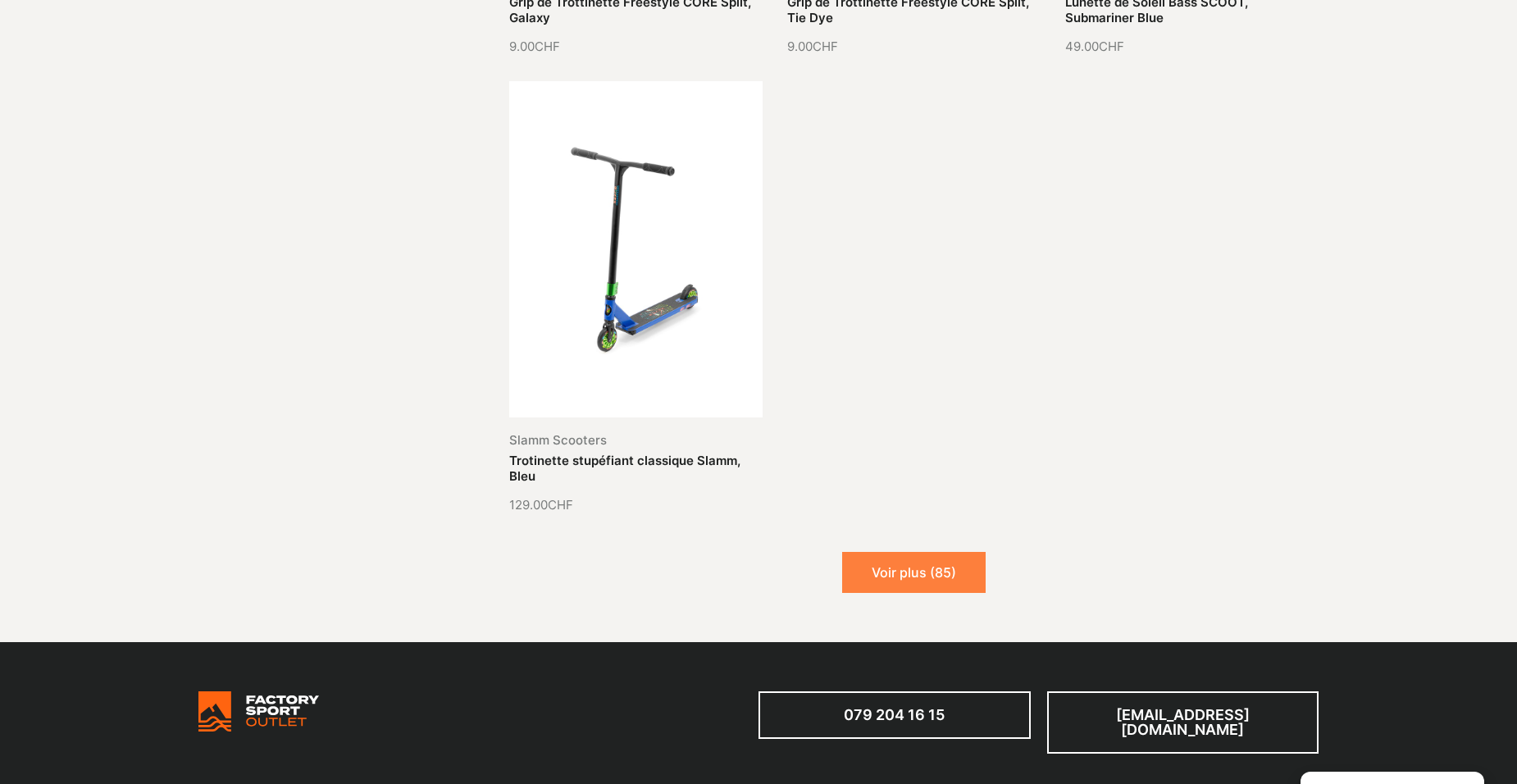
click at [891, 551] on button "Voir plus (85)" at bounding box center [913, 572] width 144 height 41
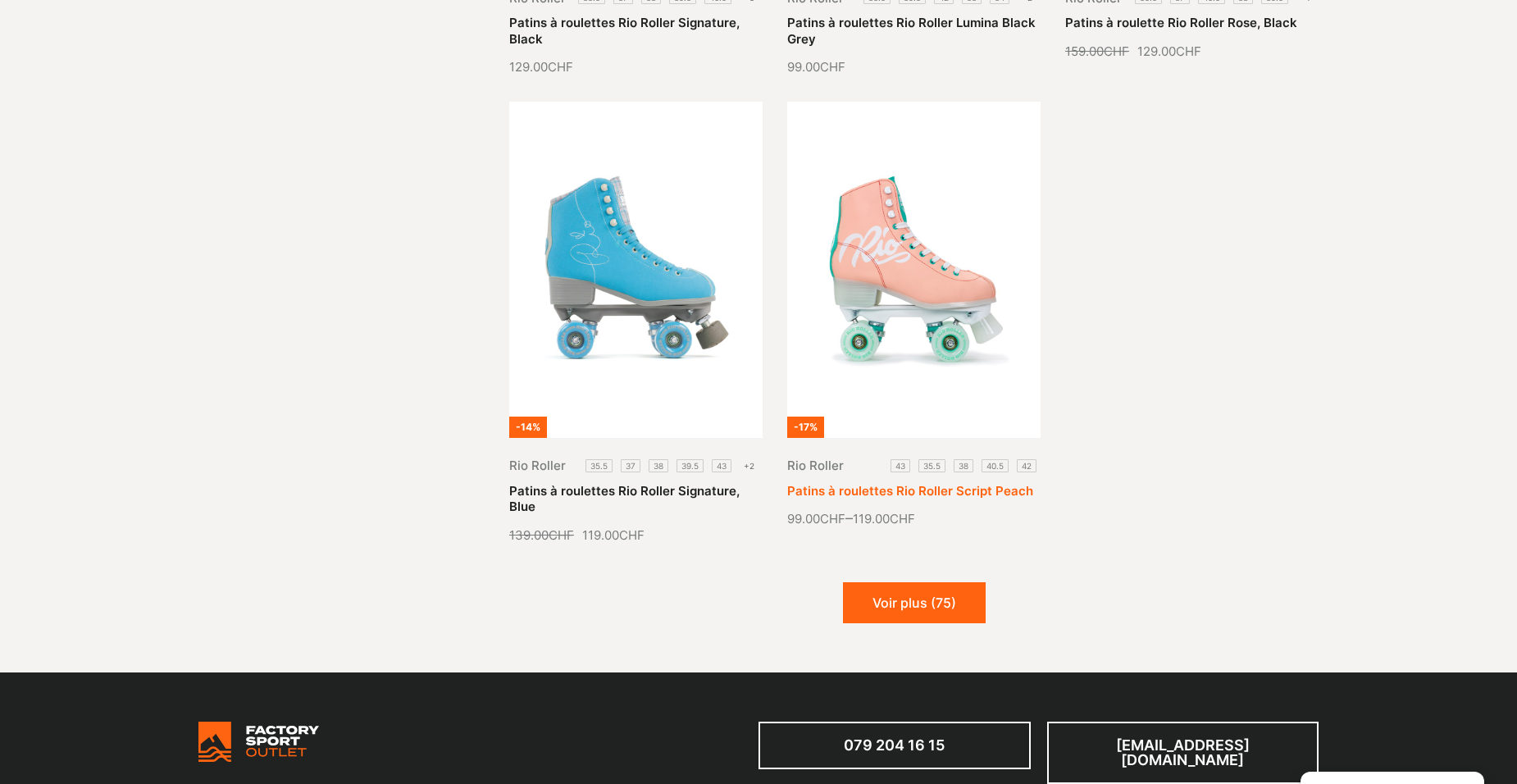
scroll to position [9590, 0]
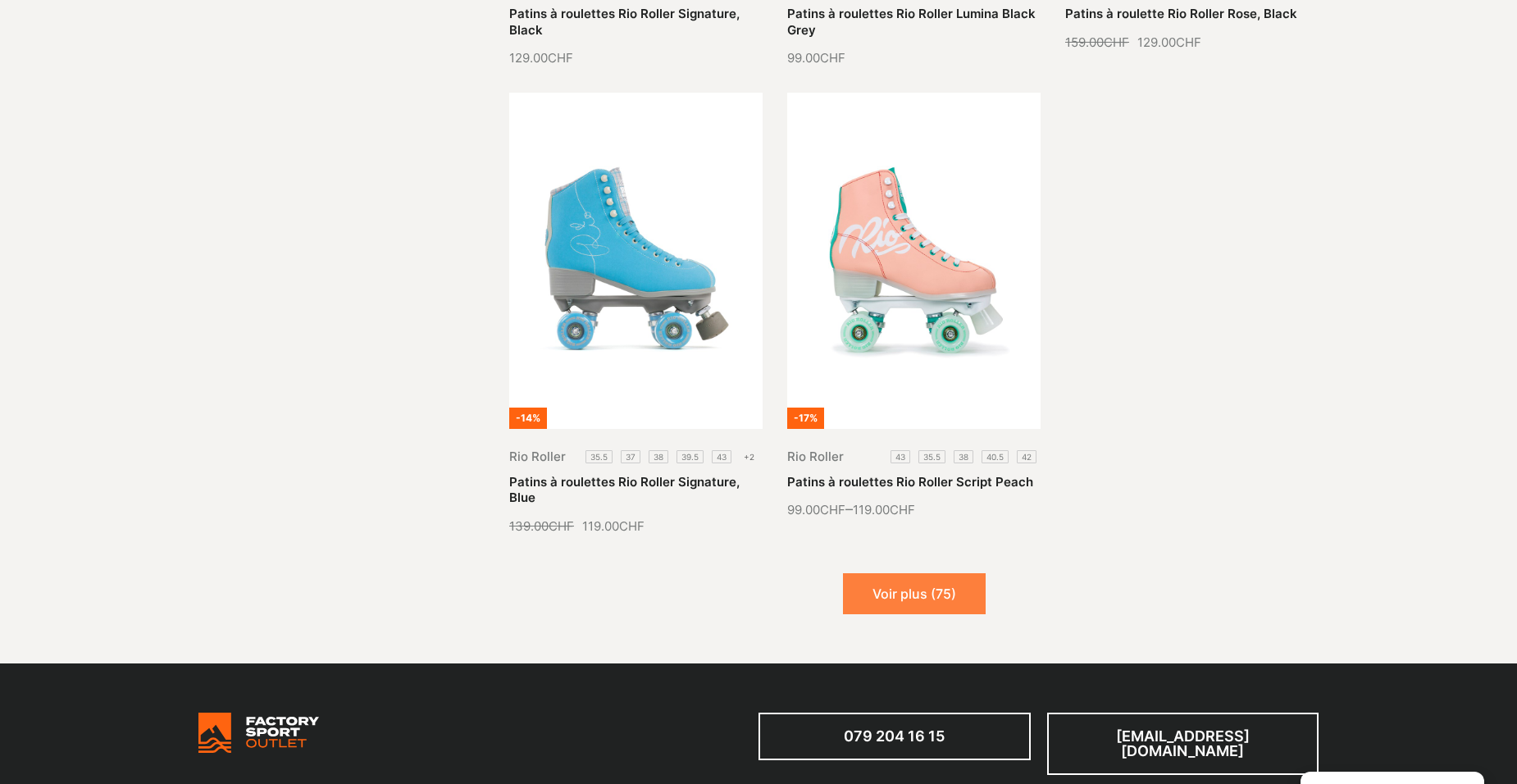
click at [907, 573] on button "Voir plus (75)" at bounding box center [914, 593] width 143 height 41
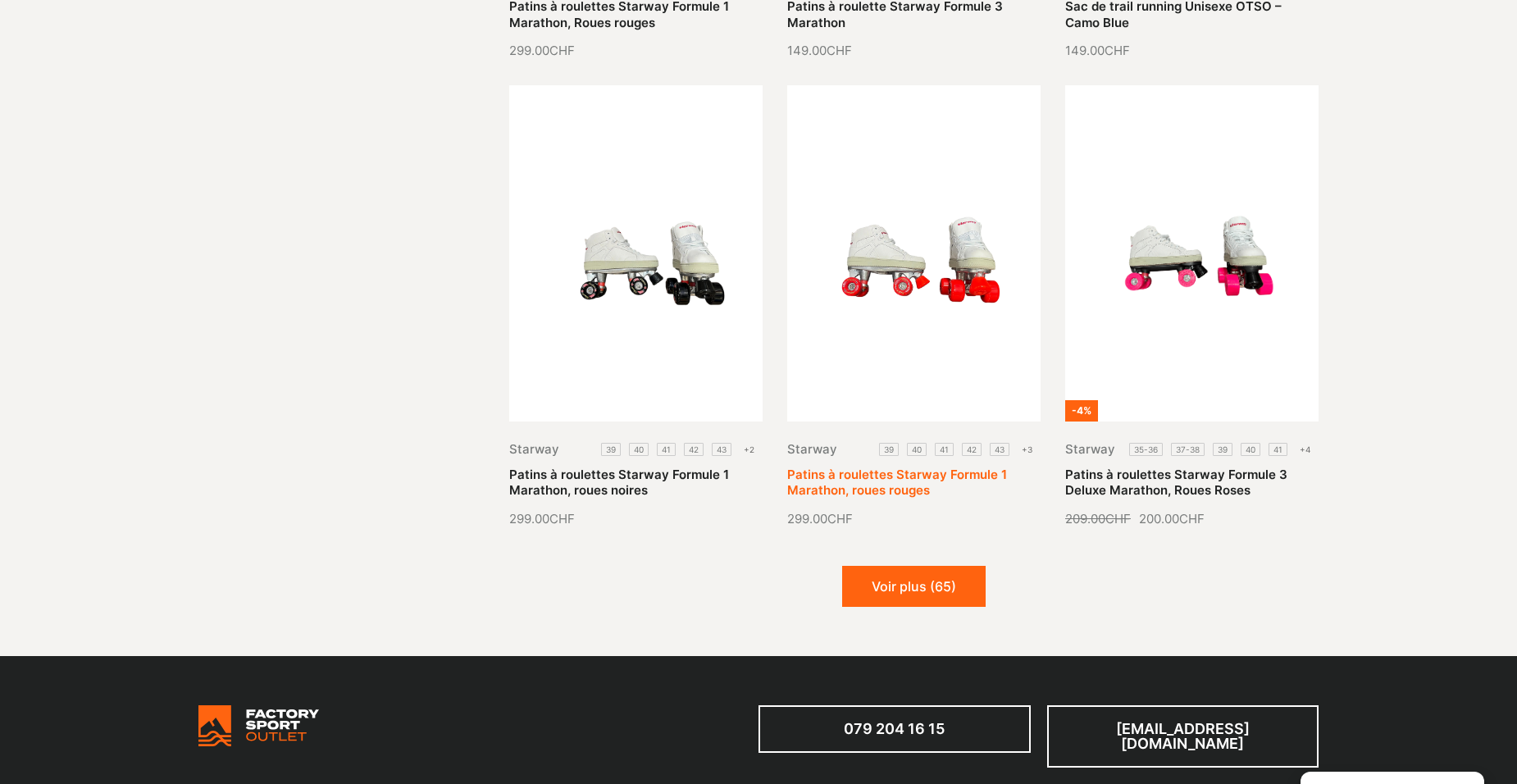
scroll to position [11148, 0]
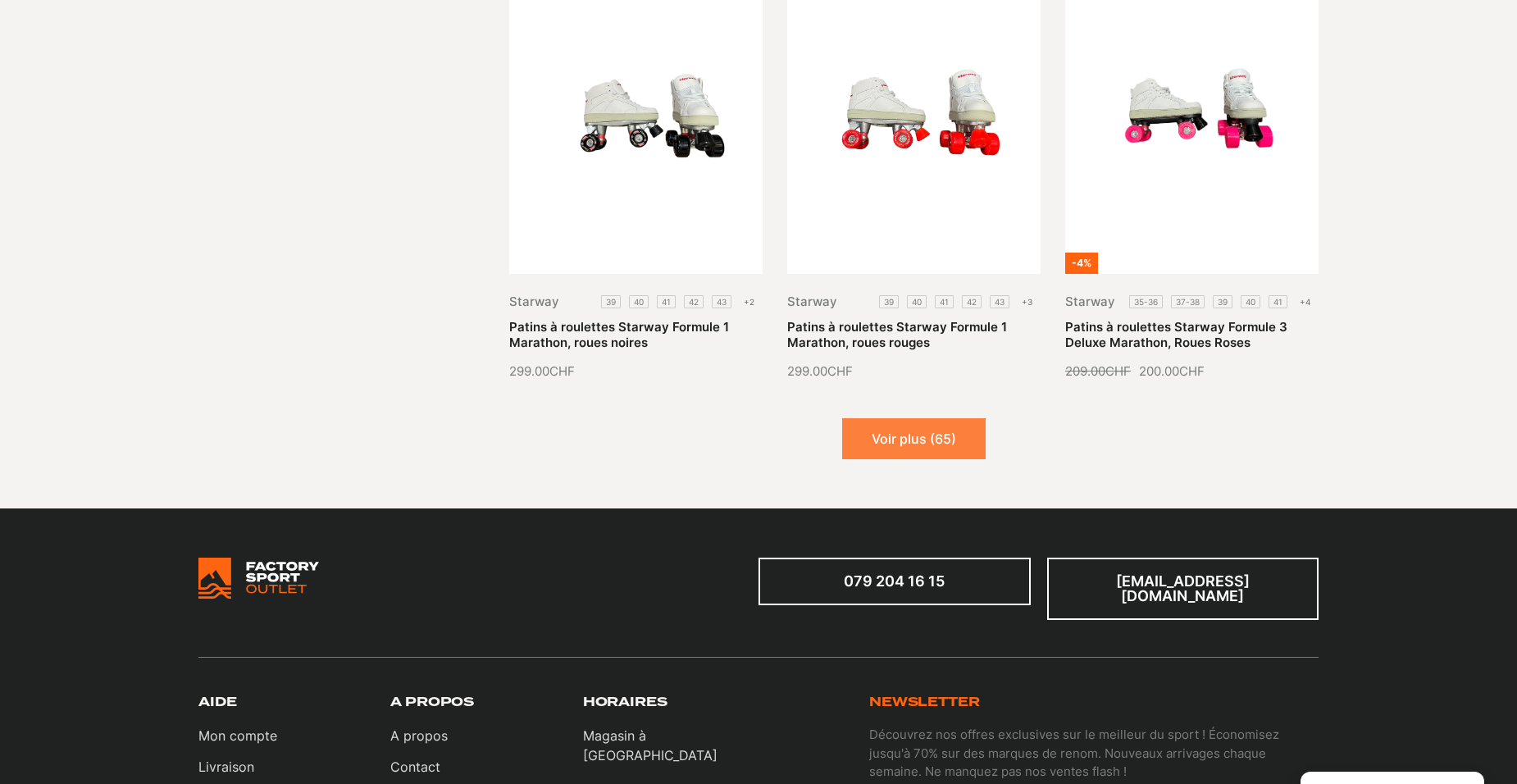
click at [946, 418] on button "Voir plus (65)" at bounding box center [913, 438] width 144 height 41
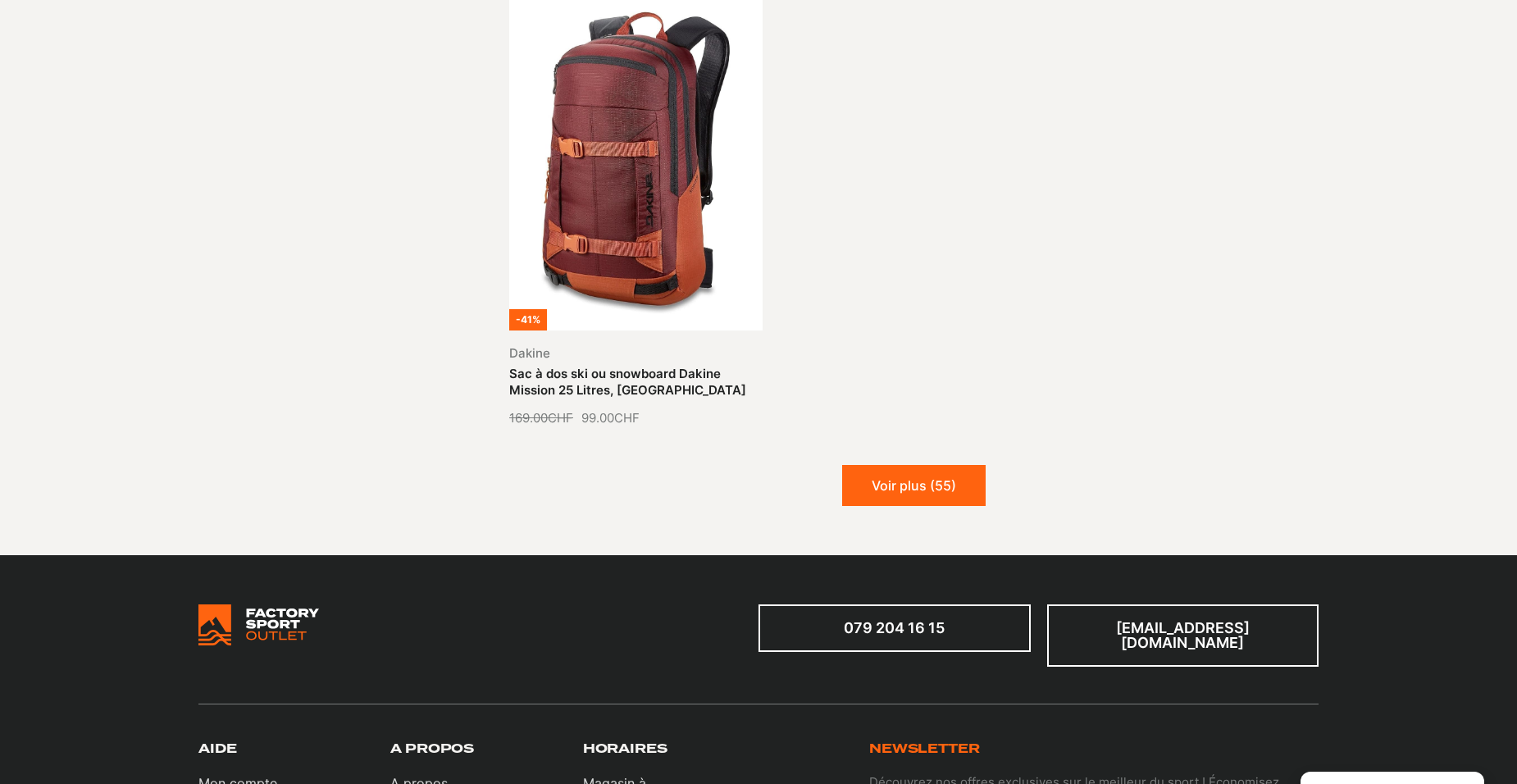
scroll to position [13033, 0]
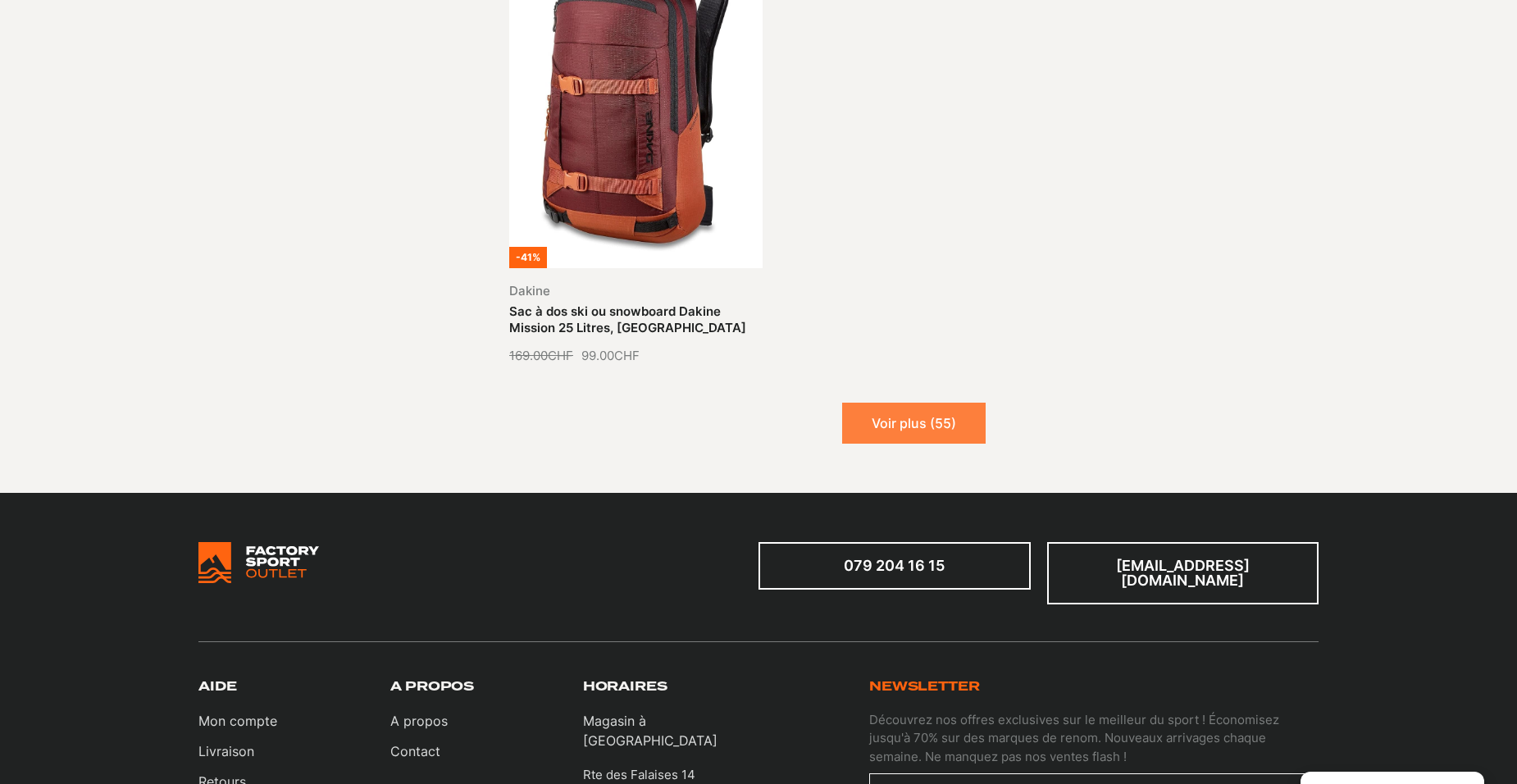
click at [956, 402] on button "Voir plus (55)" at bounding box center [913, 422] width 144 height 41
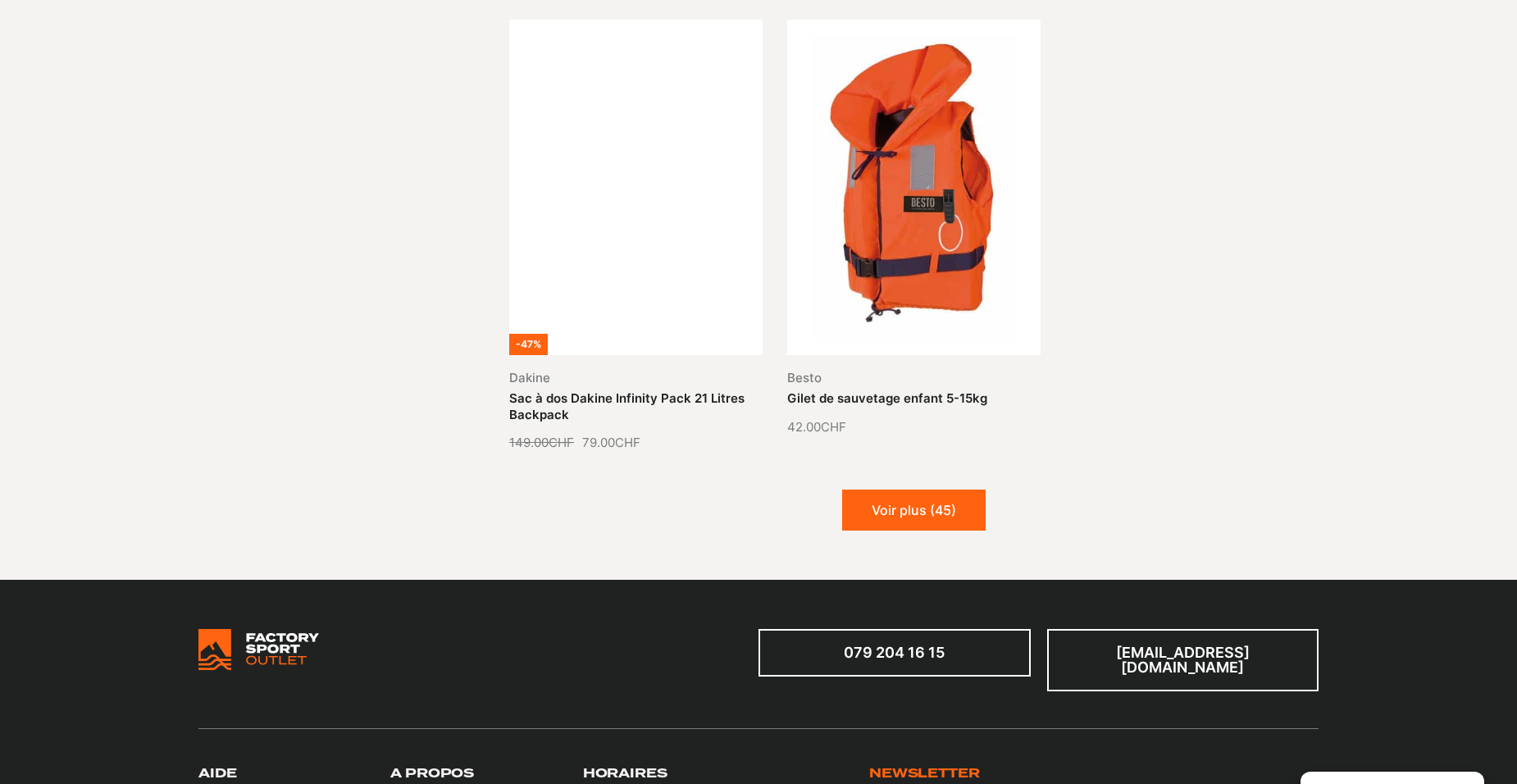
scroll to position [14345, 0]
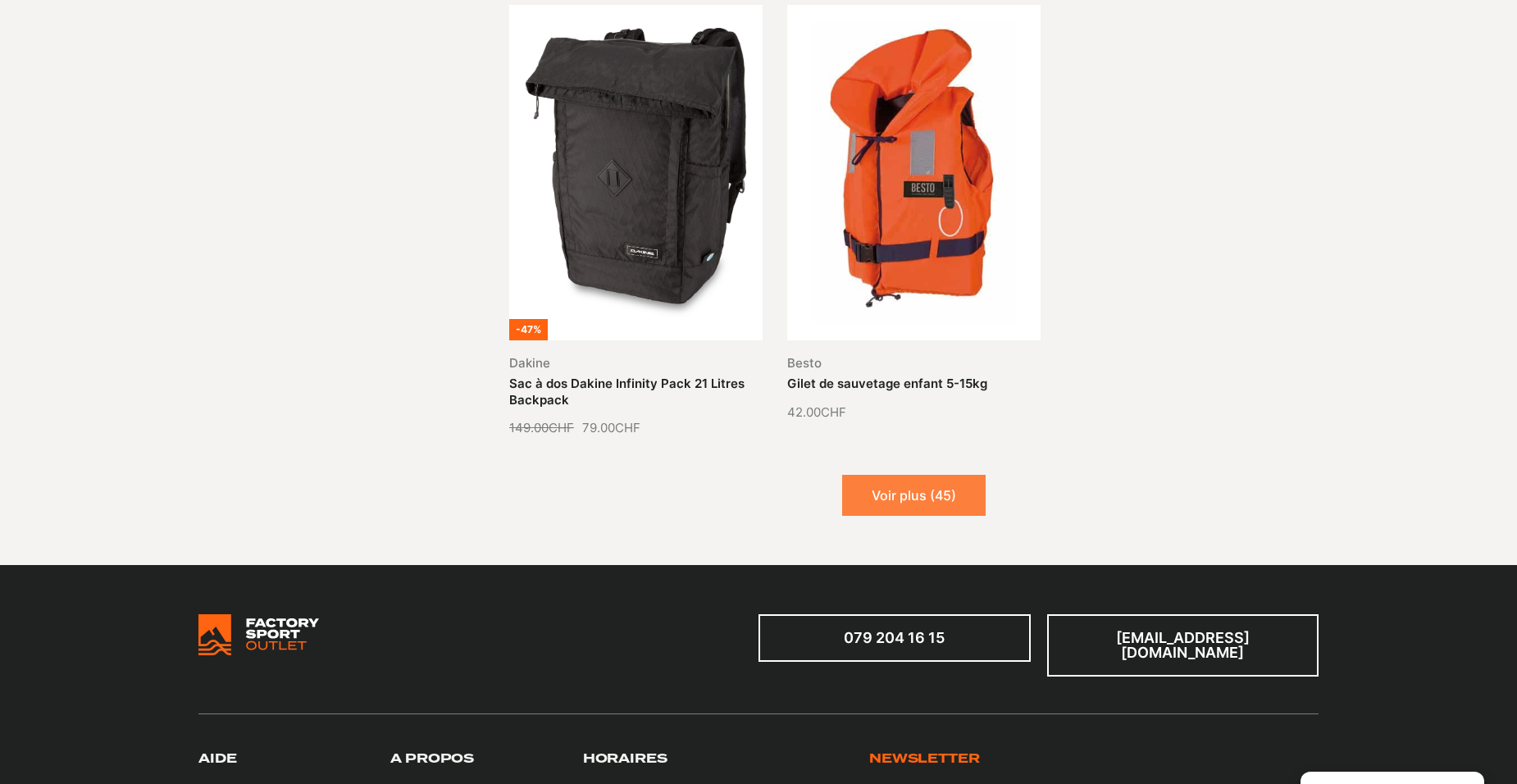
click at [948, 474] on button "Voir plus (45)" at bounding box center [913, 495] width 144 height 41
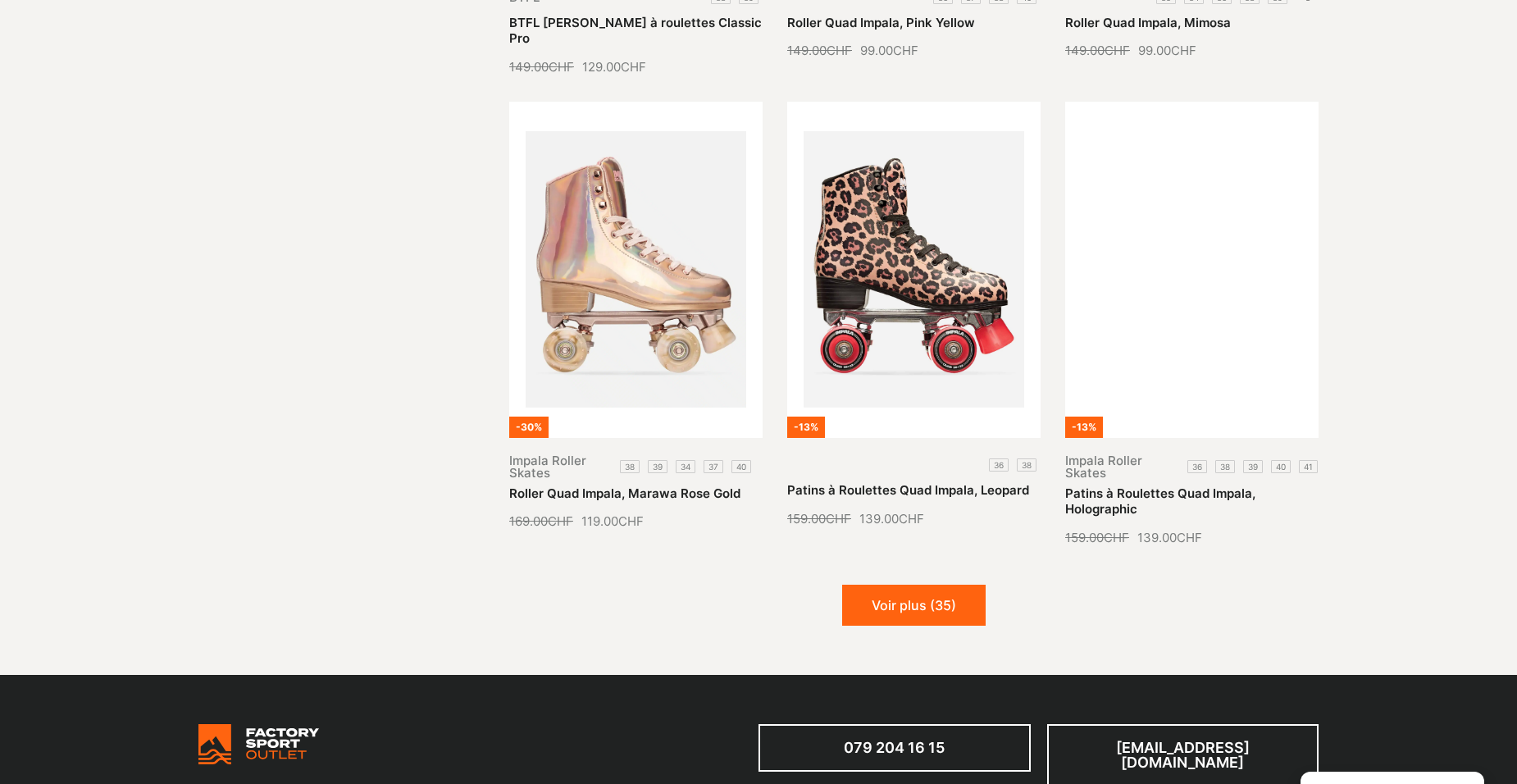
scroll to position [15656, 0]
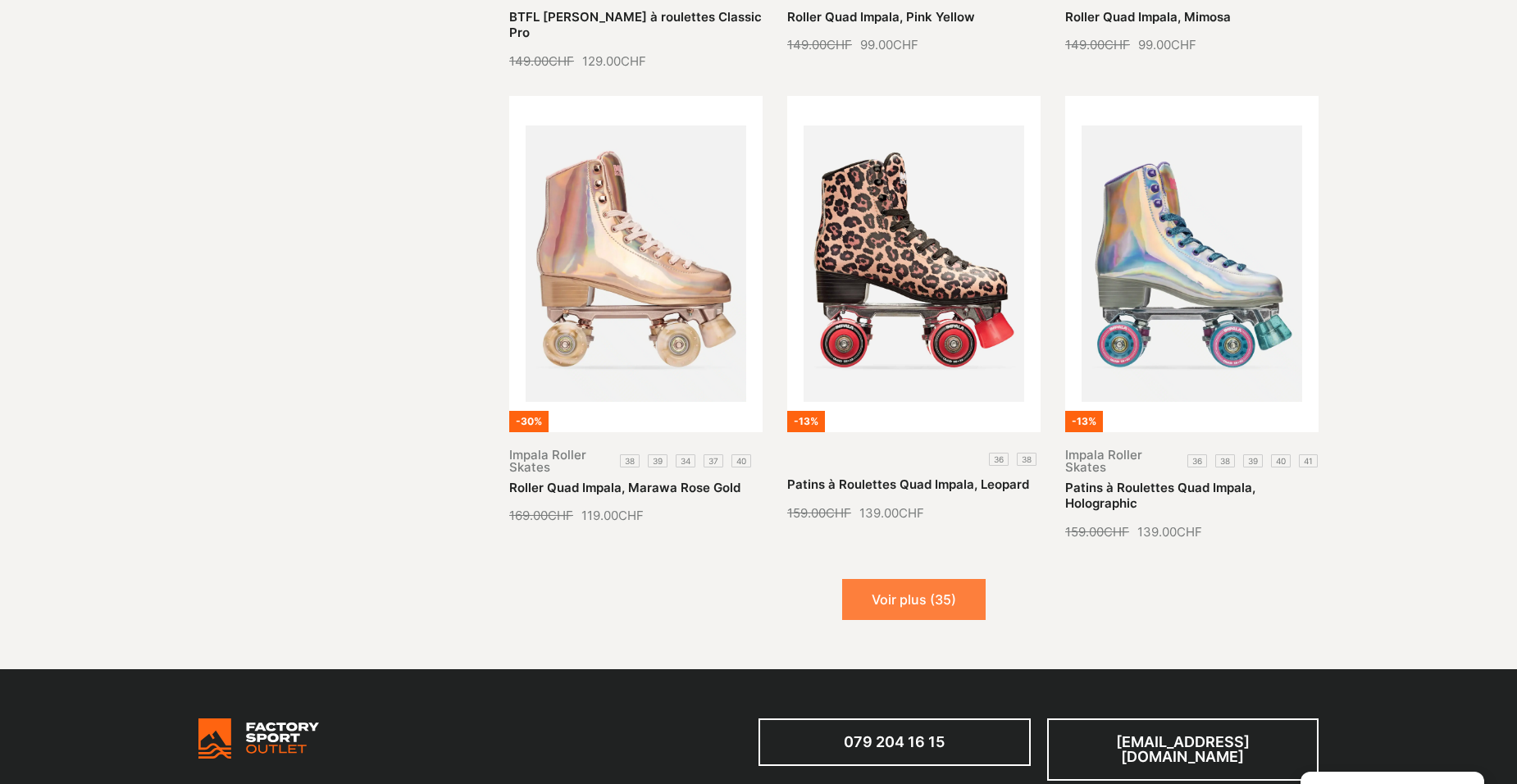
click at [955, 579] on button "Voir plus (35)" at bounding box center [913, 599] width 144 height 41
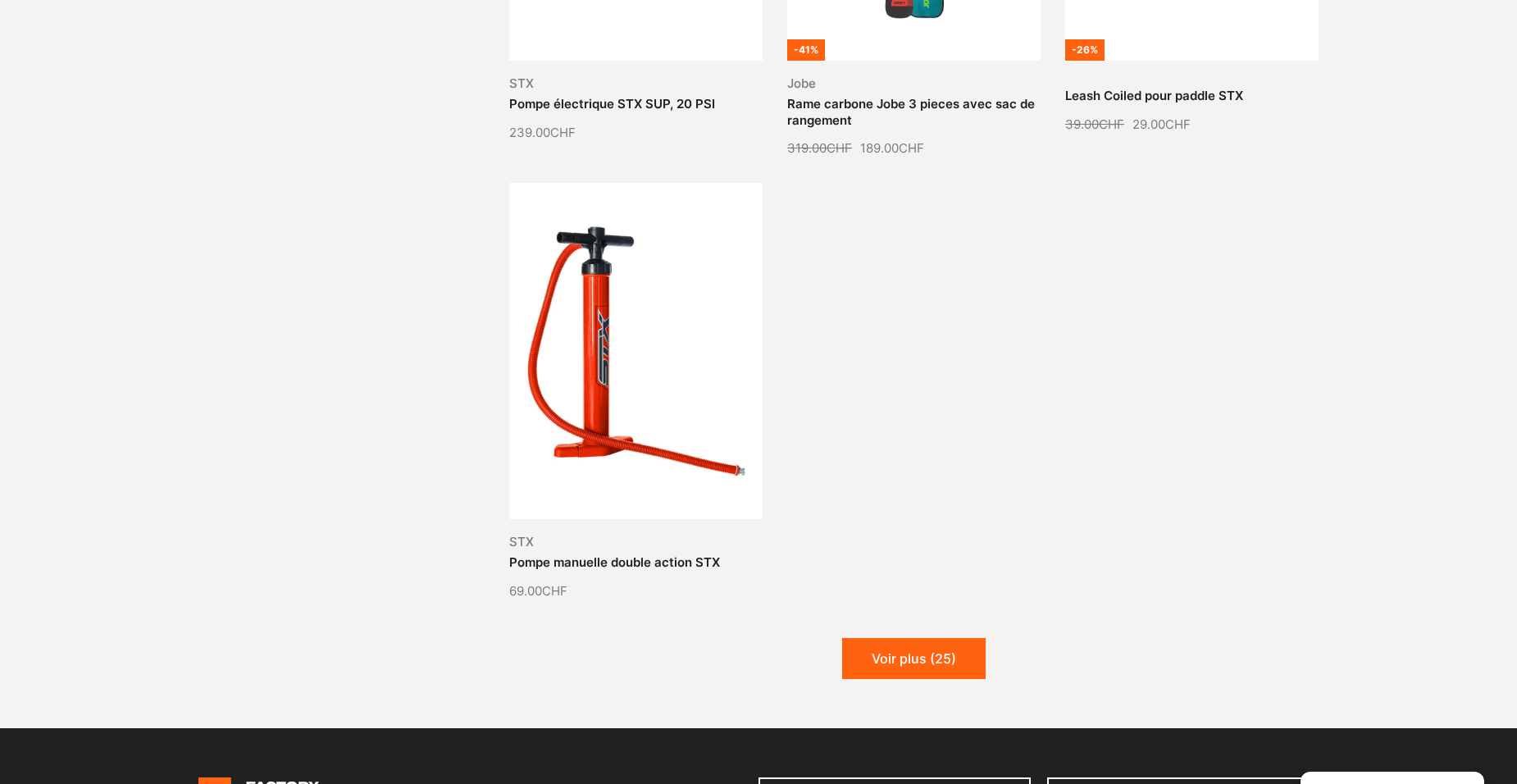
scroll to position [17460, 0]
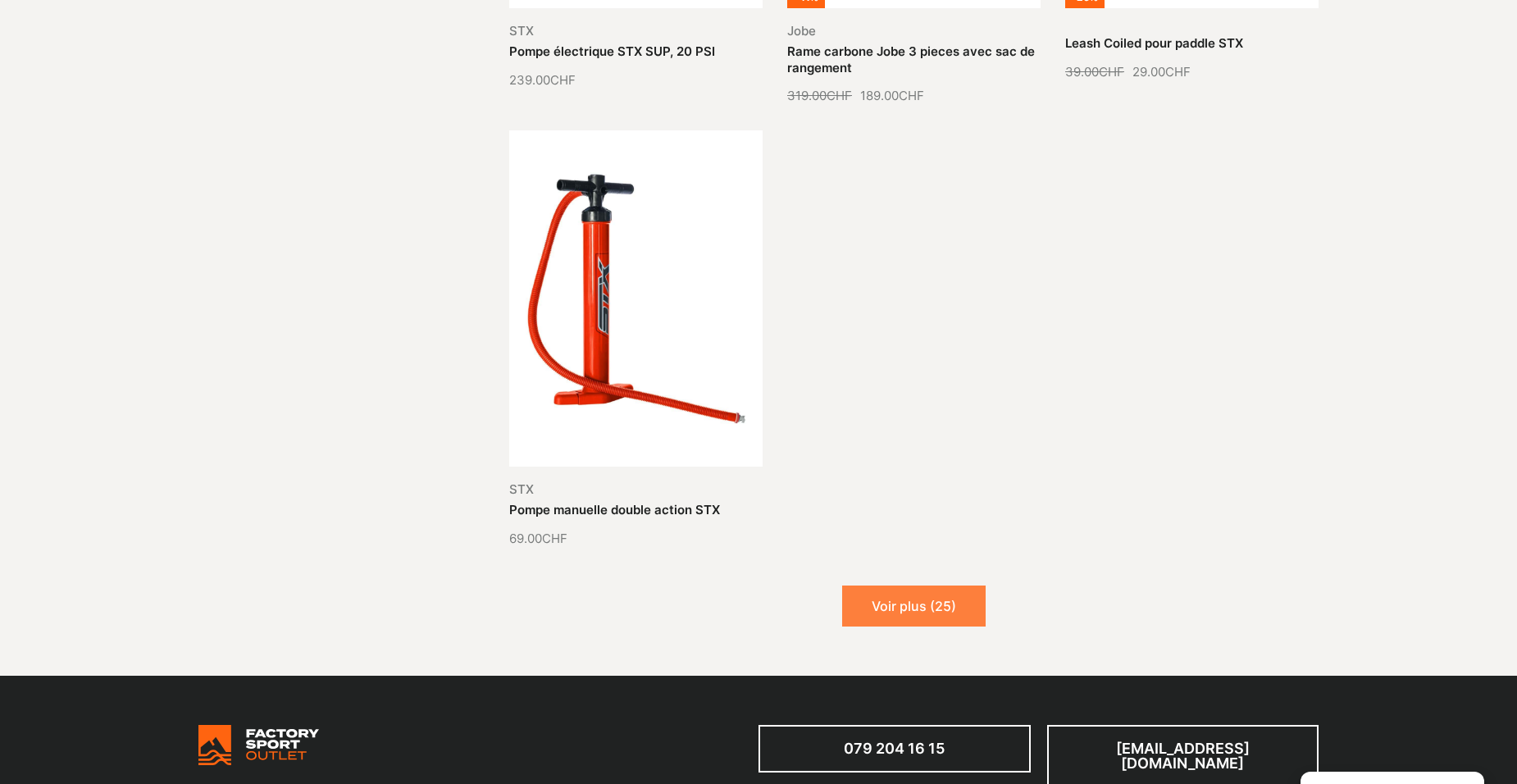
click at [955, 585] on button "Voir plus (25)" at bounding box center [913, 605] width 144 height 41
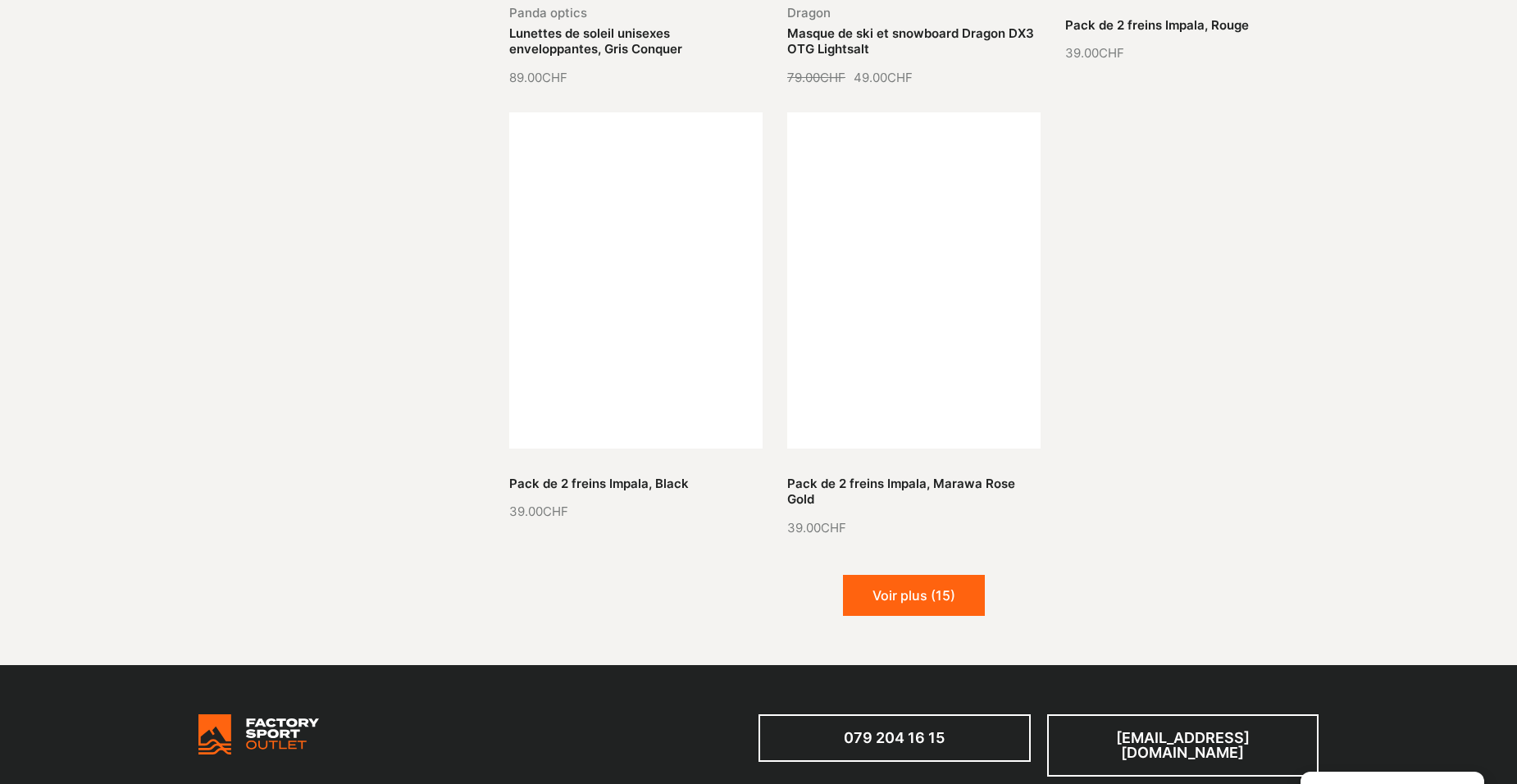
scroll to position [18853, 0]
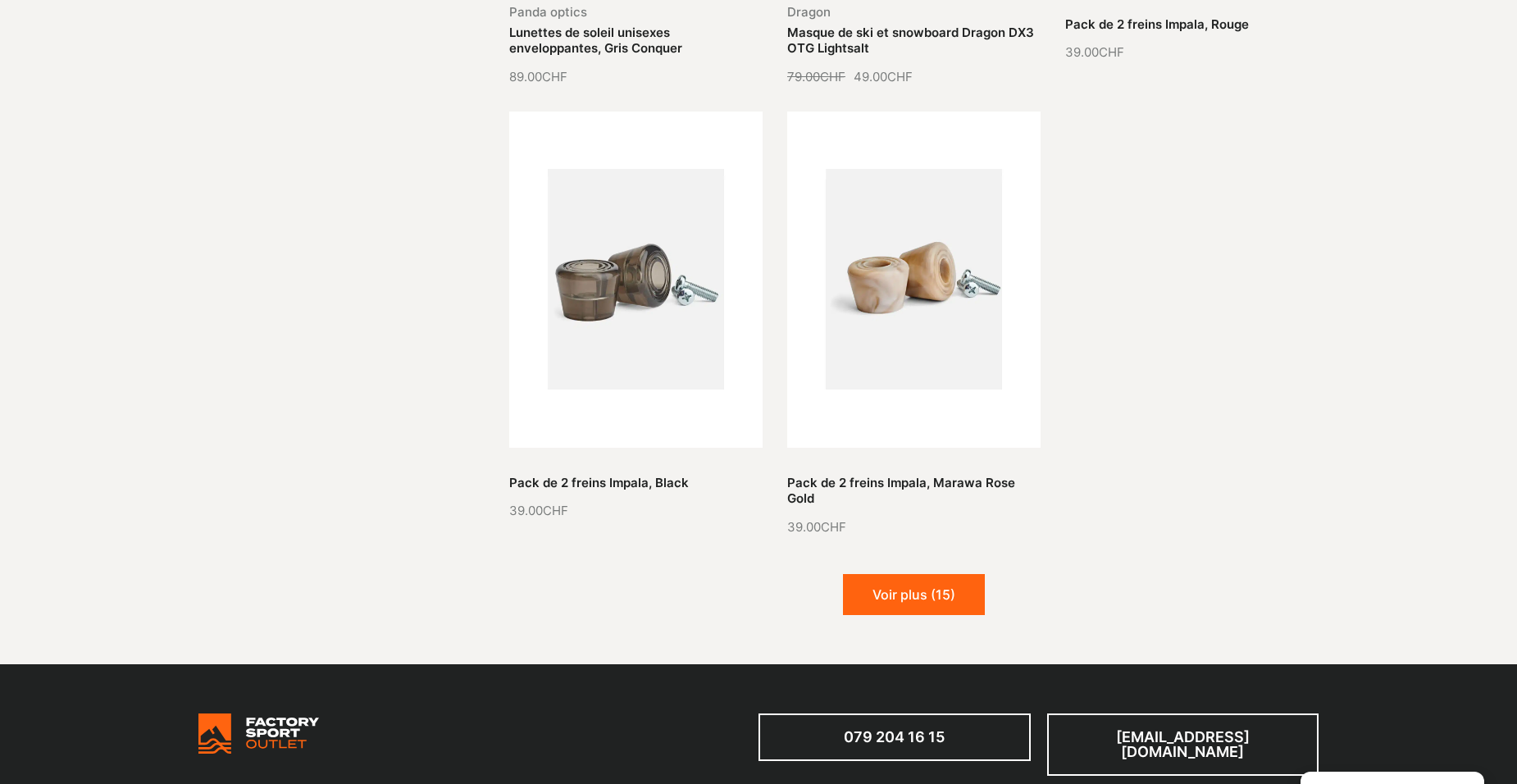
click at [955, 573] on button "Voir plus (15)" at bounding box center [913, 593] width 142 height 41
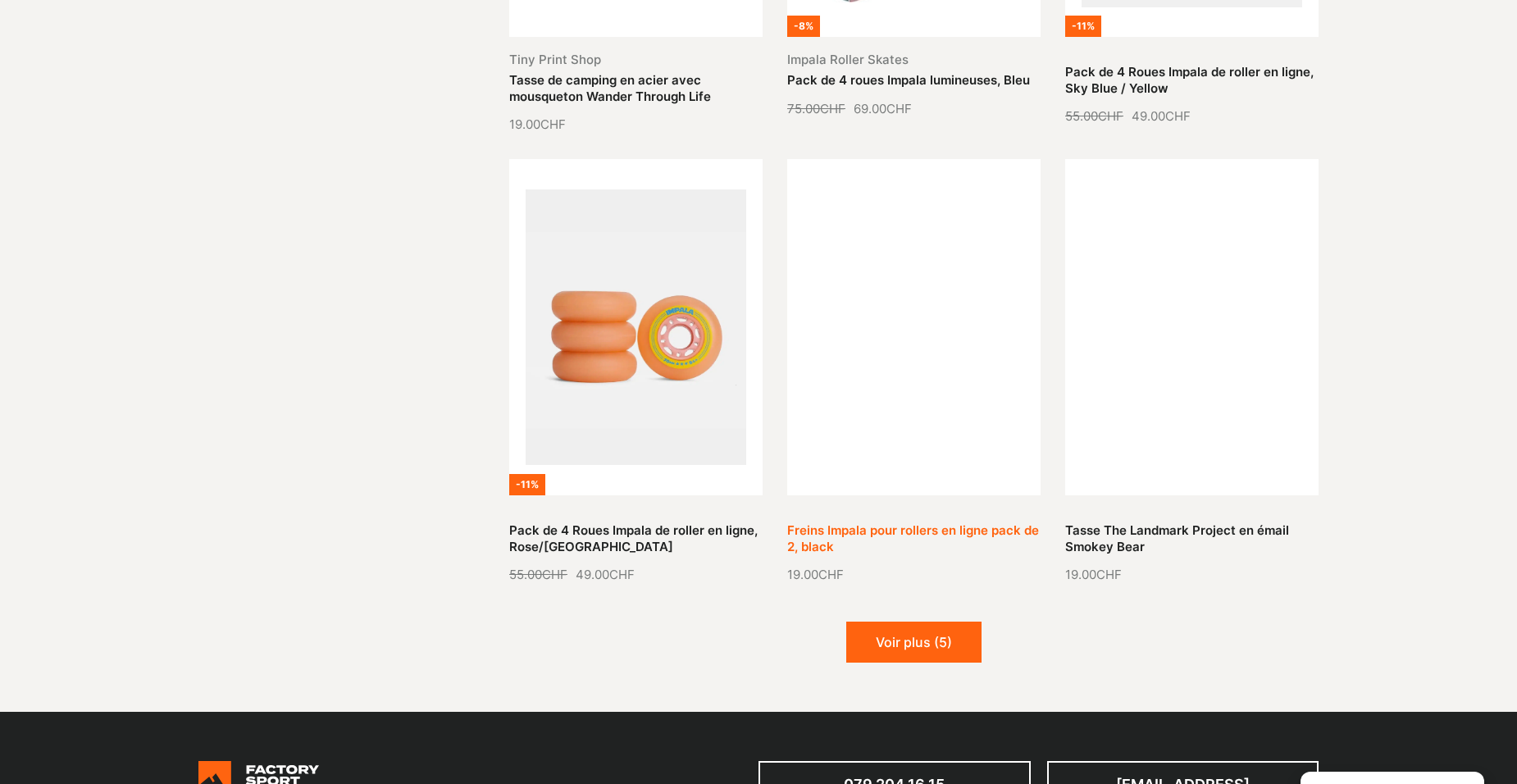
scroll to position [20411, 0]
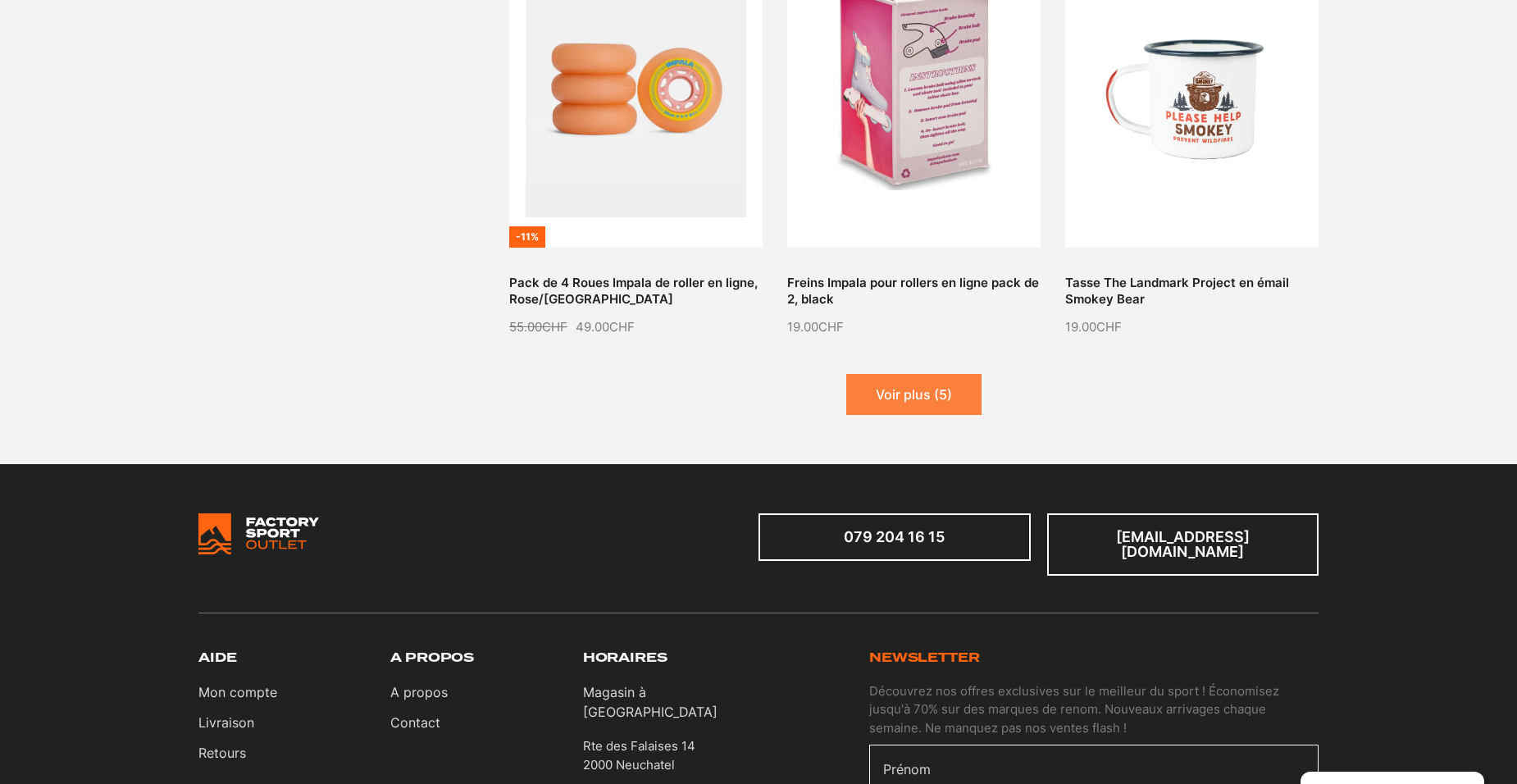
click at [960, 374] on button "Voir plus (5)" at bounding box center [914, 394] width 136 height 41
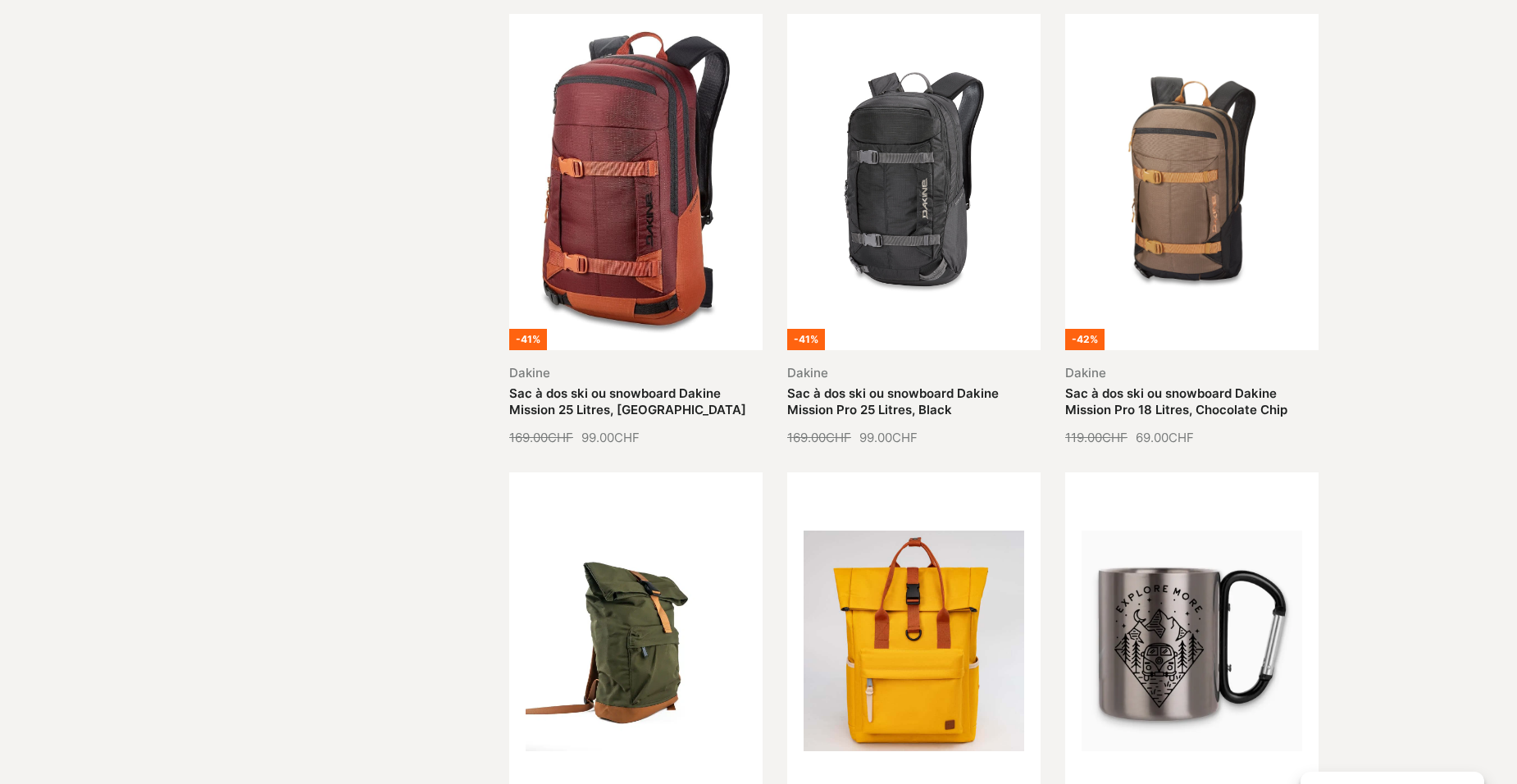
scroll to position [0, 0]
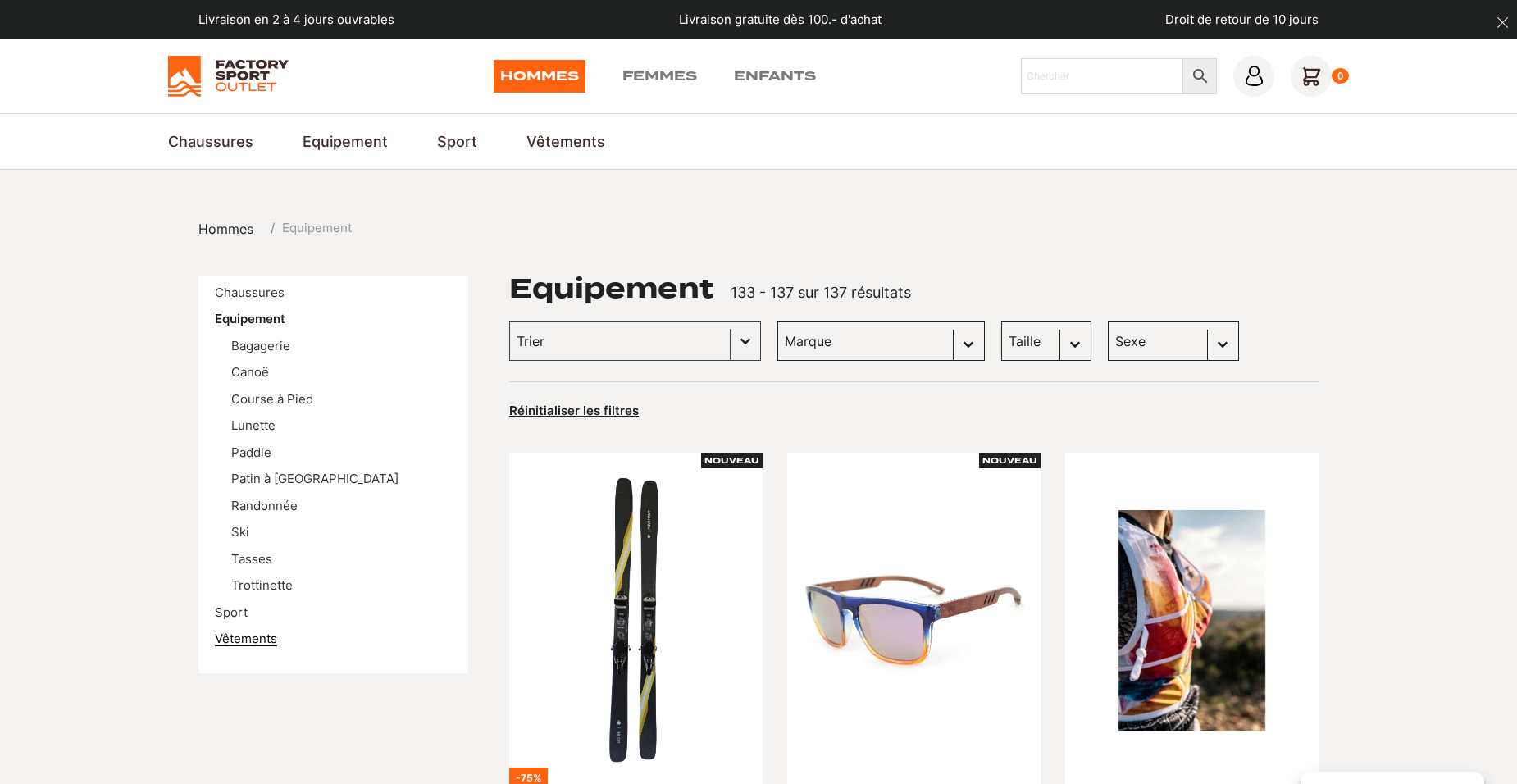
click at [238, 636] on link "Vêtements" at bounding box center [246, 637] width 62 height 16
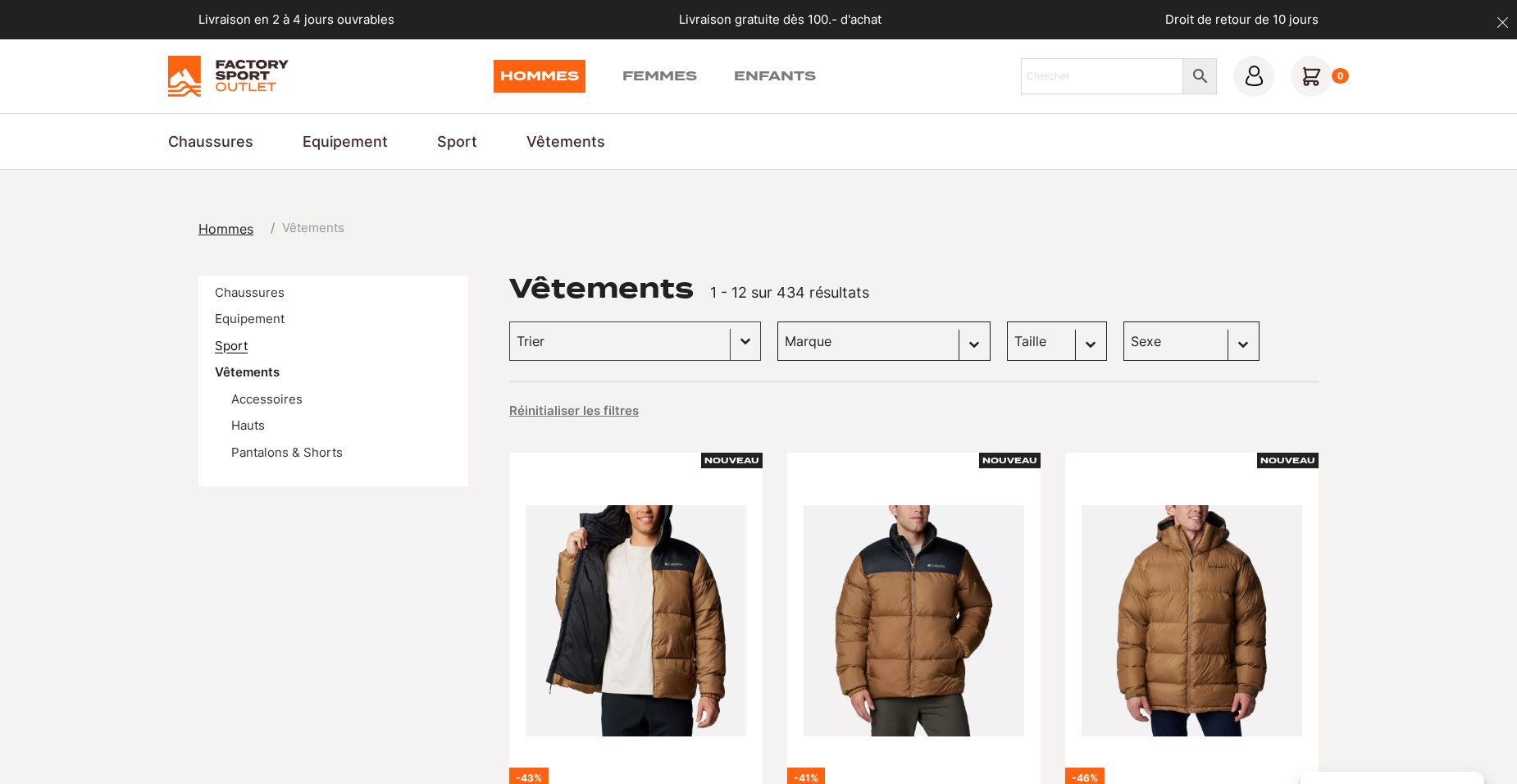
click at [234, 344] on link "Sport" at bounding box center [231, 345] width 33 height 16
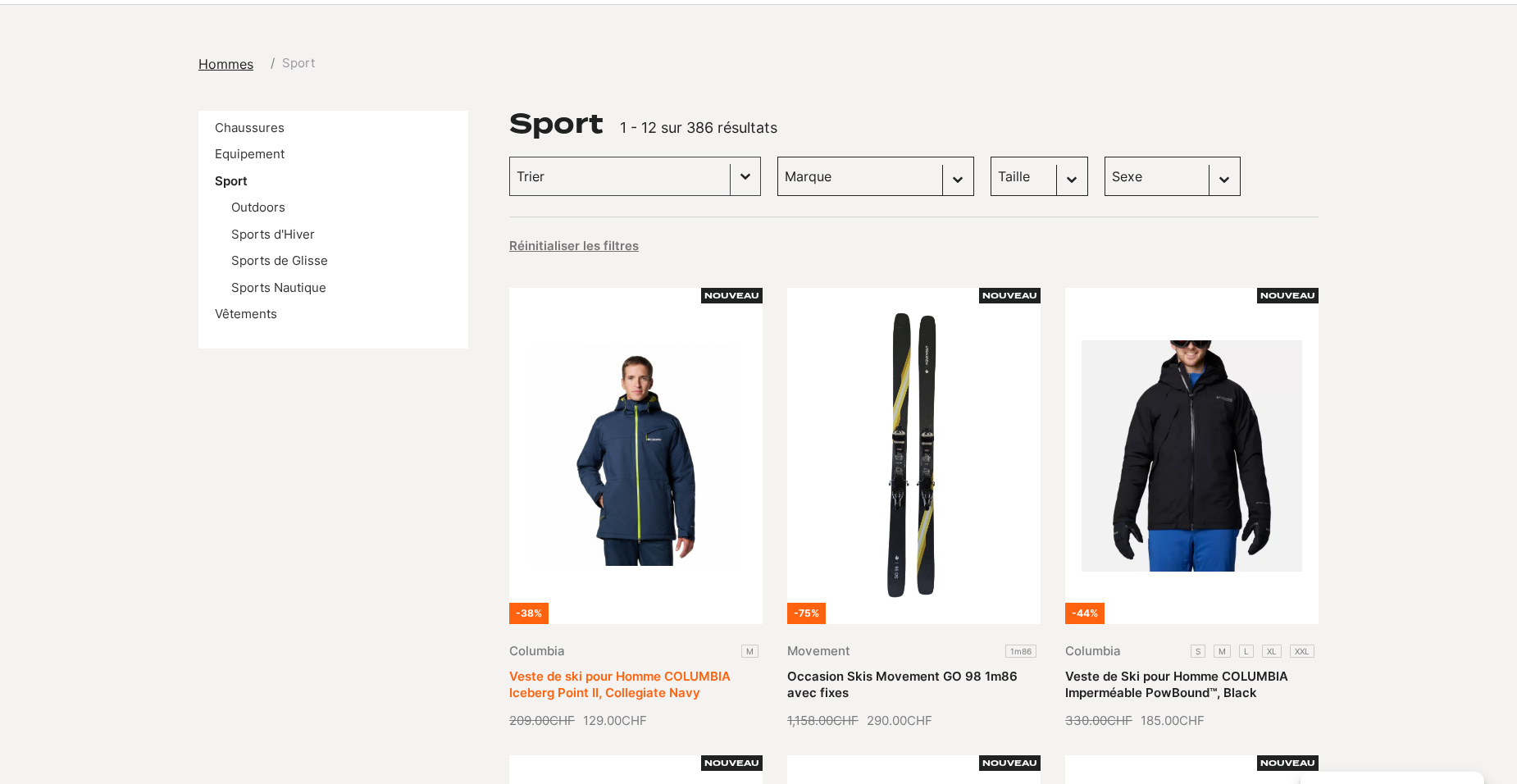
scroll to position [164, 0]
click at [261, 207] on link "Outdoors" at bounding box center [257, 207] width 54 height 16
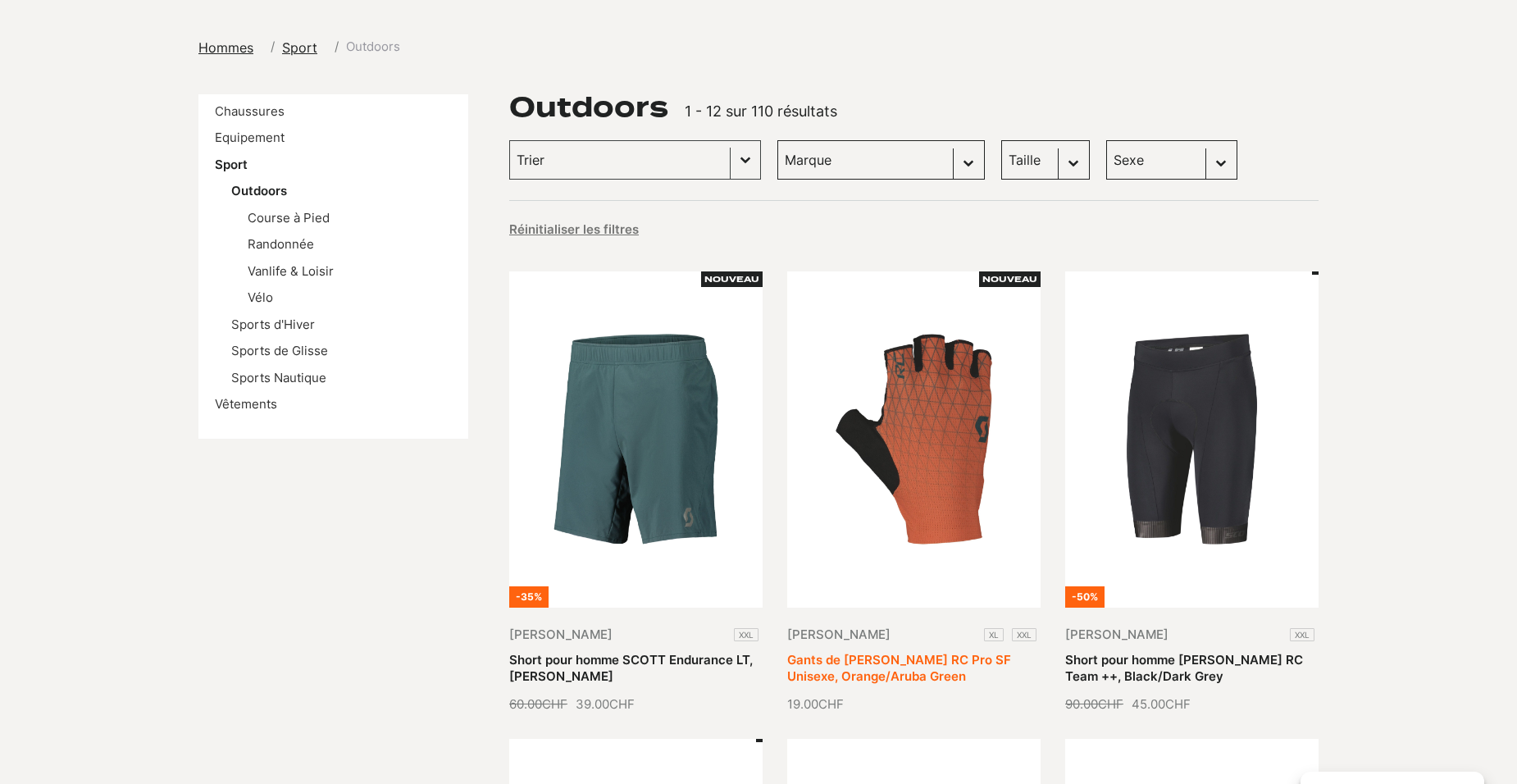
scroll to position [164, 0]
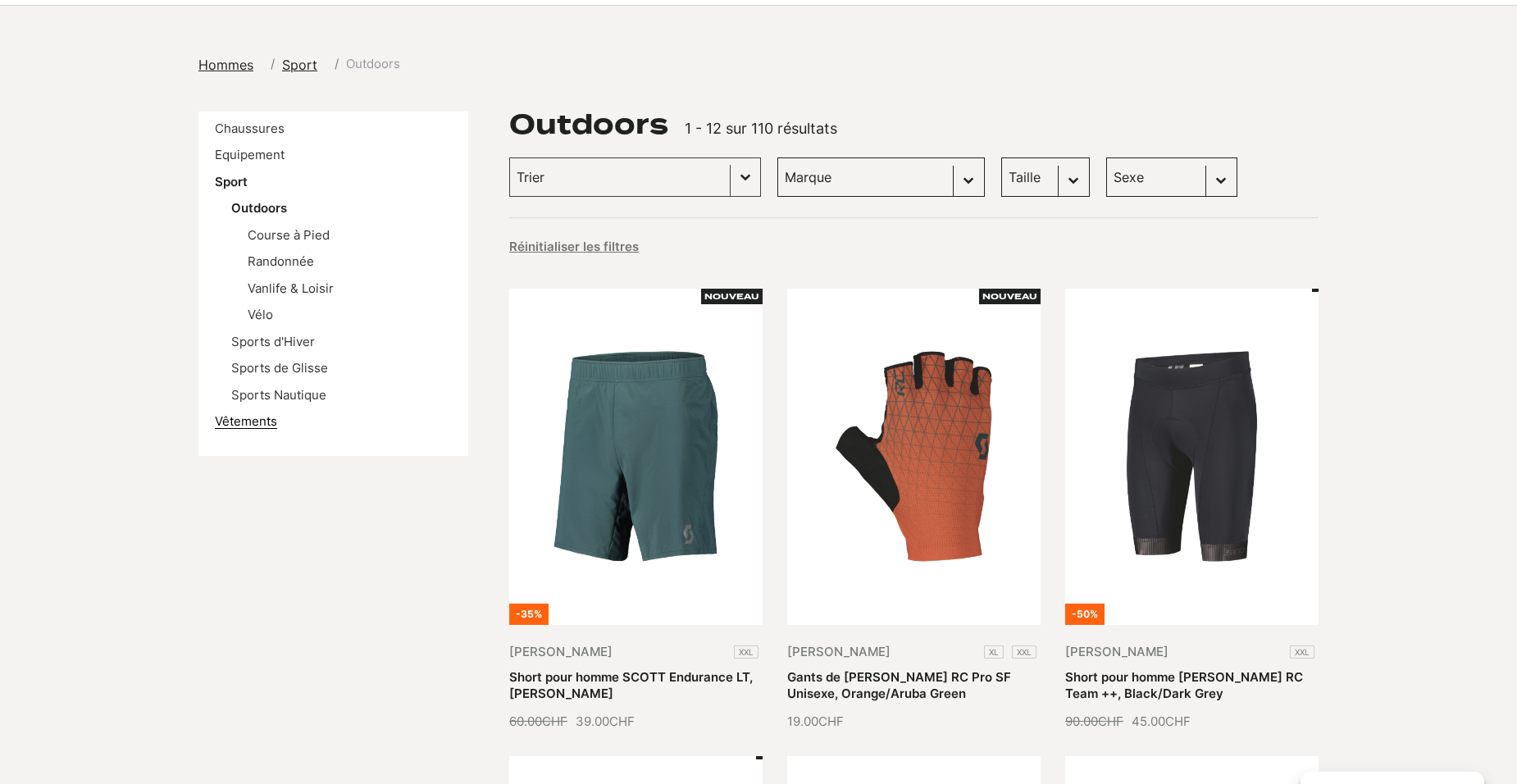
click at [252, 421] on link "Vêtements" at bounding box center [246, 420] width 62 height 16
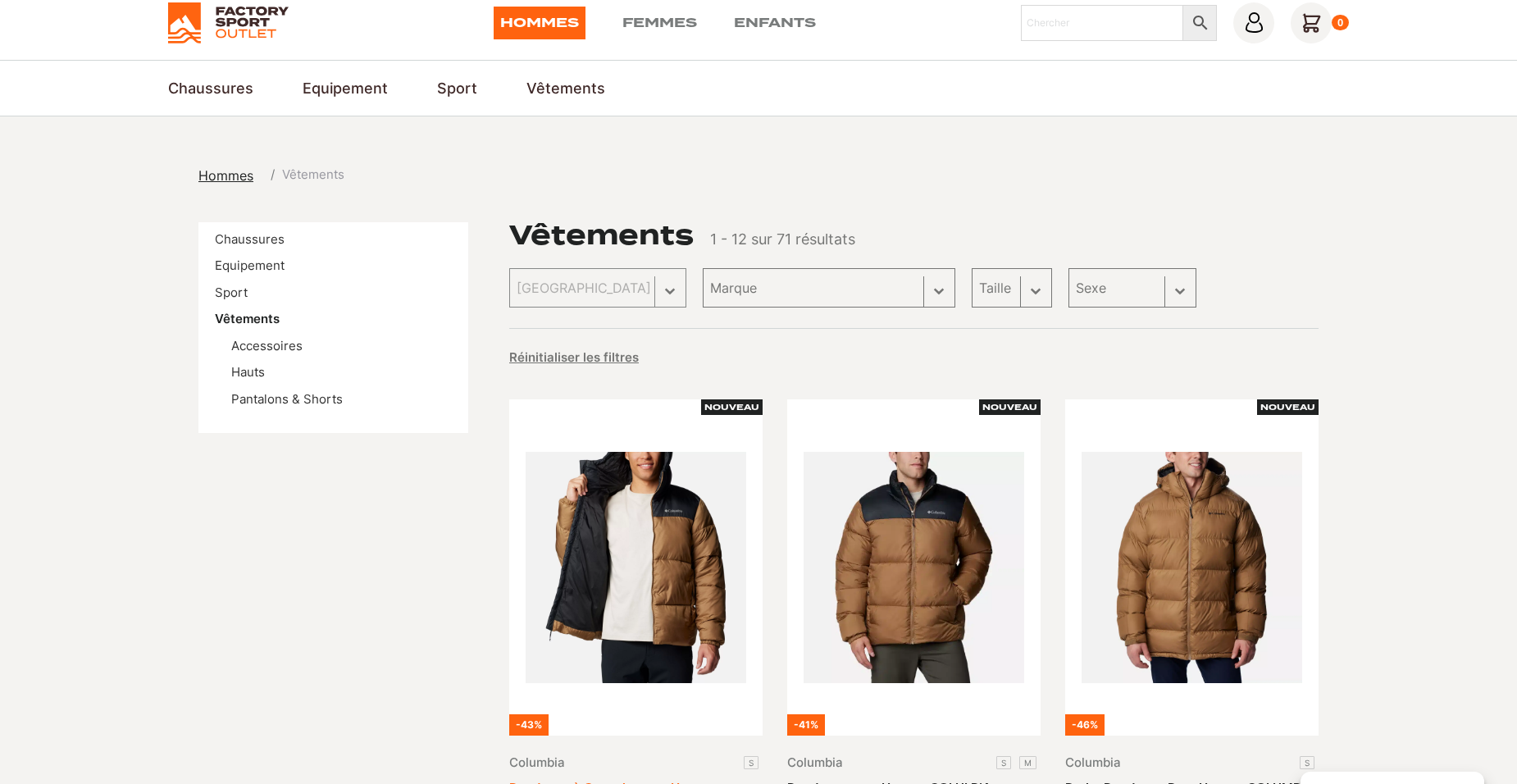
scroll to position [82, 0]
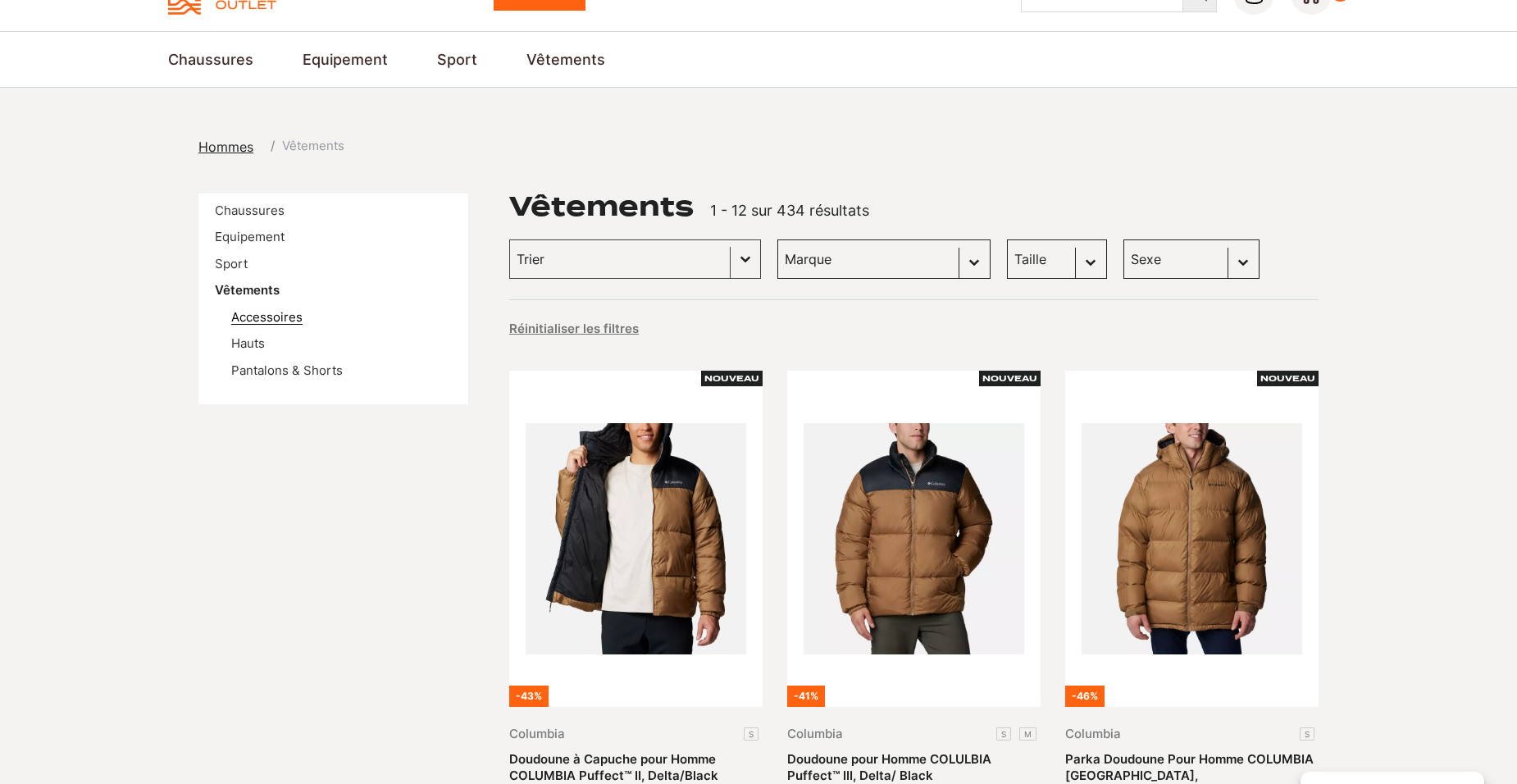
click at [269, 316] on link "Accessoires" at bounding box center [267, 316] width 71 height 16
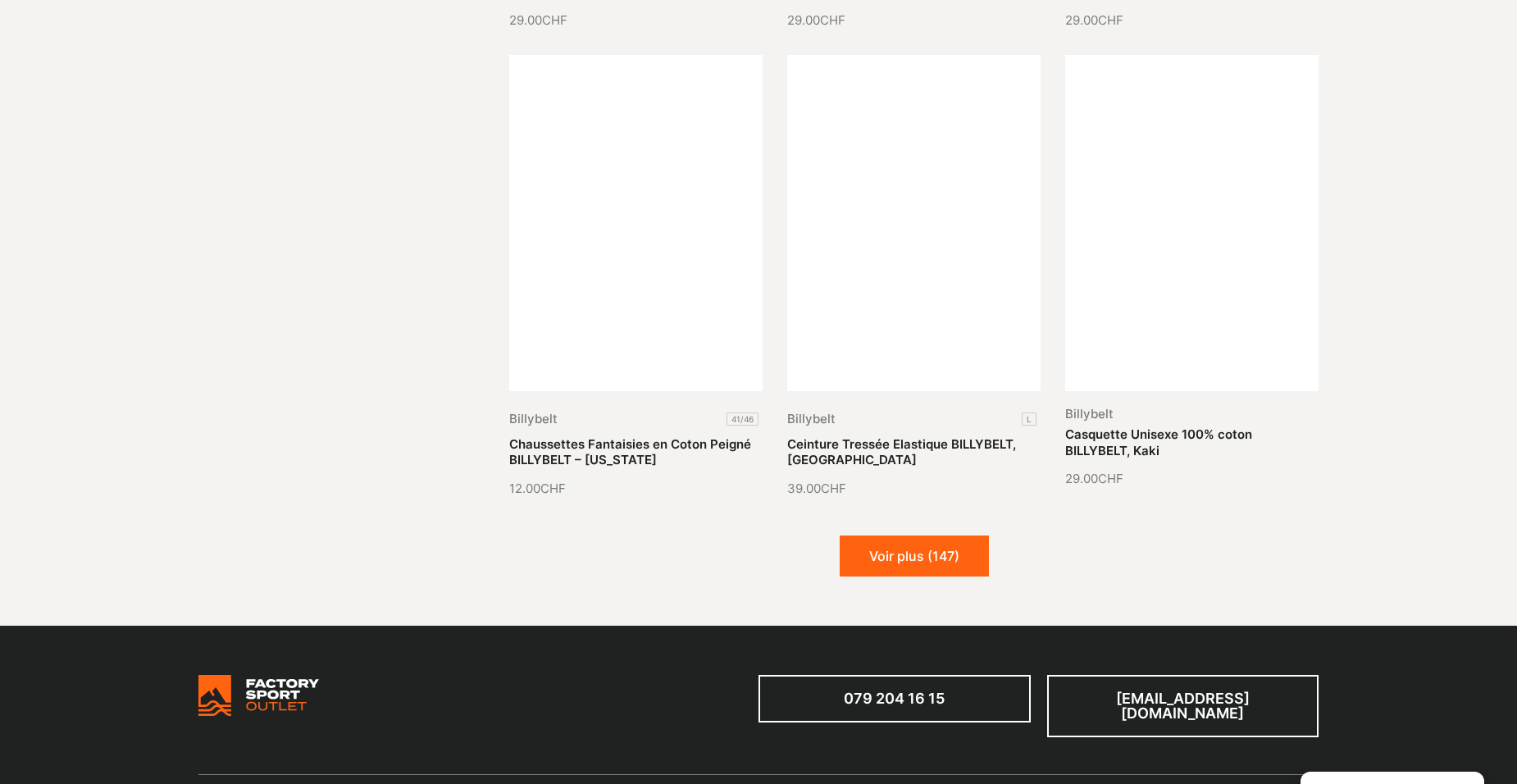
scroll to position [1803, 0]
